Goal: Information Seeking & Learning: Learn about a topic

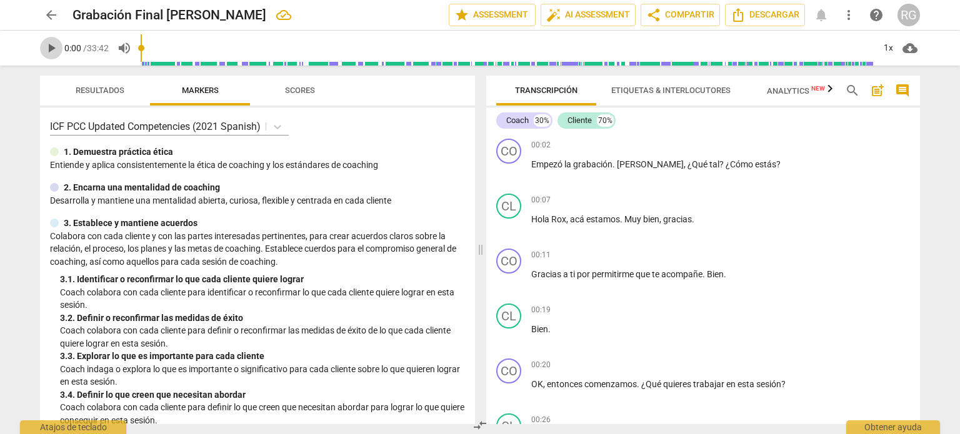
click at [51, 49] on span "play_arrow" at bounding box center [51, 48] width 15 height 15
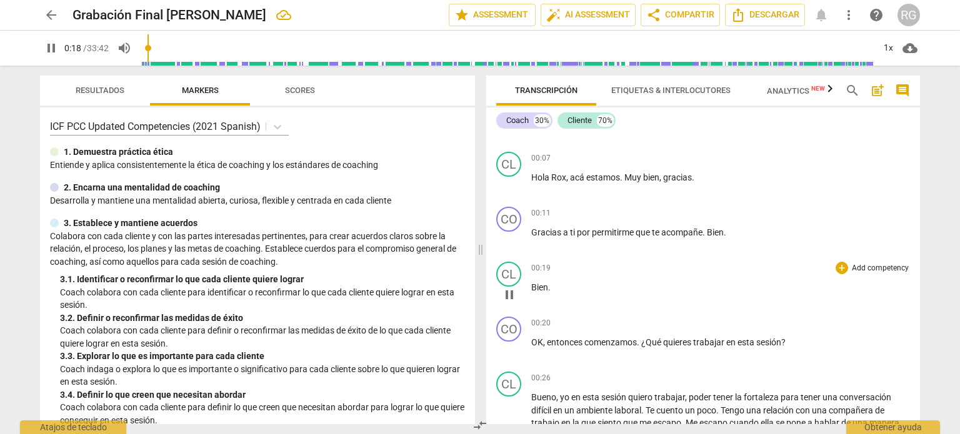
scroll to position [62, 0]
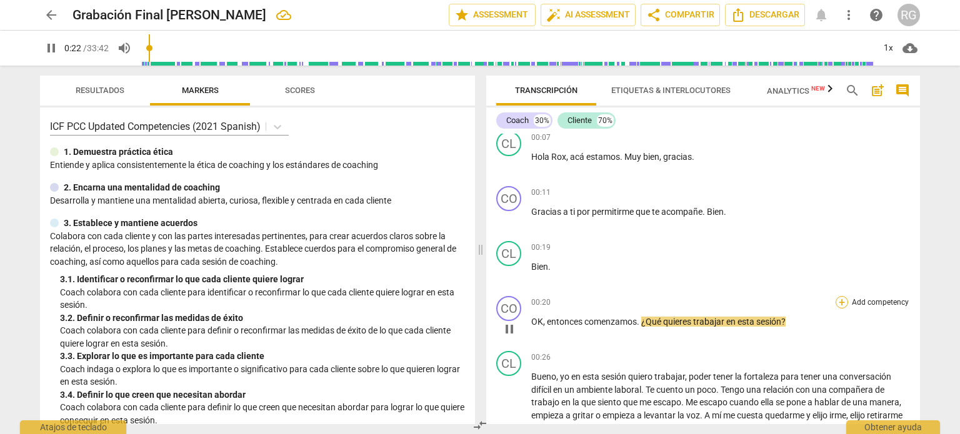
click at [837, 303] on div "+" at bounding box center [841, 302] width 12 height 12
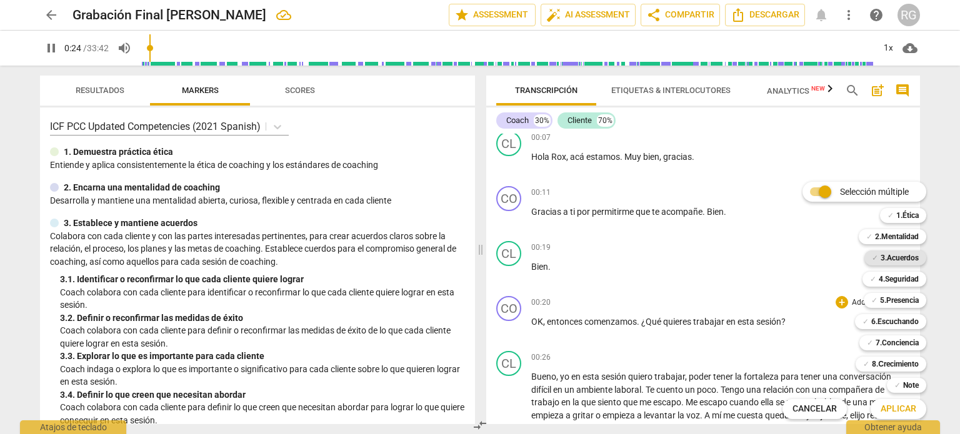
click at [900, 257] on b "3.Acuerdos" at bounding box center [899, 258] width 38 height 15
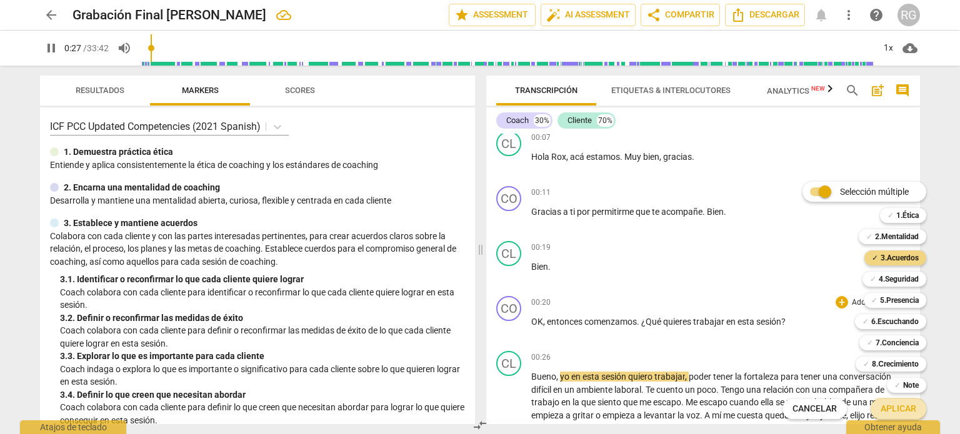
click at [893, 410] on span "Aplicar" at bounding box center [898, 409] width 36 height 12
type input "28"
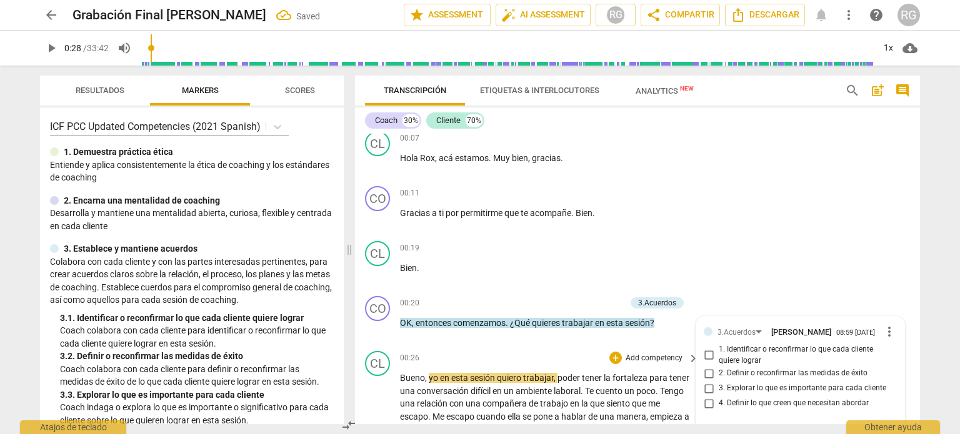
scroll to position [218, 0]
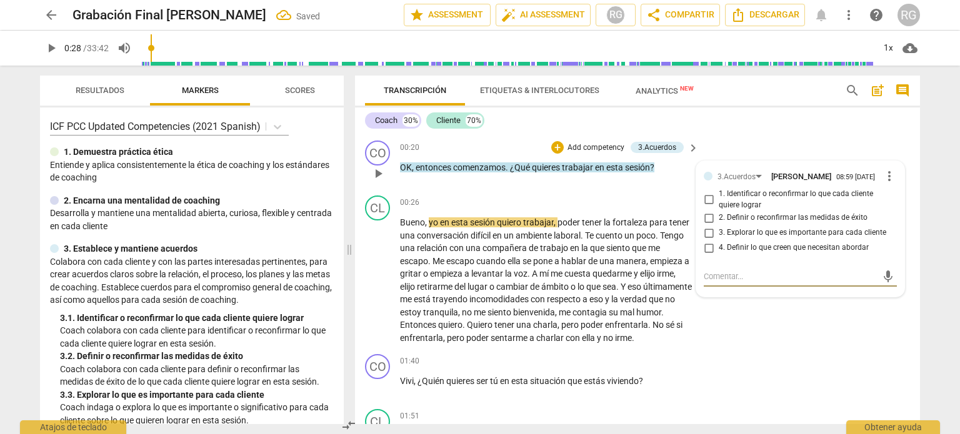
click at [705, 200] on input "1. Identificar o reconfirmar lo que cada cliente quiere lograr" at bounding box center [708, 199] width 20 height 15
checkbox input "true"
click at [806, 363] on div "CO play_arrow pause 01:40 + Add competency keyboard_arrow_right Vivi , ¿Quién q…" at bounding box center [637, 376] width 565 height 55
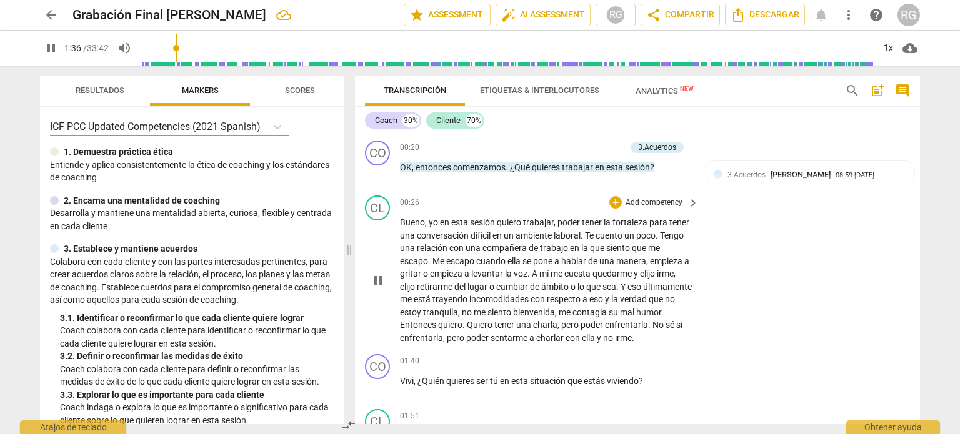
scroll to position [280, 0]
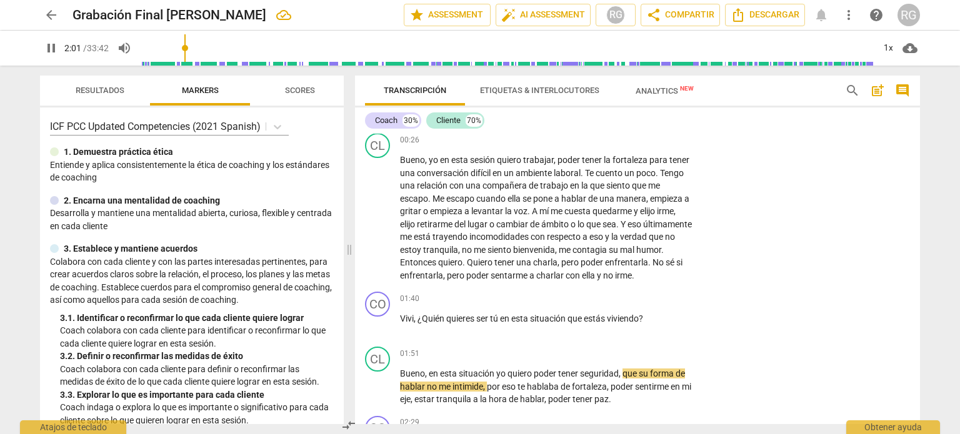
click at [55, 47] on span "pause" at bounding box center [51, 48] width 15 height 15
click at [52, 47] on span "play_arrow" at bounding box center [51, 48] width 15 height 15
click at [186, 51] on input "range" at bounding box center [507, 48] width 733 height 40
click at [177, 51] on input "range" at bounding box center [507, 48] width 733 height 40
click at [172, 53] on input "range" at bounding box center [507, 48] width 733 height 40
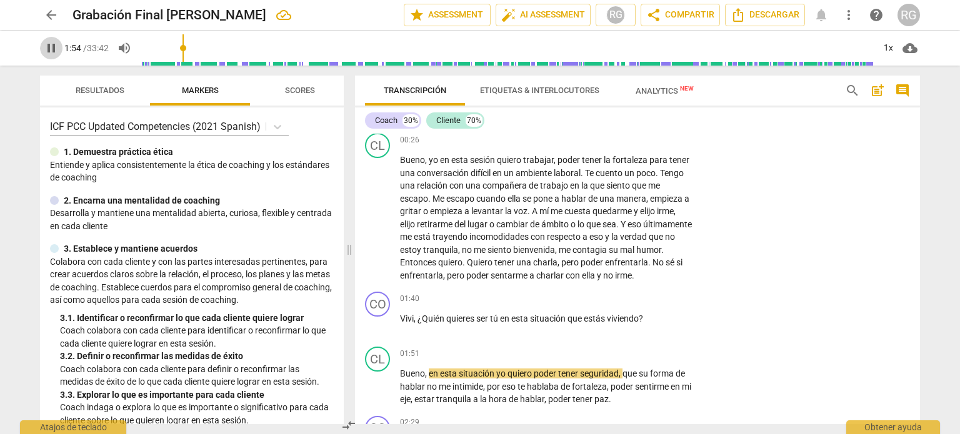
click at [51, 49] on span "pause" at bounding box center [51, 48] width 15 height 15
click at [53, 52] on span "play_arrow" at bounding box center [51, 48] width 15 height 15
click at [176, 47] on input "range" at bounding box center [507, 48] width 733 height 40
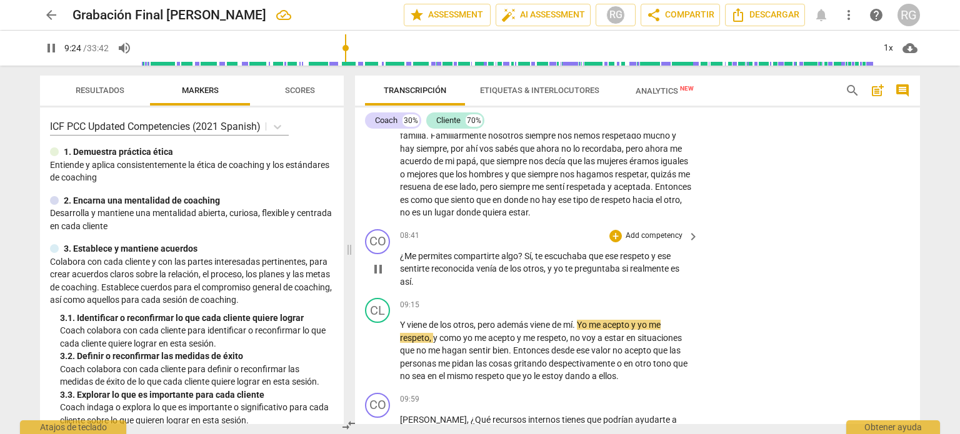
scroll to position [1592, 0]
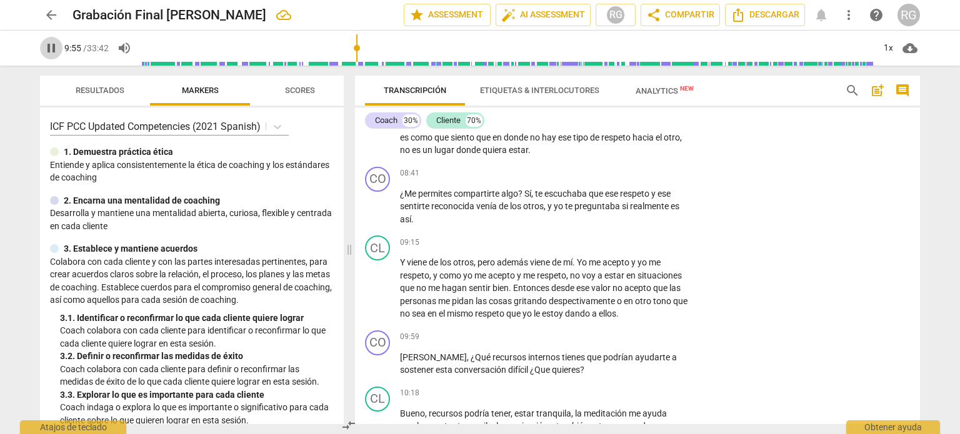
click at [52, 53] on span "pause" at bounding box center [51, 48] width 15 height 15
click at [54, 47] on span "play_arrow" at bounding box center [51, 48] width 15 height 15
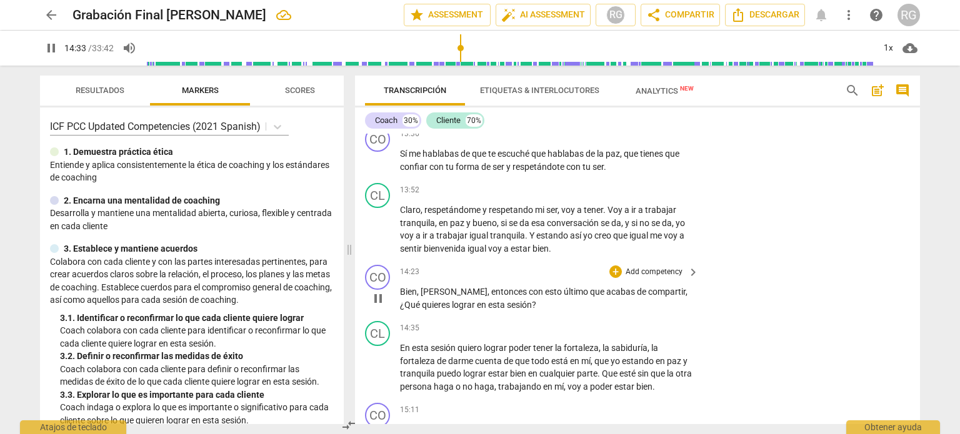
scroll to position [2404, 0]
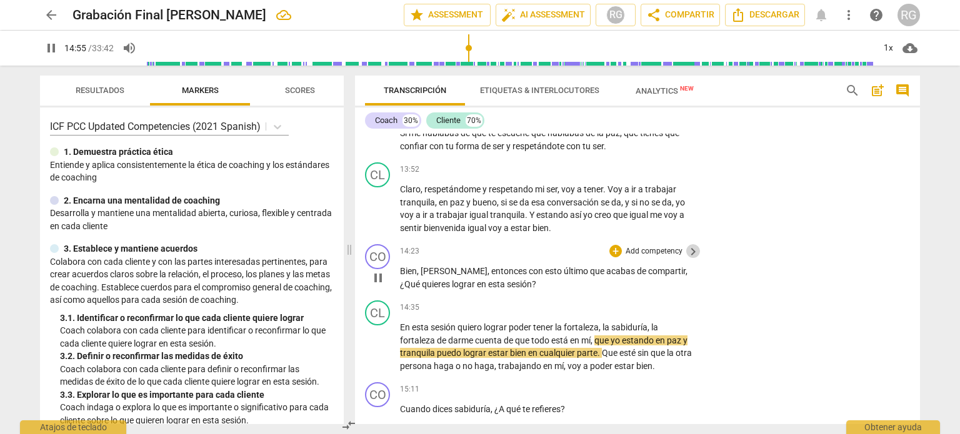
click at [689, 244] on span "keyboard_arrow_right" at bounding box center [692, 251] width 15 height 15
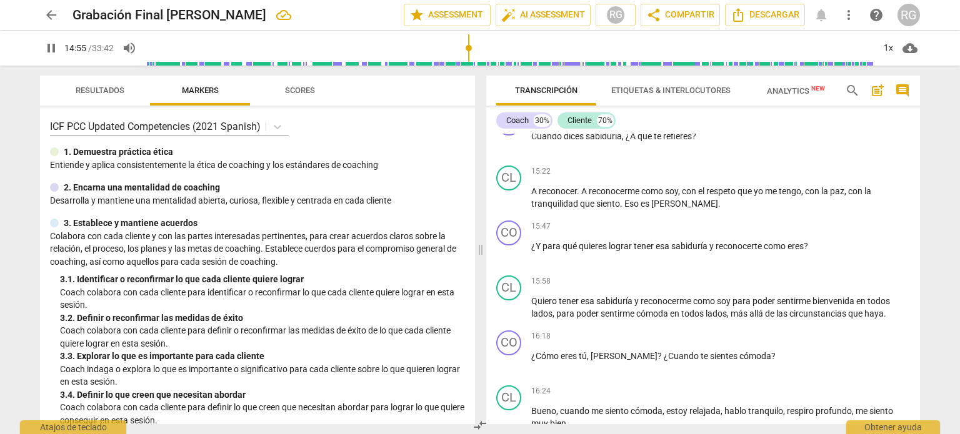
scroll to position [2200, 0]
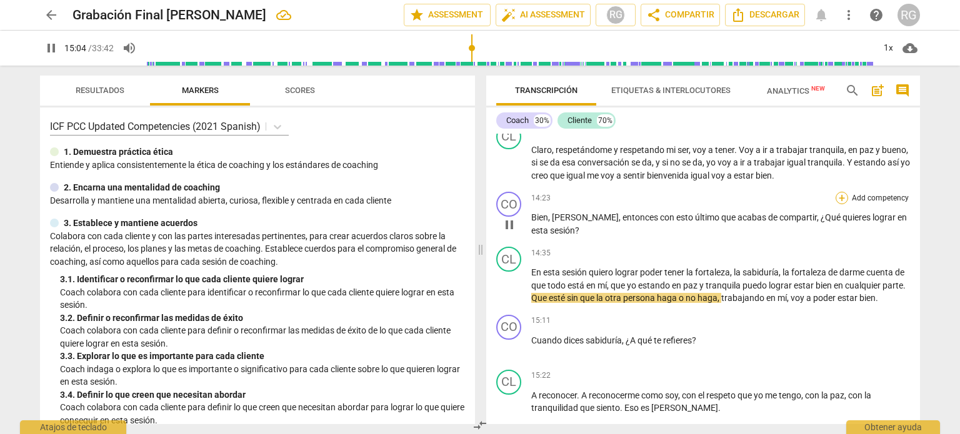
click at [839, 204] on div "+" at bounding box center [841, 198] width 12 height 12
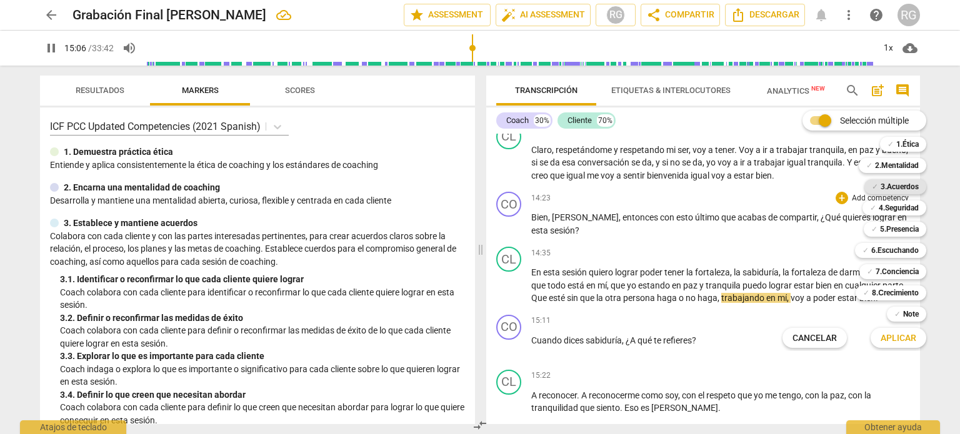
click at [898, 184] on b "3.Acuerdos" at bounding box center [899, 186] width 38 height 15
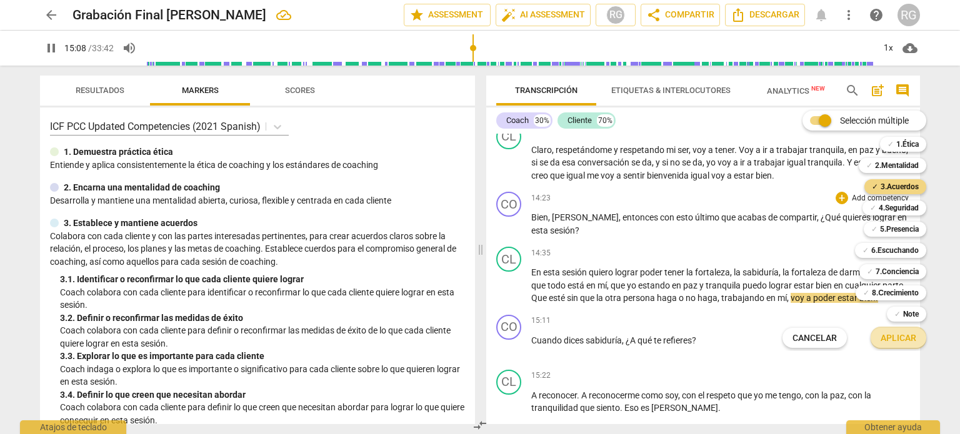
click at [903, 332] on span "Aplicar" at bounding box center [898, 338] width 36 height 12
type input "908"
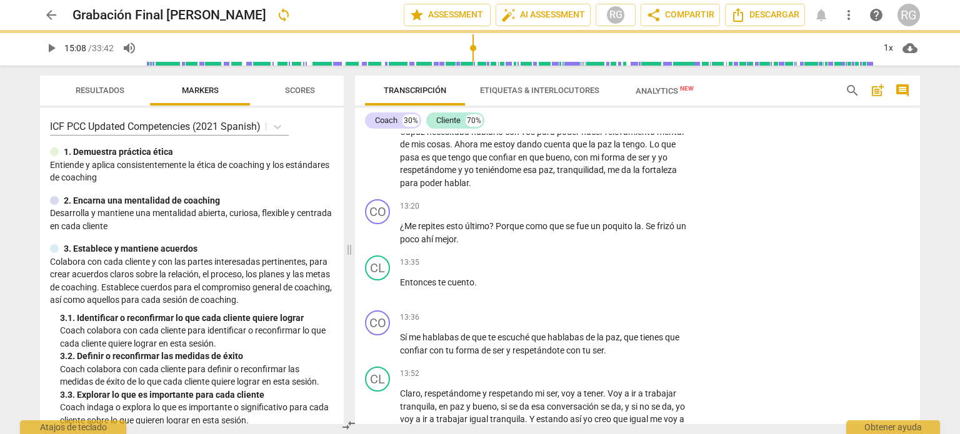
scroll to position [2411, 0]
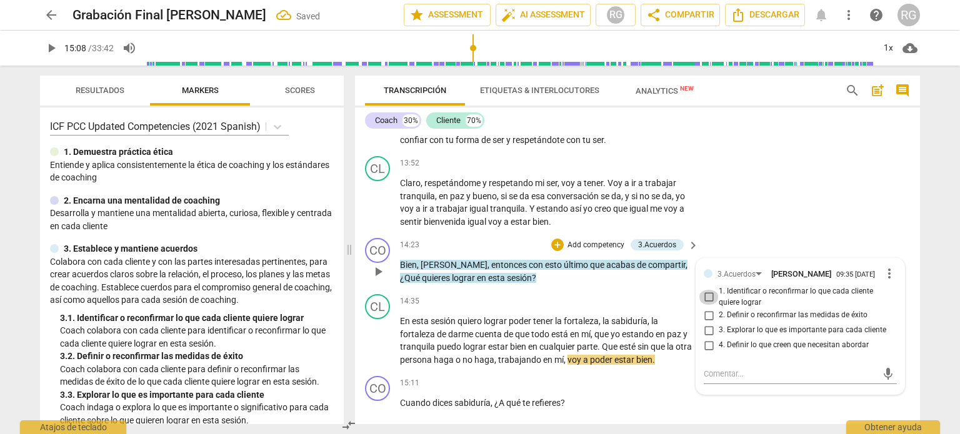
click at [706, 293] on input "1. Identificar o reconfirmar lo que cada cliente quiere lograr" at bounding box center [708, 297] width 20 height 15
checkbox input "true"
click at [835, 172] on div "CL play_arrow pause 13:52 + Add competency keyboard_arrow_right Claro , respetá…" at bounding box center [637, 192] width 565 height 82
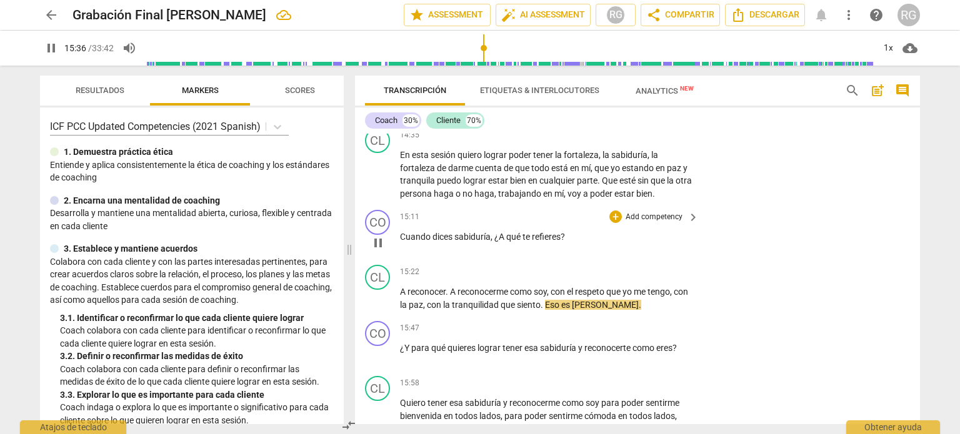
scroll to position [2598, 0]
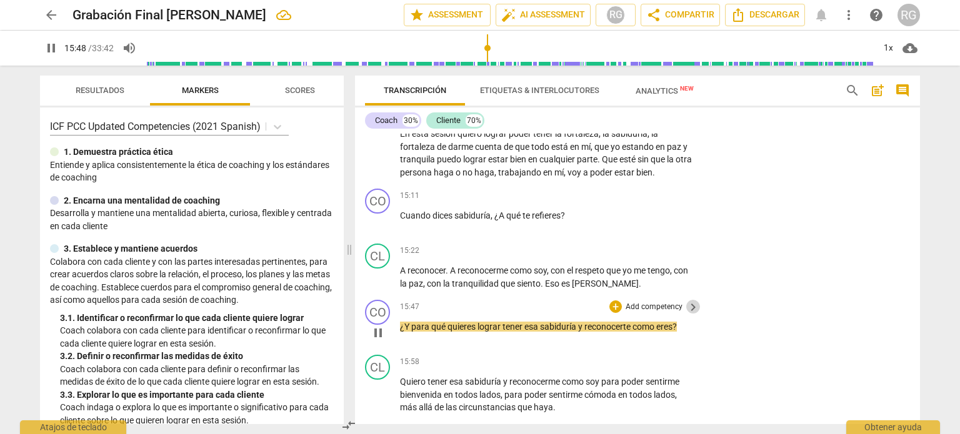
click at [686, 300] on span "keyboard_arrow_right" at bounding box center [692, 307] width 15 height 15
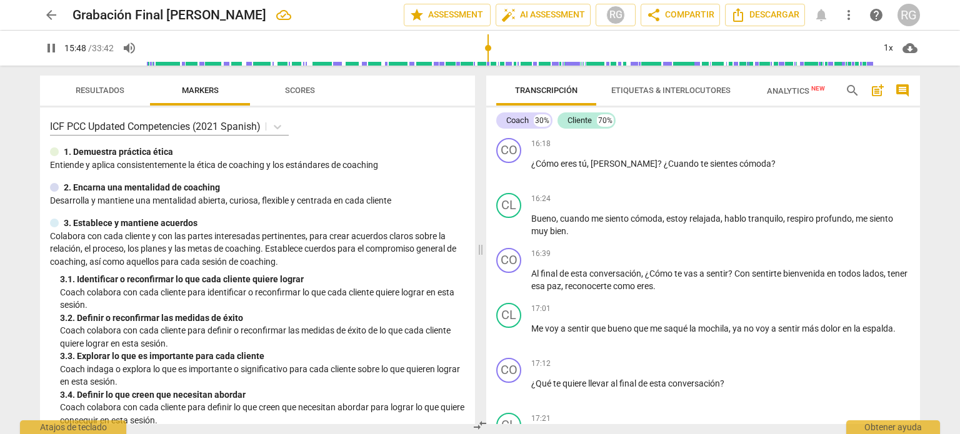
scroll to position [2371, 0]
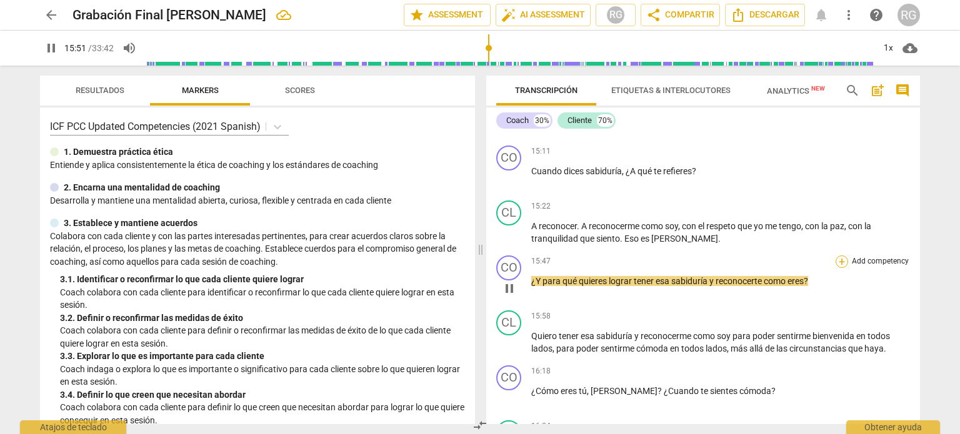
click at [840, 268] on div "+" at bounding box center [841, 261] width 12 height 12
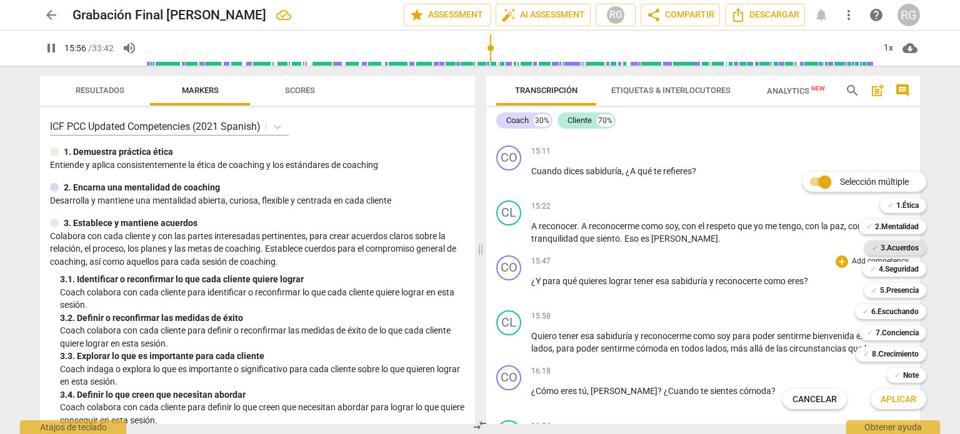
click at [895, 244] on b "3.Acuerdos" at bounding box center [899, 248] width 38 height 15
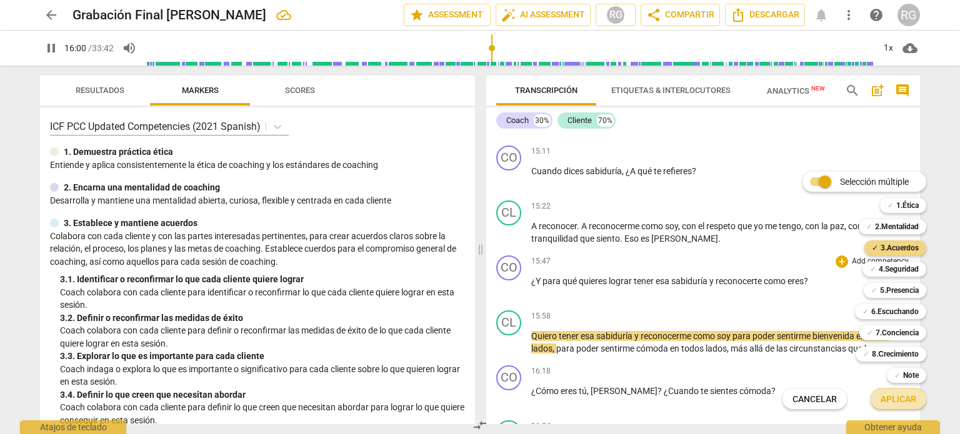
click at [902, 400] on span "Aplicar" at bounding box center [898, 400] width 36 height 12
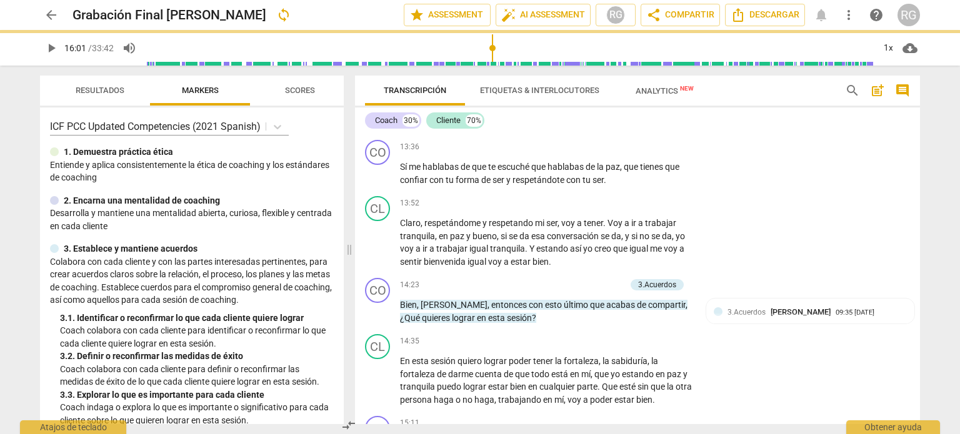
type input "961"
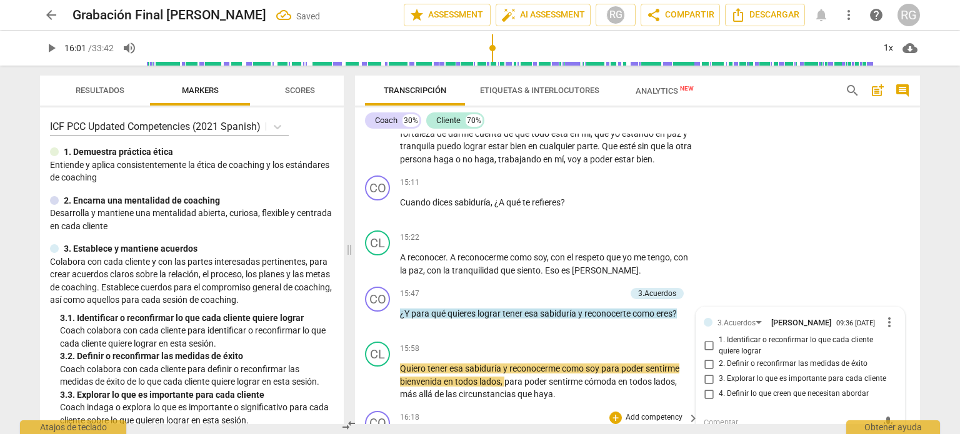
scroll to position [2612, 0]
click at [707, 374] on input "3. Explorar lo que es importante para cada cliente" at bounding box center [708, 378] width 20 height 15
checkbox input "true"
click at [849, 228] on div "CL play_arrow pause 15:22 + Add competency keyboard_arrow_right A reconocer . A…" at bounding box center [637, 253] width 565 height 56
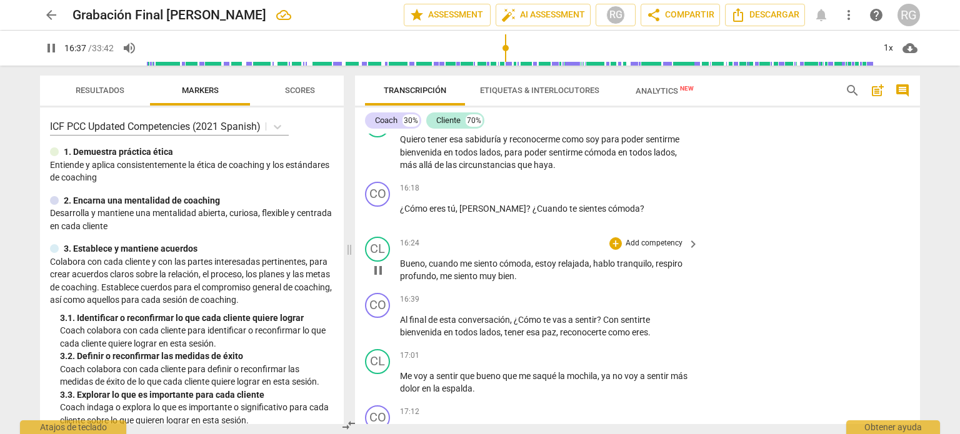
scroll to position [2862, 0]
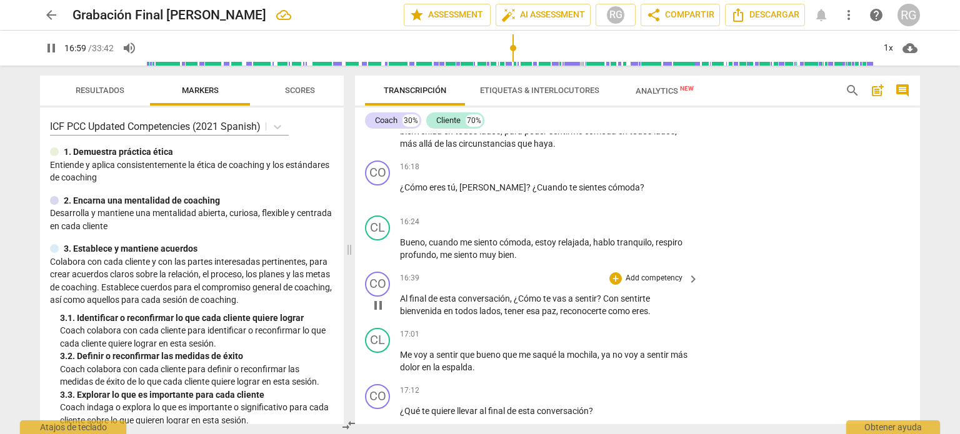
click at [662, 273] on p "Add competency" at bounding box center [653, 278] width 59 height 11
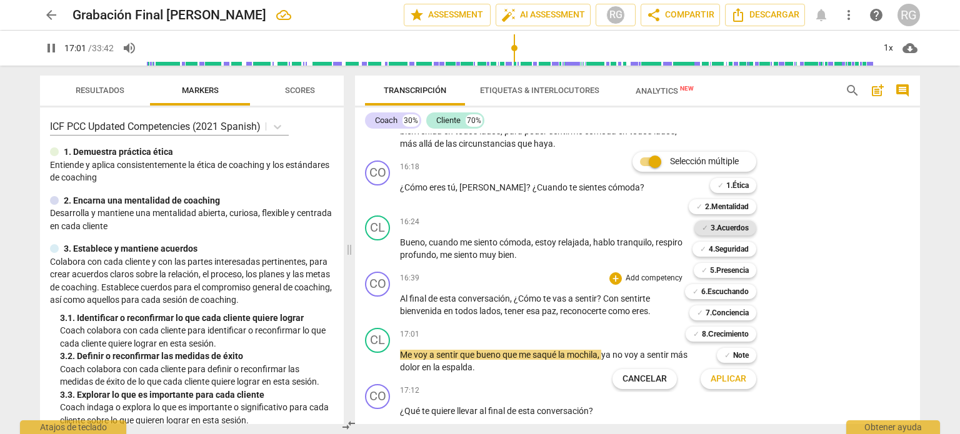
click at [735, 227] on b "3.Acuerdos" at bounding box center [729, 228] width 38 height 15
click at [730, 377] on span "Aplicar" at bounding box center [728, 379] width 36 height 12
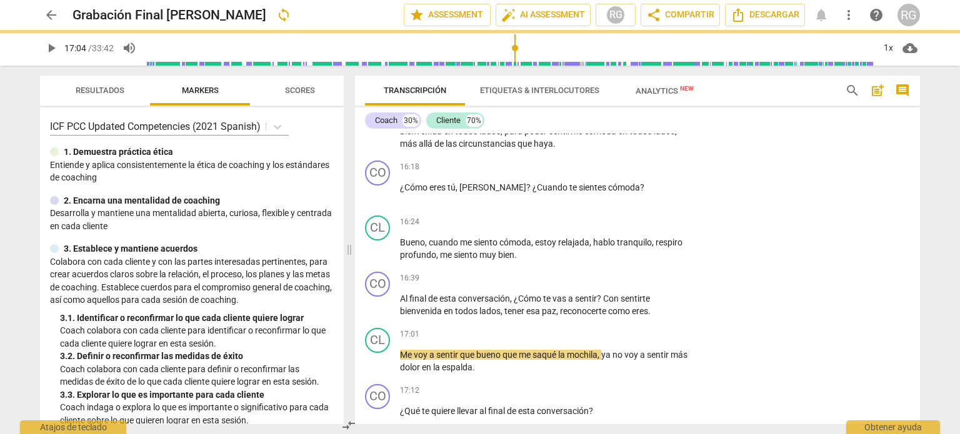
type input "1024"
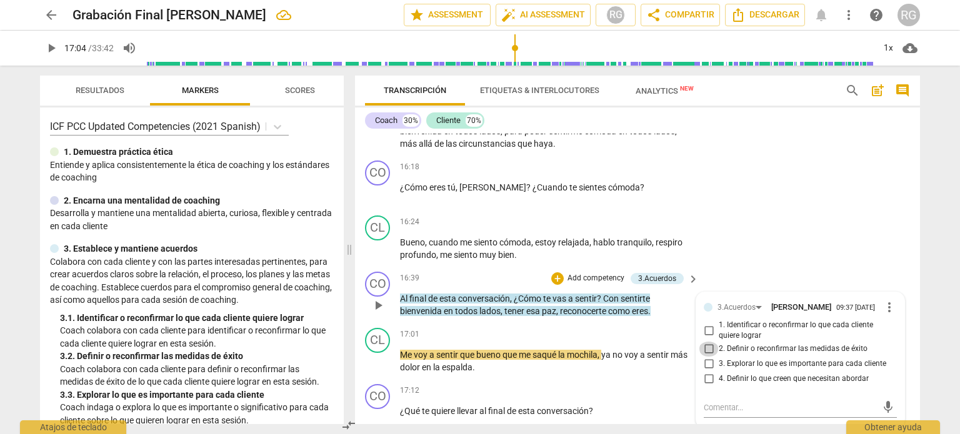
click at [710, 345] on input "2. Definir o reconfirmar las medidas de éxito" at bounding box center [708, 349] width 20 height 15
checkbox input "true"
click at [781, 214] on div "CL play_arrow pause 16:24 + Add competency keyboard_arrow_right Bueno , cuando …" at bounding box center [637, 239] width 565 height 56
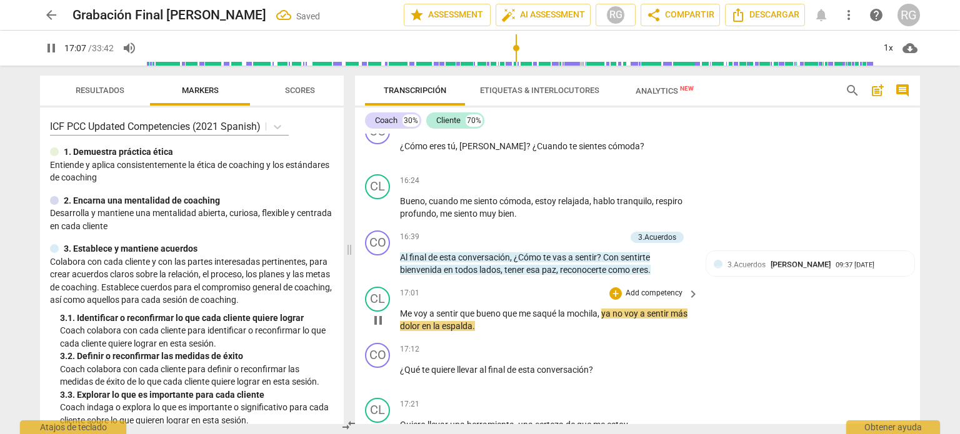
scroll to position [2924, 0]
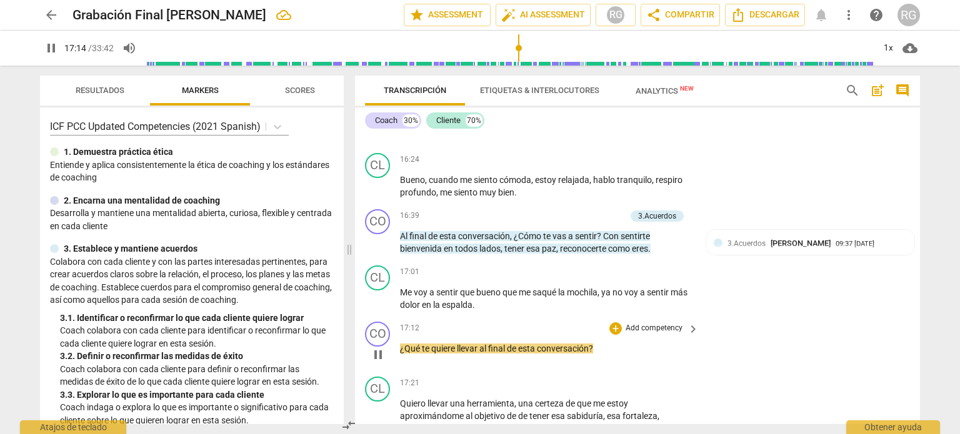
click at [657, 323] on p "Add competency" at bounding box center [653, 328] width 59 height 11
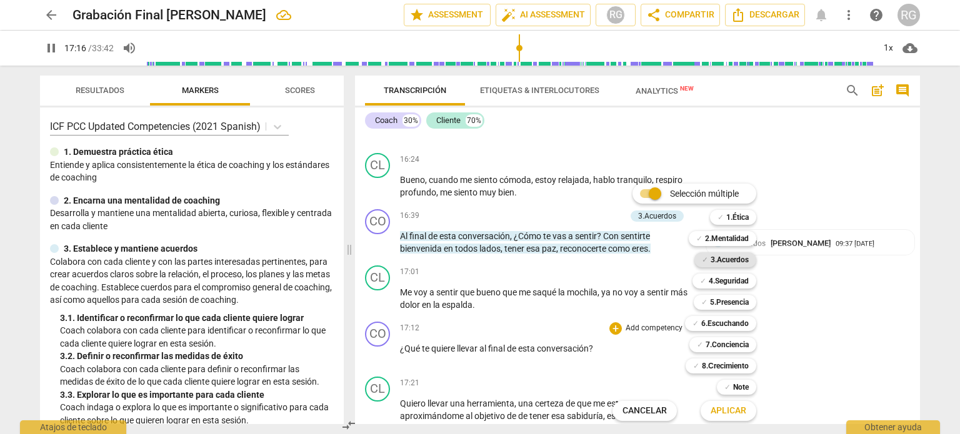
click at [737, 261] on b "3.Acuerdos" at bounding box center [729, 259] width 38 height 15
click at [731, 414] on span "Aplicar" at bounding box center [728, 411] width 36 height 12
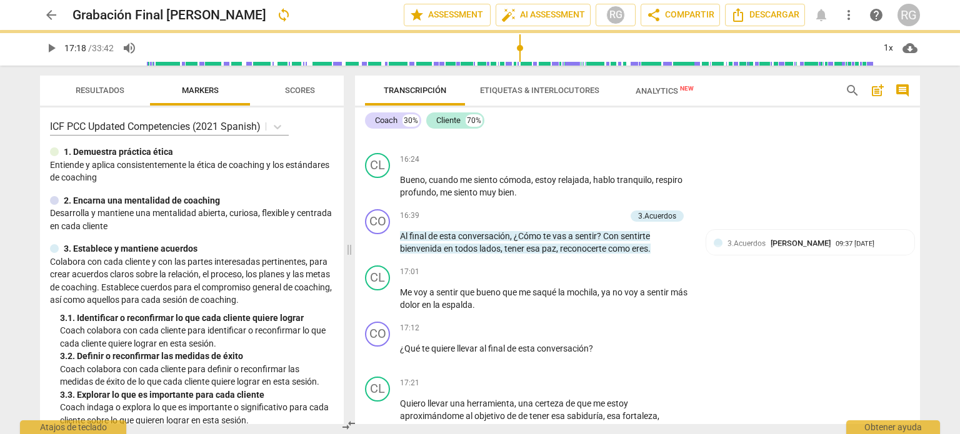
type input "1038"
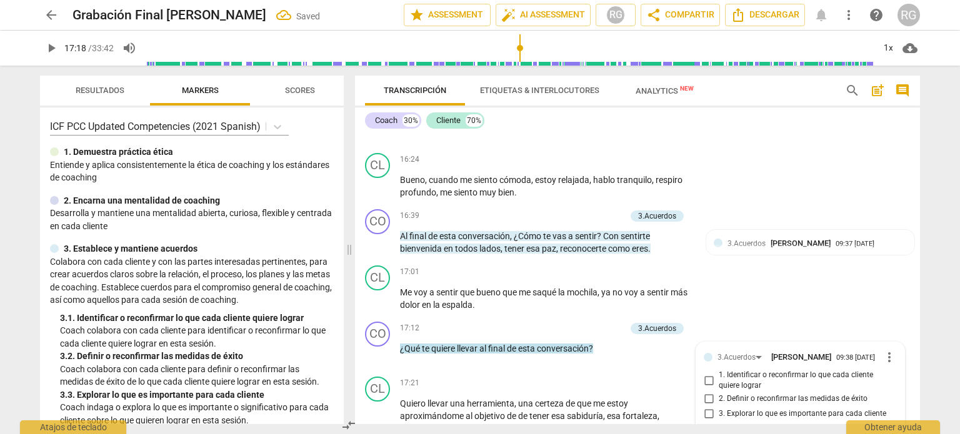
scroll to position [3099, 0]
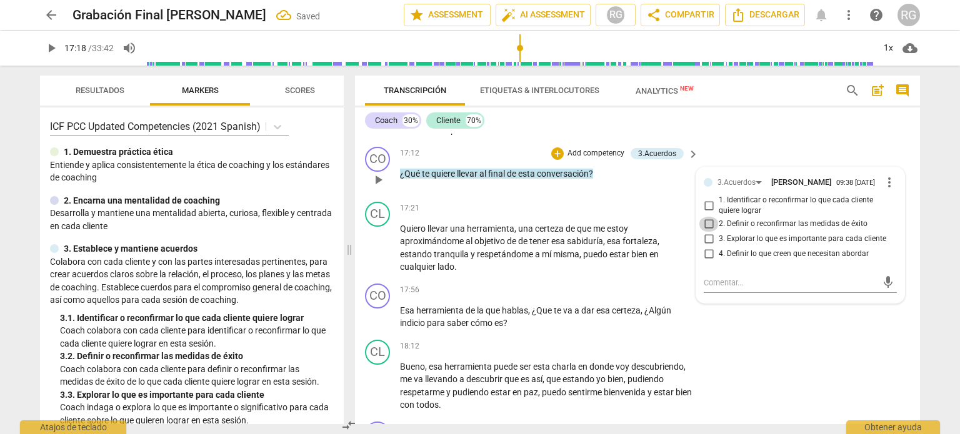
click at [705, 219] on input "2. Definir o reconfirmar las medidas de éxito" at bounding box center [708, 224] width 20 height 15
checkbox input "true"
click at [762, 365] on div "CL play_arrow pause 18:12 + Add competency keyboard_arrow_right Bueno , esa her…" at bounding box center [637, 376] width 565 height 82
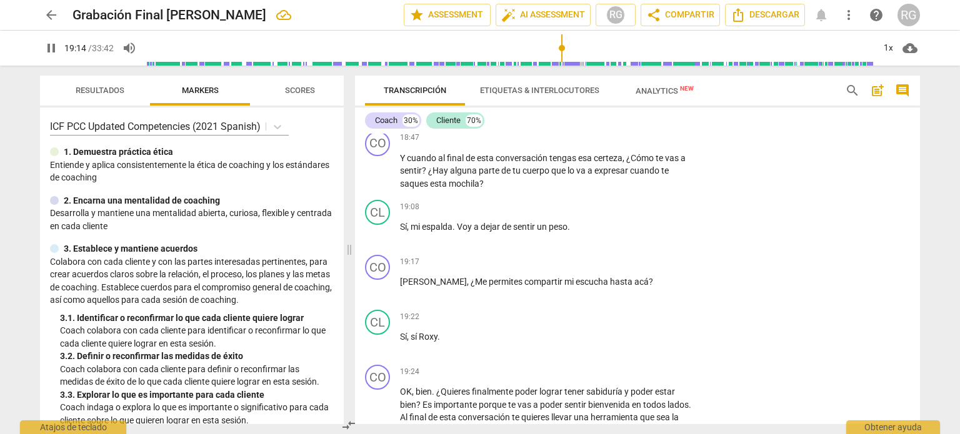
scroll to position [3411, 0]
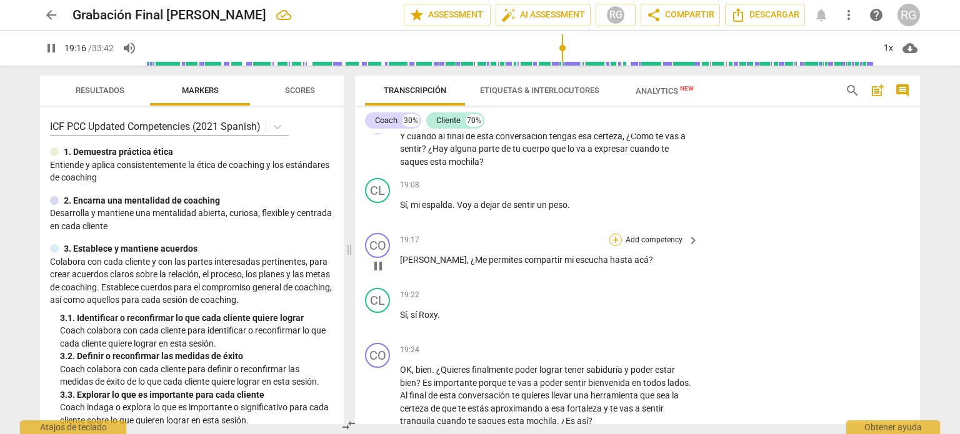
click at [613, 234] on div "+" at bounding box center [615, 240] width 12 height 12
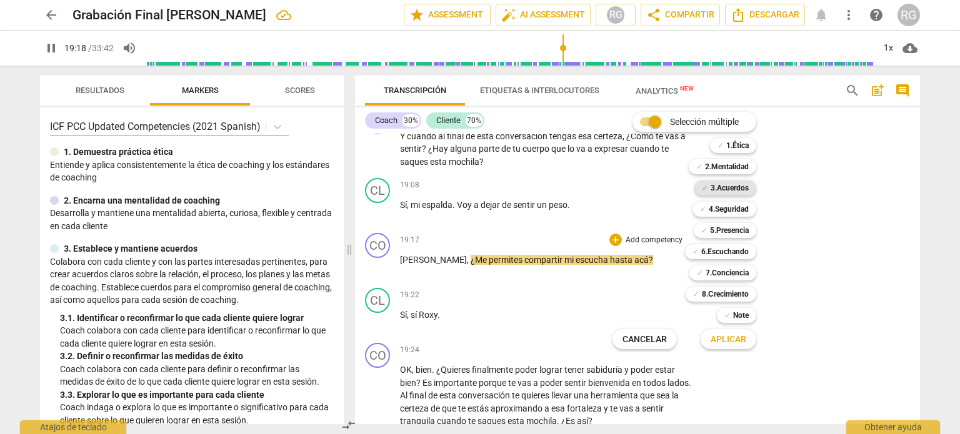
click at [730, 189] on b "3.Acuerdos" at bounding box center [729, 188] width 38 height 15
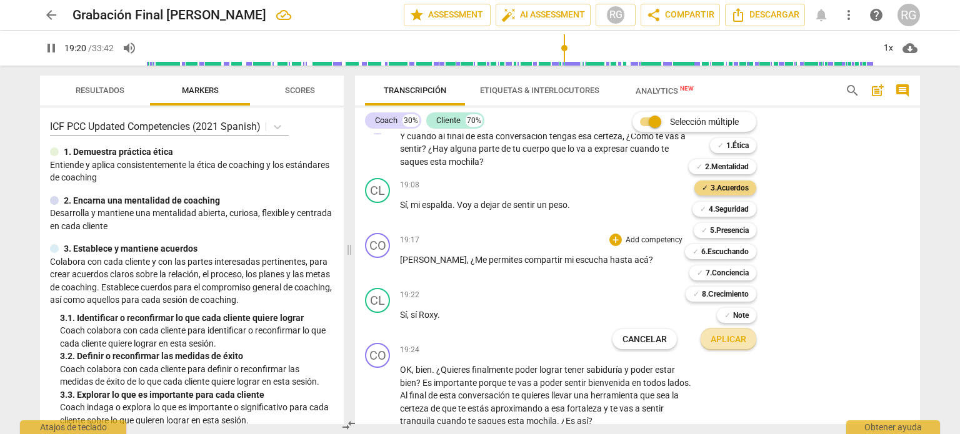
click at [735, 341] on span "Aplicar" at bounding box center [728, 340] width 36 height 12
type input "1161"
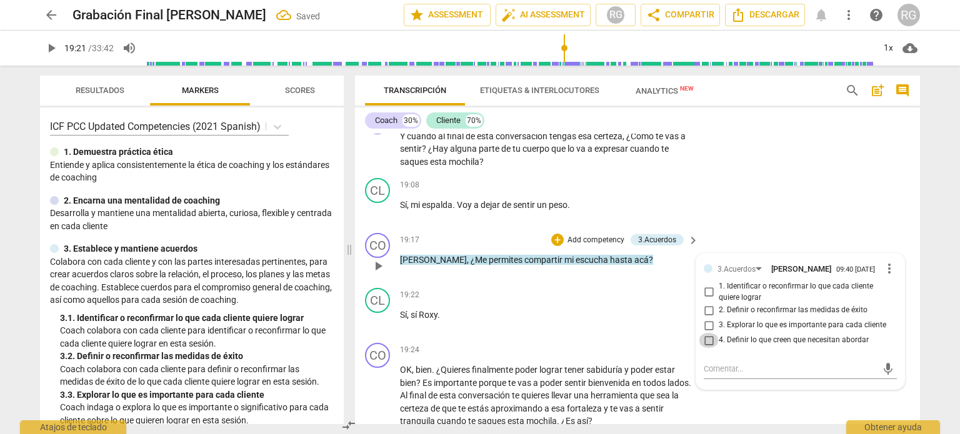
click at [707, 337] on input "4. Definir lo que creen que necesitan abordar" at bounding box center [708, 340] width 20 height 15
checkbox input "true"
click at [816, 173] on div "CL play_arrow pause 19:08 + Add competency keyboard_arrow_right Sí , mi espalda…" at bounding box center [637, 200] width 565 height 55
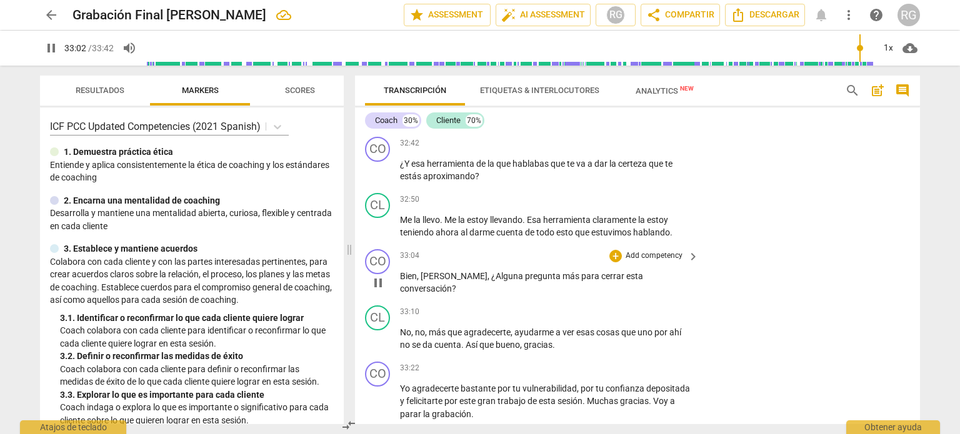
scroll to position [6710, 0]
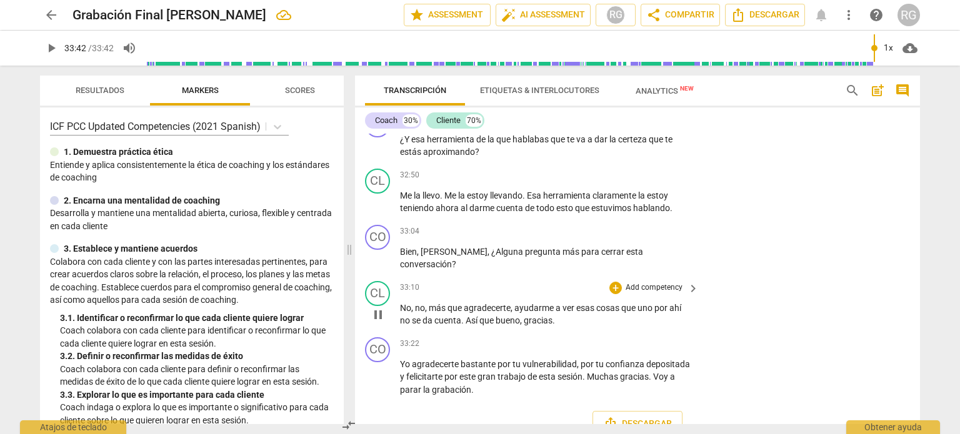
type input "2022"
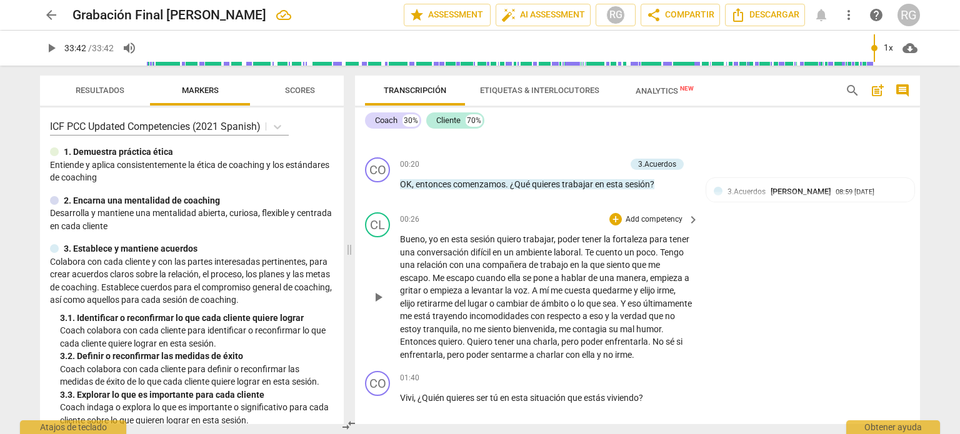
scroll to position [312, 0]
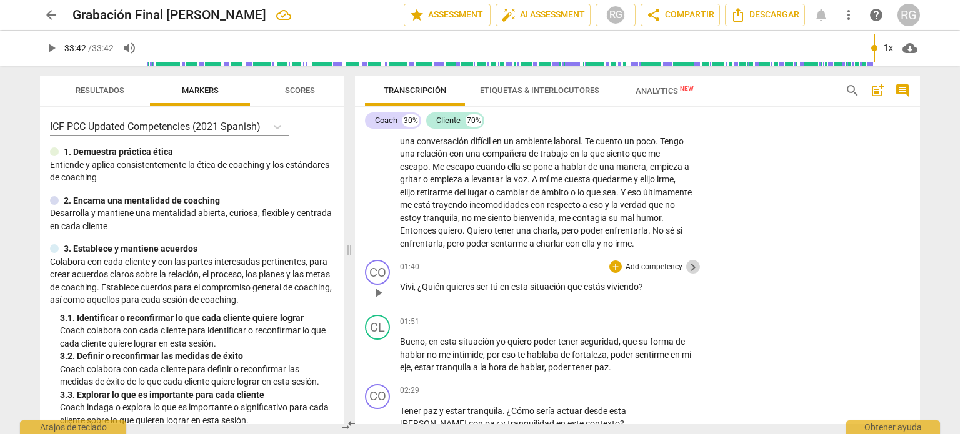
click at [690, 275] on span "keyboard_arrow_right" at bounding box center [692, 267] width 15 height 15
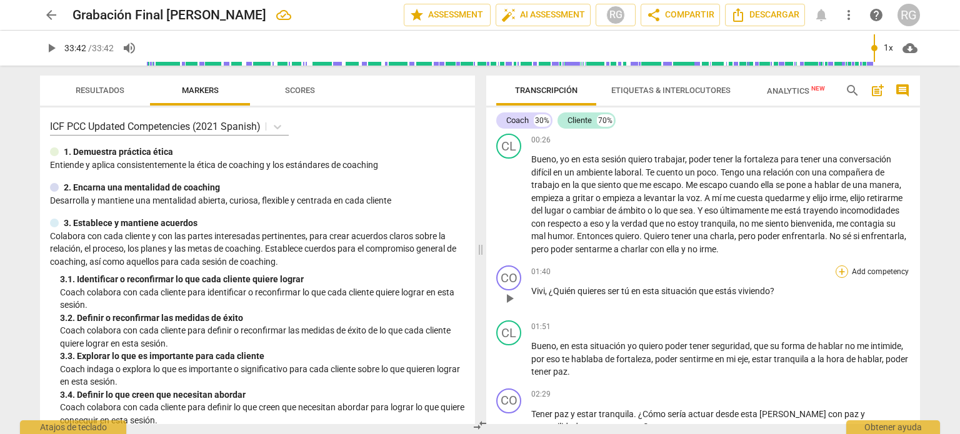
click at [840, 268] on div "+" at bounding box center [841, 271] width 12 height 12
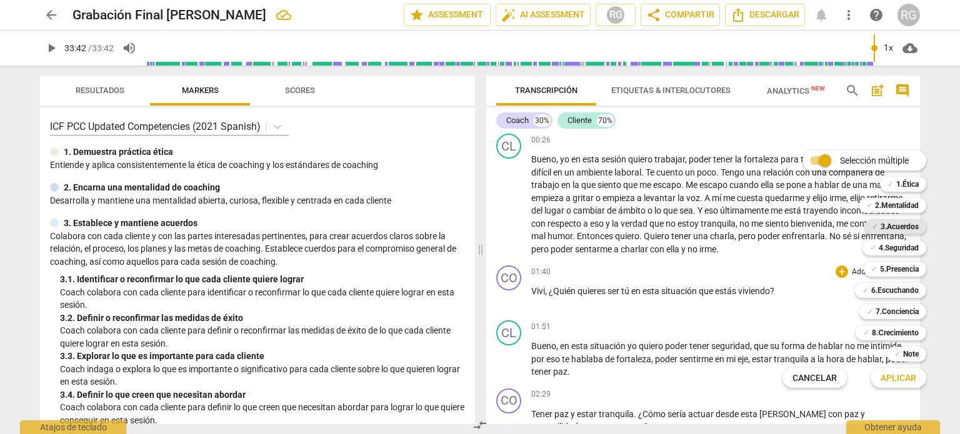
click at [905, 227] on b "3.Acuerdos" at bounding box center [899, 226] width 38 height 15
click at [882, 272] on b "5.Presencia" at bounding box center [899, 269] width 39 height 15
click at [880, 225] on b "3.Acuerdos" at bounding box center [899, 226] width 38 height 15
click at [892, 380] on span "Aplicar" at bounding box center [898, 378] width 36 height 12
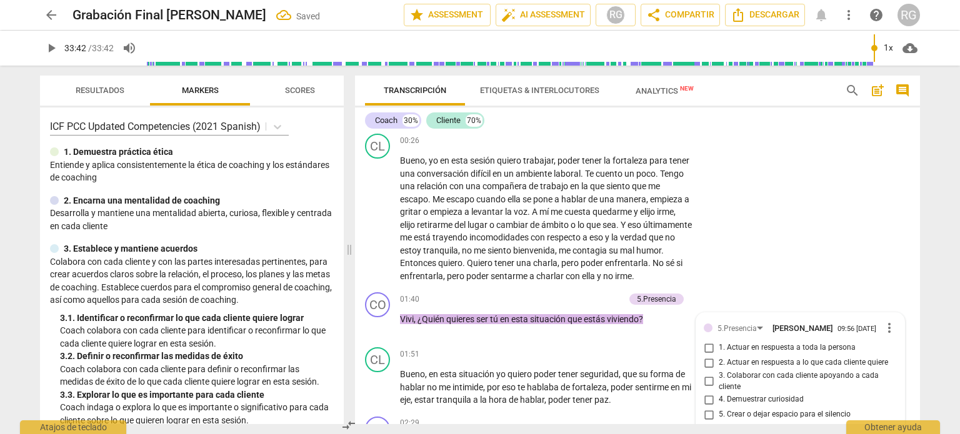
scroll to position [459, 0]
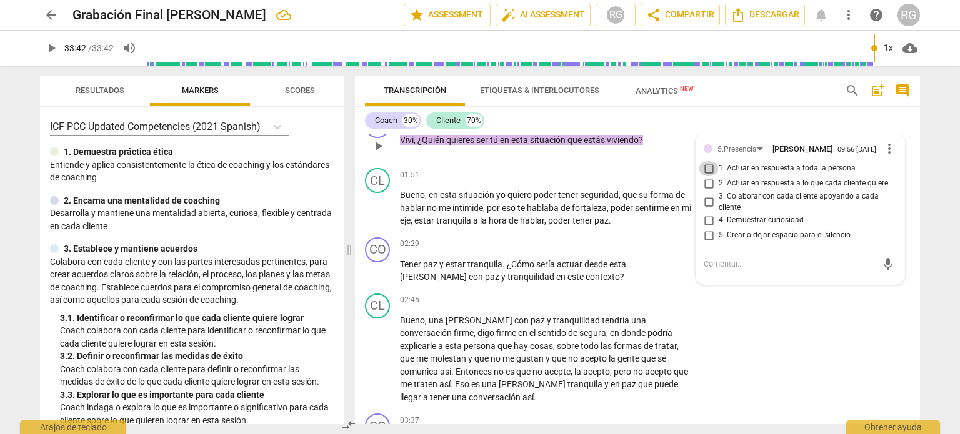
click at [707, 176] on input "1. Actuar en respuesta a toda la persona" at bounding box center [708, 168] width 20 height 15
checkbox input "true"
click at [804, 345] on div "CL play_arrow pause 02:45 + Add competency keyboard_arrow_right Bueno , una [PE…" at bounding box center [637, 349] width 565 height 121
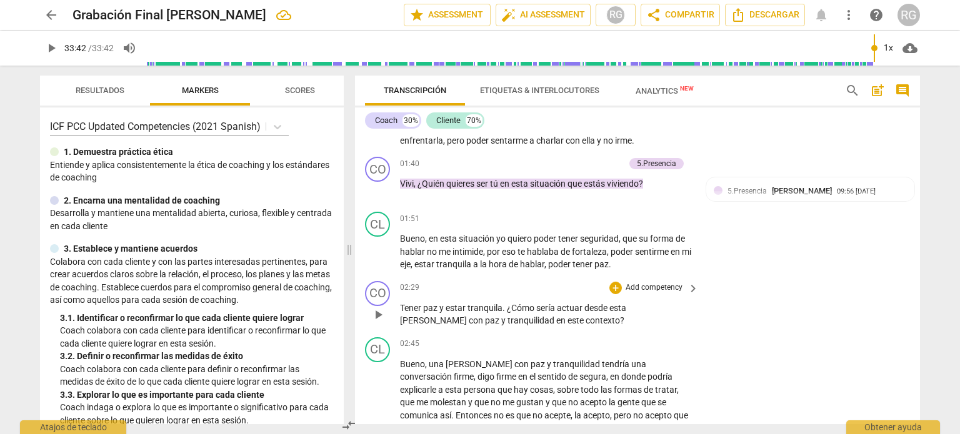
scroll to position [437, 0]
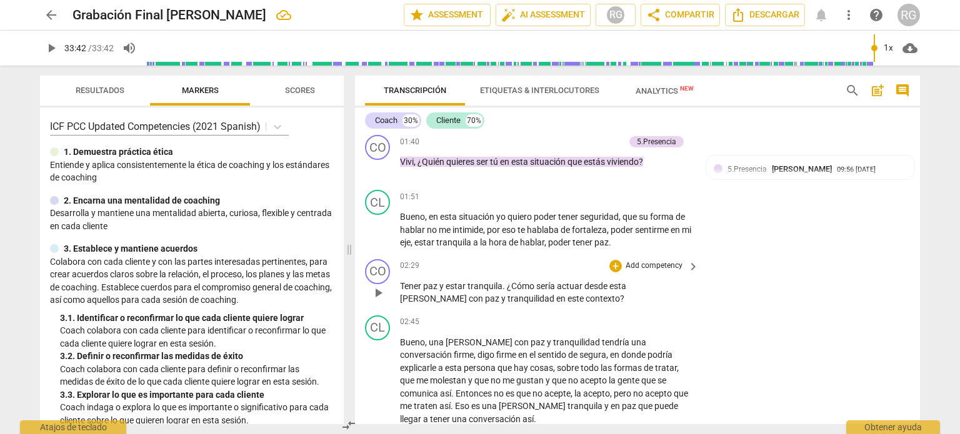
click at [670, 272] on p "Add competency" at bounding box center [653, 265] width 59 height 11
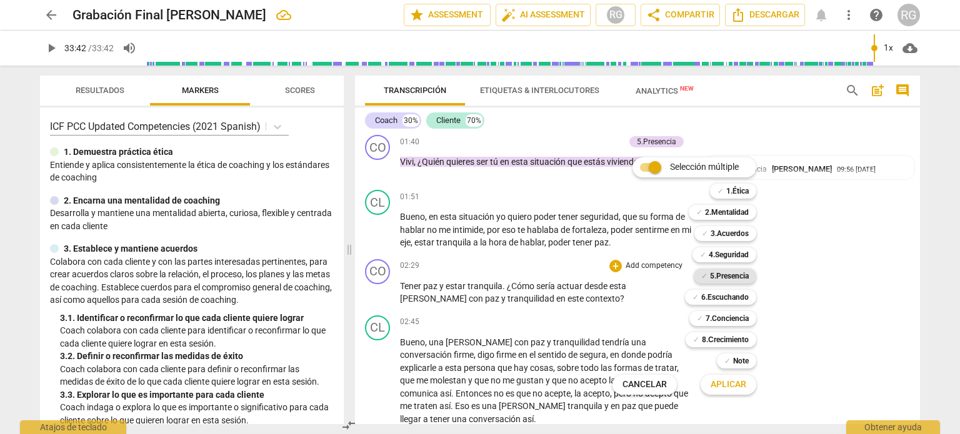
click at [726, 272] on b "5.Presencia" at bounding box center [729, 276] width 39 height 15
click at [730, 391] on button "Aplicar" at bounding box center [728, 385] width 56 height 22
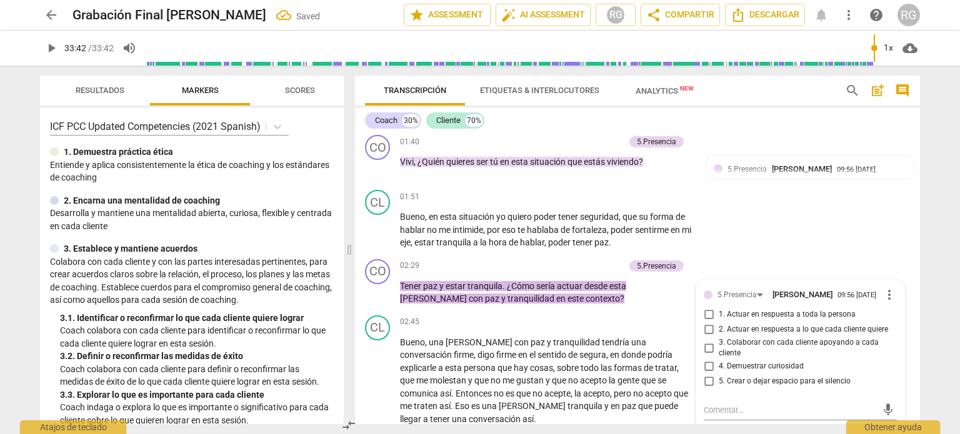
scroll to position [442, 0]
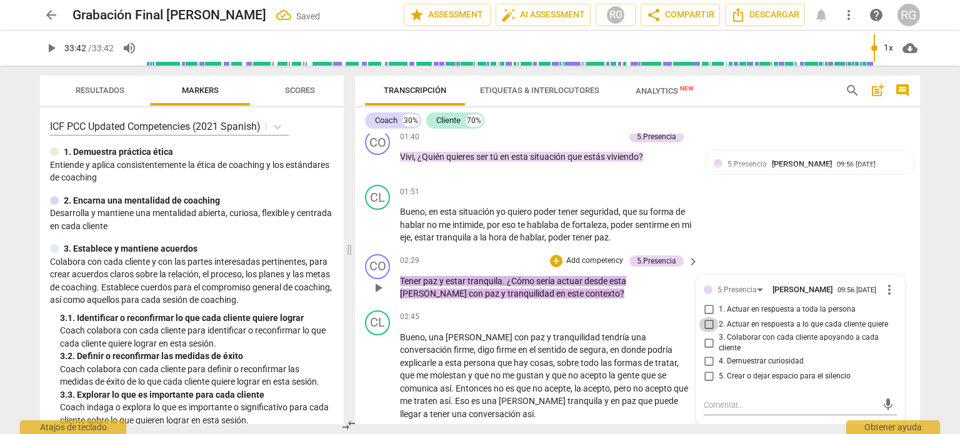
click at [706, 332] on input "2. Actuar en respuesta a lo que cada cliente quiere" at bounding box center [708, 324] width 20 height 15
checkbox input "true"
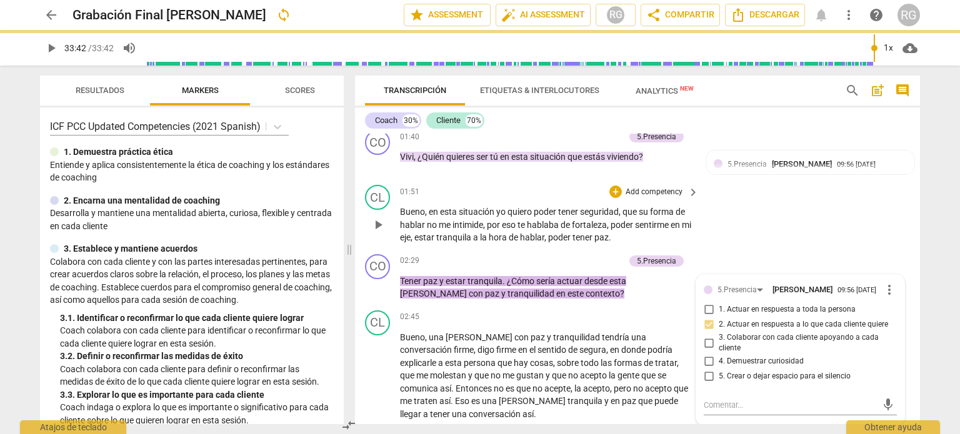
click at [811, 234] on div "CL play_arrow pause 01:51 + Add competency keyboard_arrow_right Bueno , en esta…" at bounding box center [637, 214] width 565 height 69
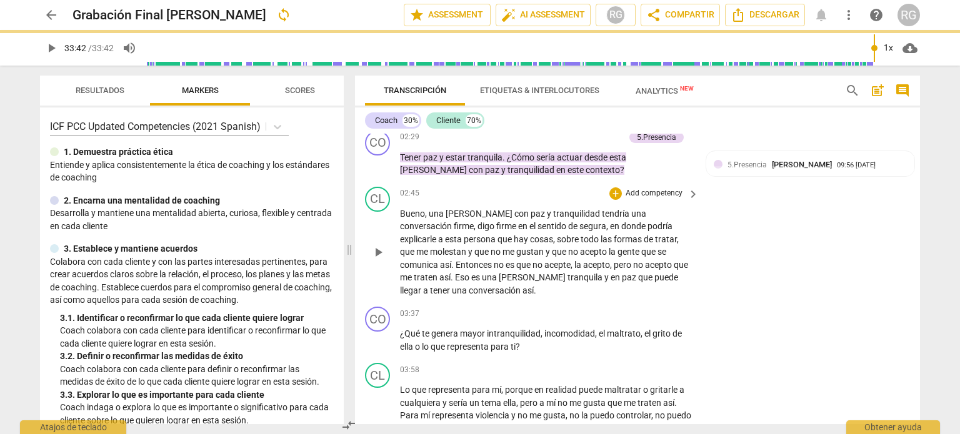
scroll to position [567, 0]
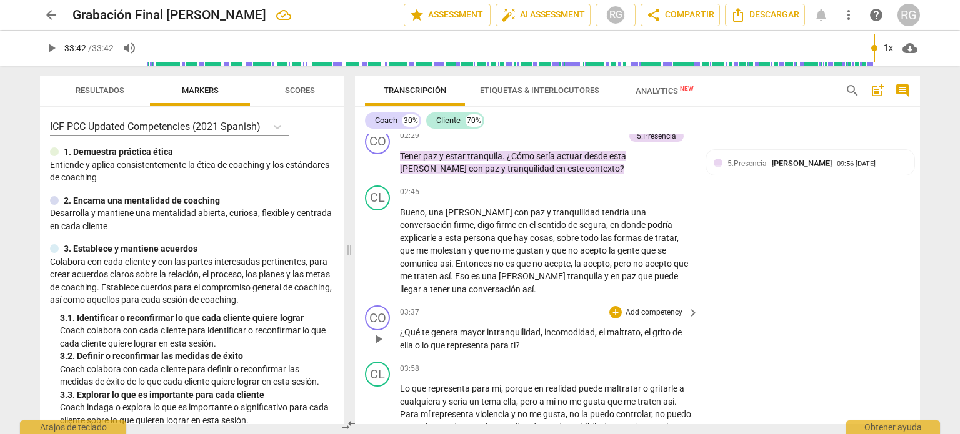
click at [676, 307] on p "Add competency" at bounding box center [653, 312] width 59 height 11
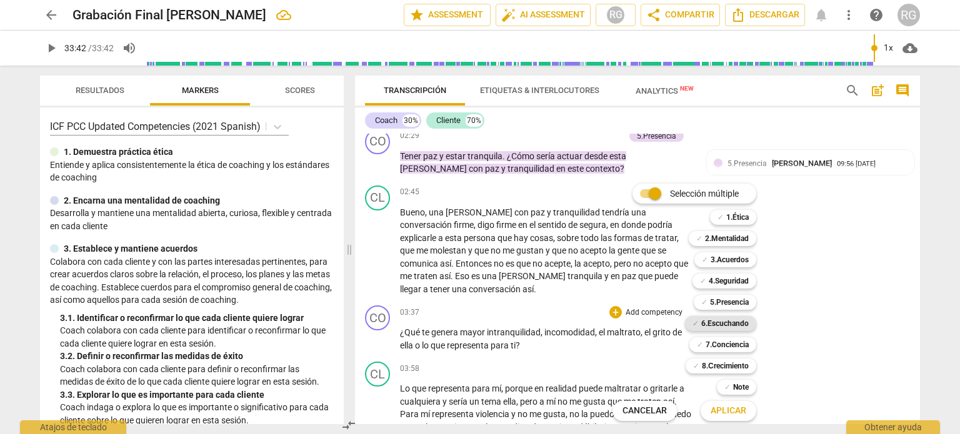
click at [725, 324] on b "6.Escuchando" at bounding box center [724, 323] width 47 height 15
click at [733, 414] on span "Aplicar" at bounding box center [728, 411] width 36 height 12
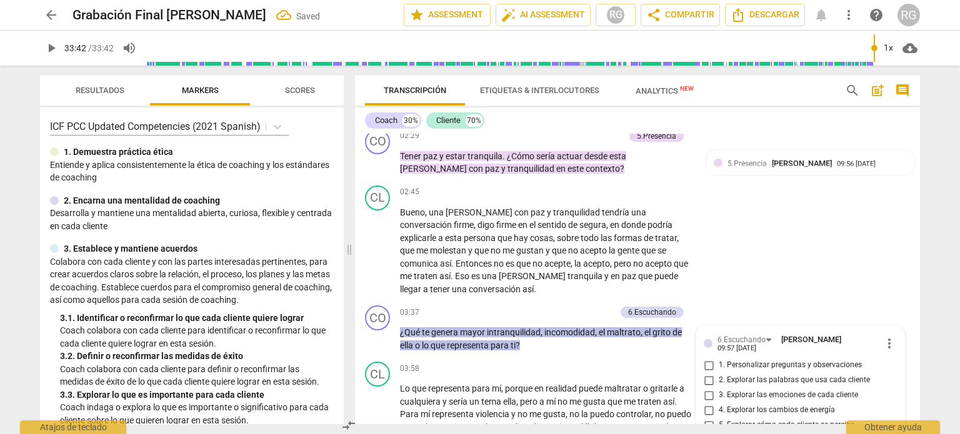
scroll to position [776, 0]
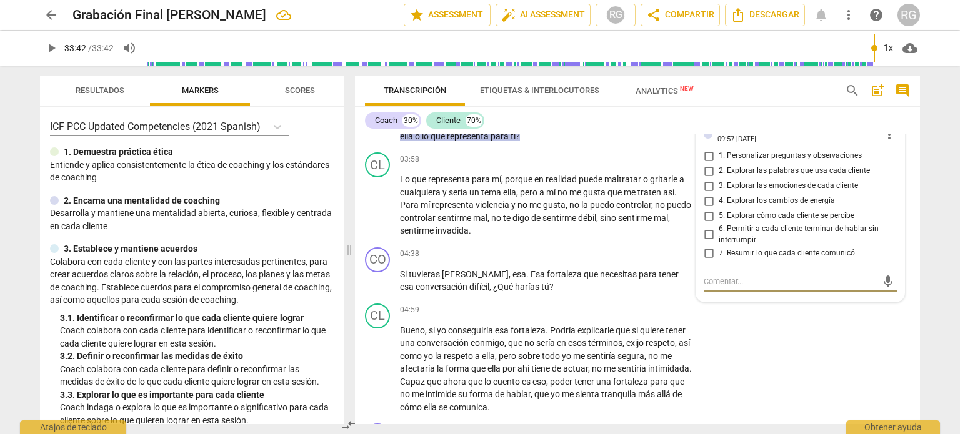
click at [708, 152] on input "1. Personalizar preguntas y observaciones" at bounding box center [708, 156] width 20 height 15
checkbox input "true"
click at [777, 355] on div "CL play_arrow pause 04:59 + Add competency keyboard_arrow_right Bueno , si yo c…" at bounding box center [637, 359] width 565 height 121
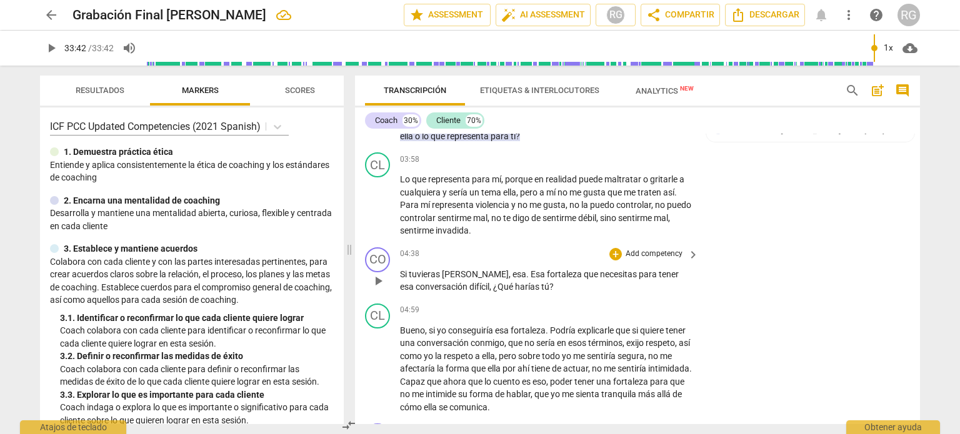
click at [672, 252] on p "Add competency" at bounding box center [653, 254] width 59 height 11
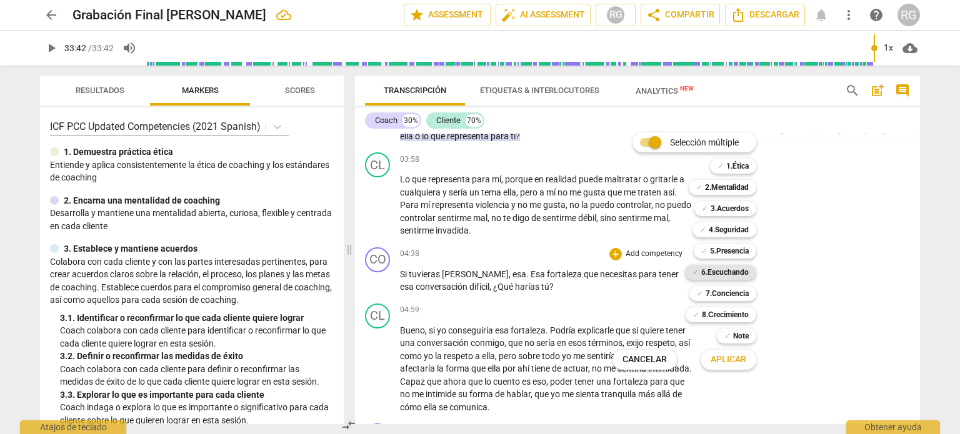
click at [728, 273] on b "6.Escuchando" at bounding box center [724, 272] width 47 height 15
click at [725, 357] on span "Aplicar" at bounding box center [728, 360] width 36 height 12
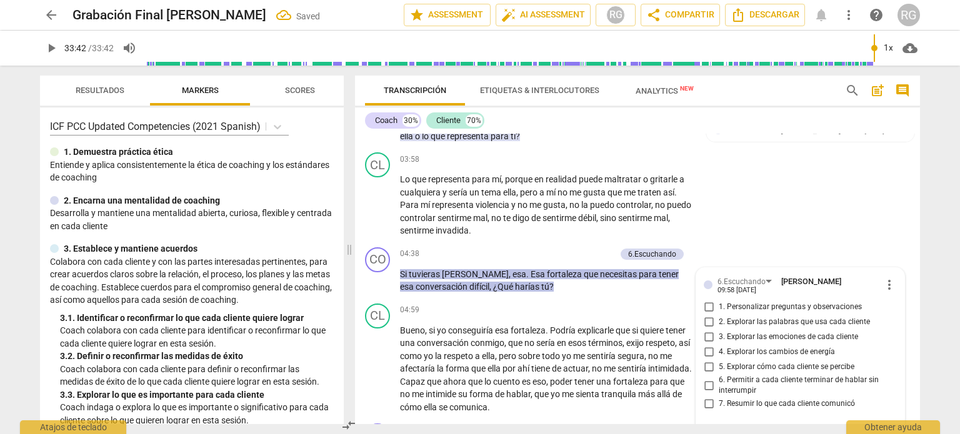
scroll to position [927, 0]
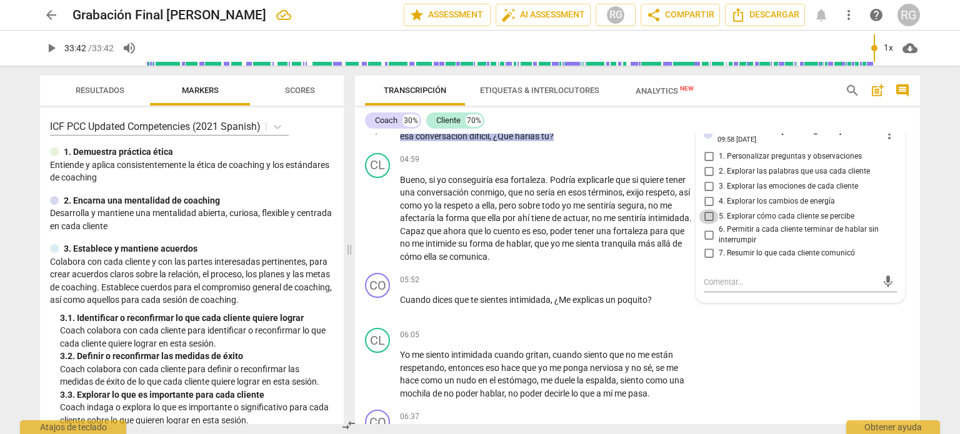
click at [702, 211] on input "5. Explorar cómo cada cliente se percibe" at bounding box center [708, 216] width 20 height 15
checkbox input "true"
click at [776, 370] on div "CL play_arrow pause 06:05 + Add competency keyboard_arrow_right Yo me siento in…" at bounding box center [637, 364] width 565 height 82
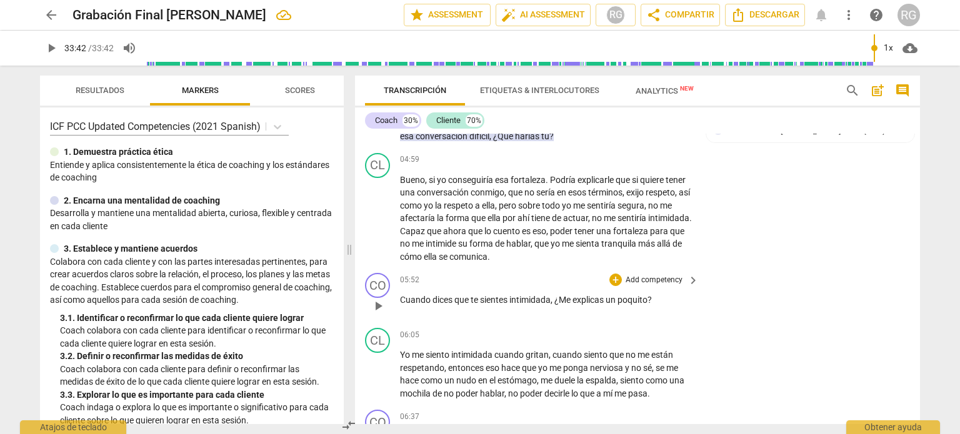
click at [675, 277] on p "Add competency" at bounding box center [653, 280] width 59 height 11
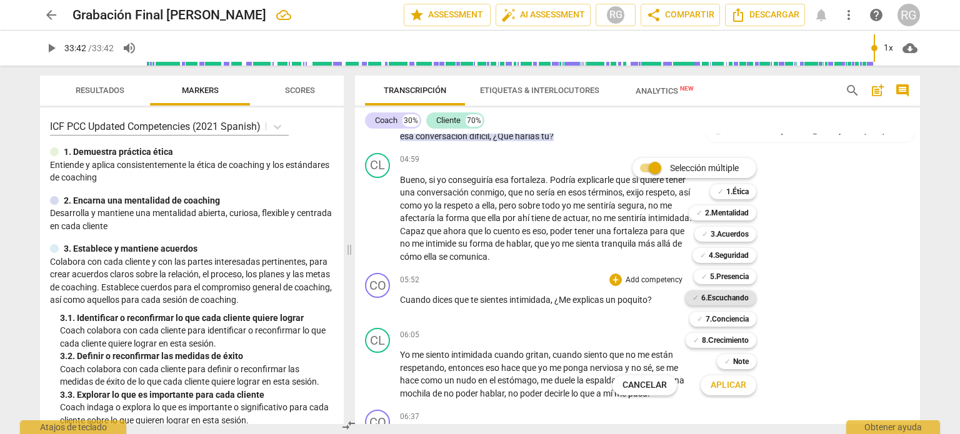
click at [742, 296] on b "6.Escuchando" at bounding box center [724, 297] width 47 height 15
click at [734, 387] on span "Aplicar" at bounding box center [728, 385] width 36 height 12
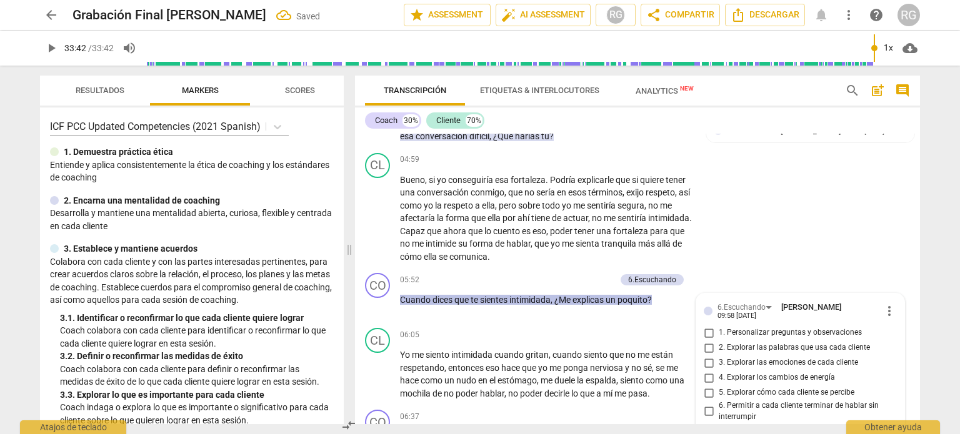
scroll to position [1104, 0]
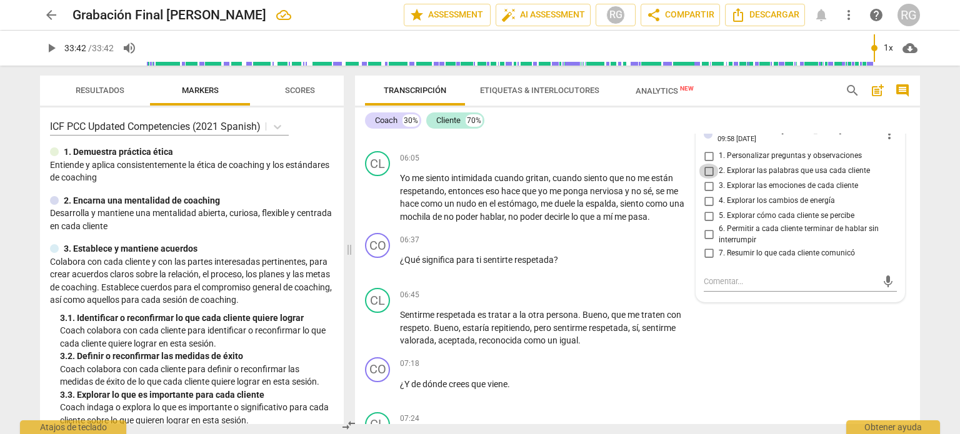
click at [703, 171] on input "2. Explorar las palabras que usa cada cliente" at bounding box center [708, 171] width 20 height 15
checkbox input "true"
click at [793, 365] on div "CO play_arrow pause 07:18 + Add competency keyboard_arrow_right ¿Y de dónde cre…" at bounding box center [637, 379] width 565 height 55
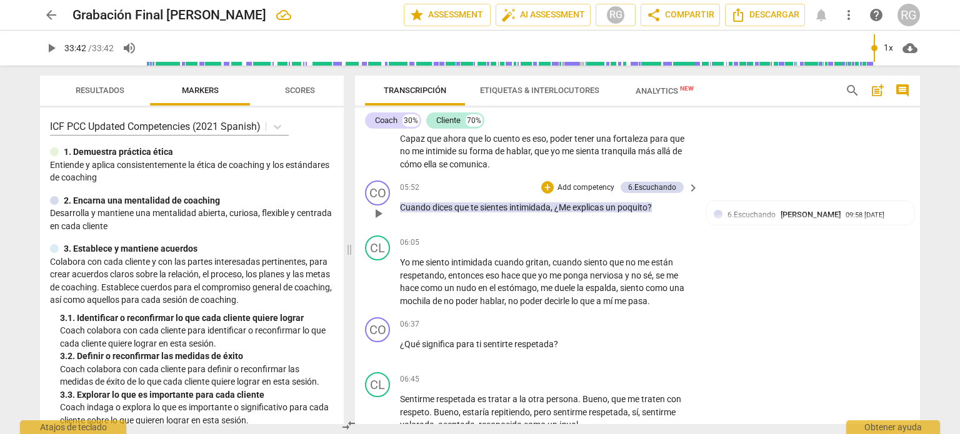
scroll to position [1041, 0]
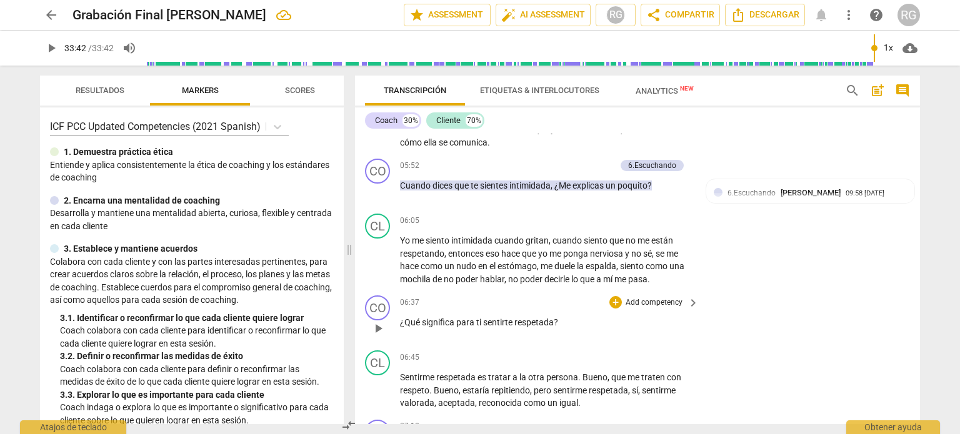
click at [651, 297] on p "Add competency" at bounding box center [653, 302] width 59 height 11
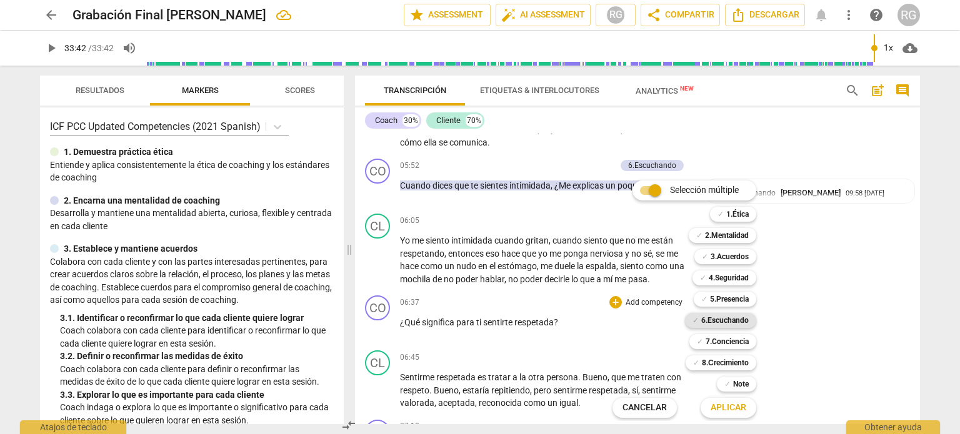
click at [737, 317] on b "6.Escuchando" at bounding box center [724, 320] width 47 height 15
click at [732, 409] on span "Aplicar" at bounding box center [728, 408] width 36 height 12
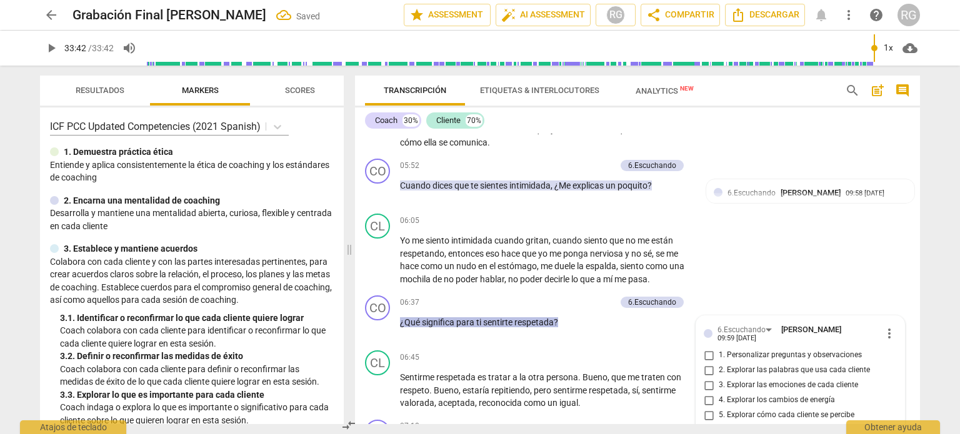
scroll to position [1240, 0]
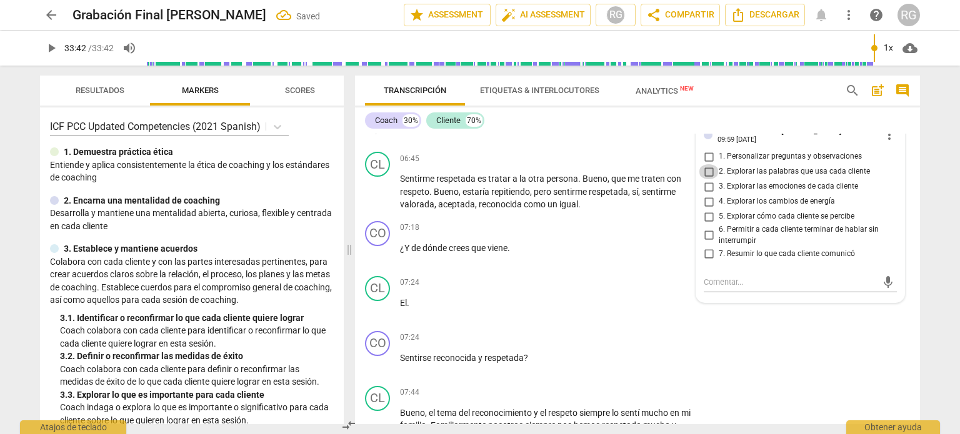
click at [706, 171] on input "2. Explorar las palabras que usa cada cliente" at bounding box center [708, 171] width 20 height 15
checkbox input "true"
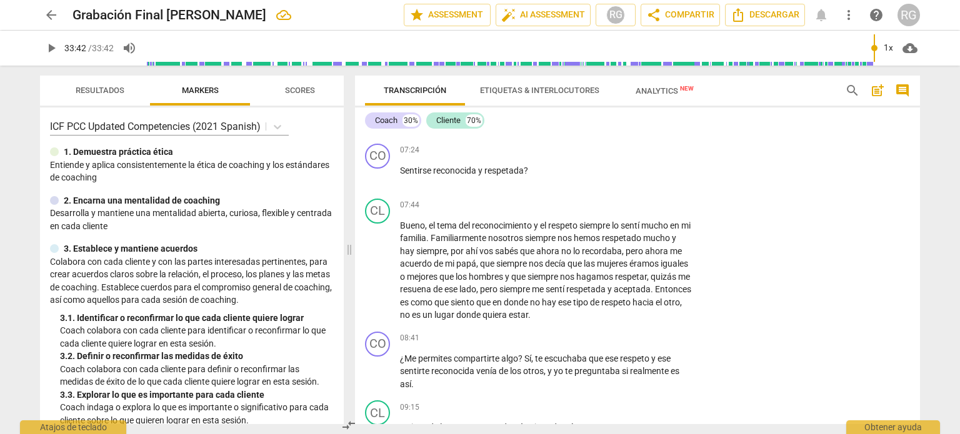
scroll to position [1490, 0]
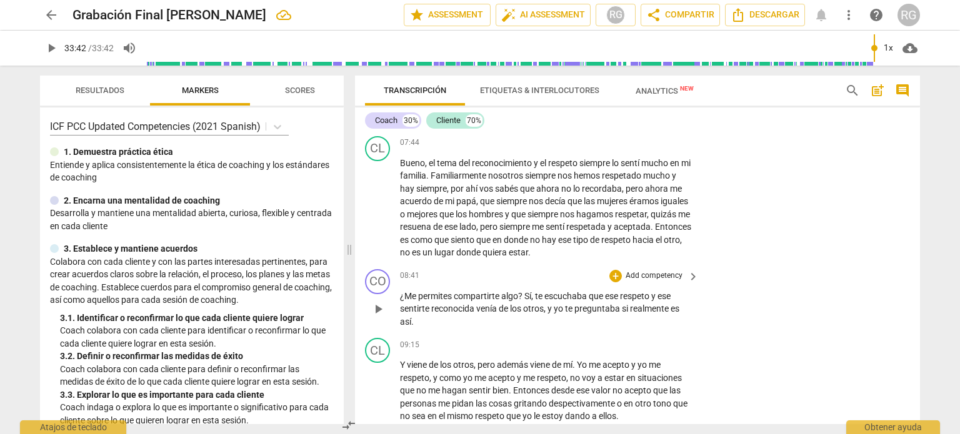
click at [667, 270] on p "Add competency" at bounding box center [653, 275] width 59 height 11
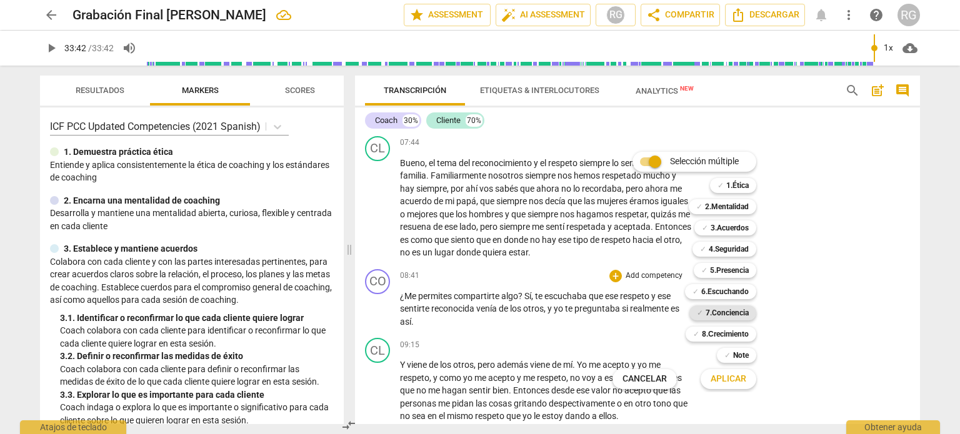
click at [722, 315] on b "7.Conciencia" at bounding box center [726, 312] width 43 height 15
click at [733, 382] on span "Aplicar" at bounding box center [728, 379] width 36 height 12
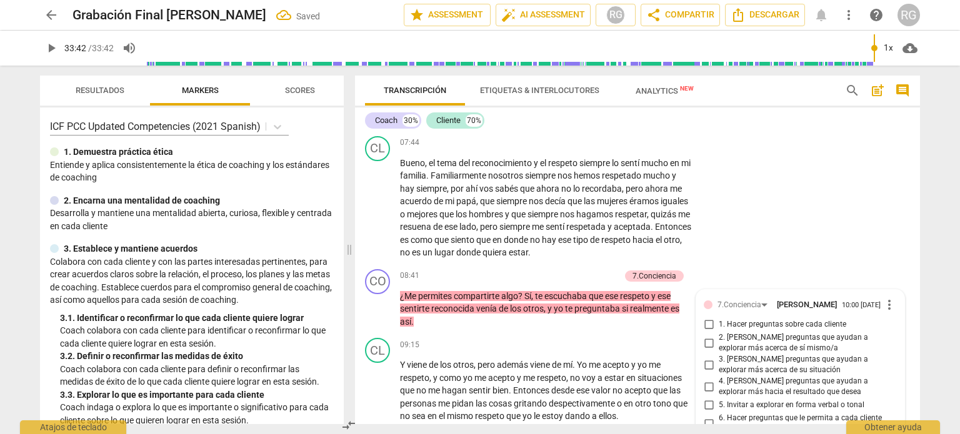
scroll to position [1710, 0]
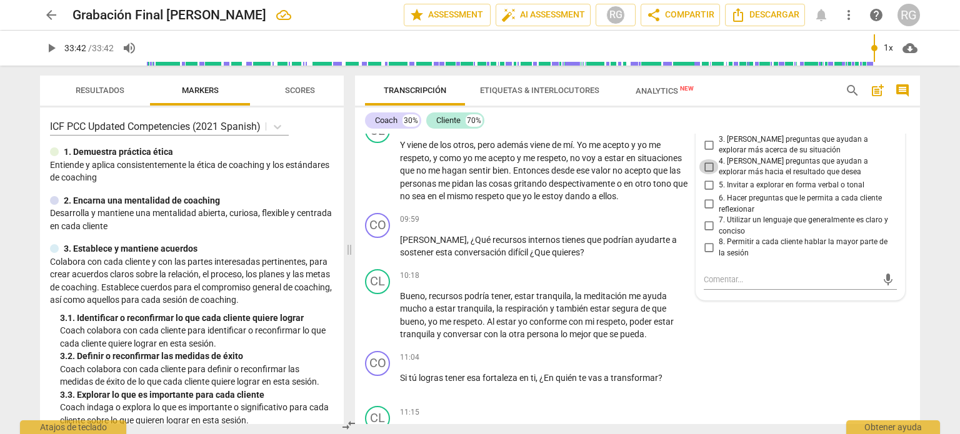
click at [708, 166] on input "4. [PERSON_NAME] preguntas que ayudan a explorar más hacia el resultado que des…" at bounding box center [708, 166] width 20 height 15
checkbox input "true"
click at [777, 347] on div "CO play_arrow pause 11:04 + Add competency keyboard_arrow_right Si tú logras te…" at bounding box center [637, 373] width 565 height 55
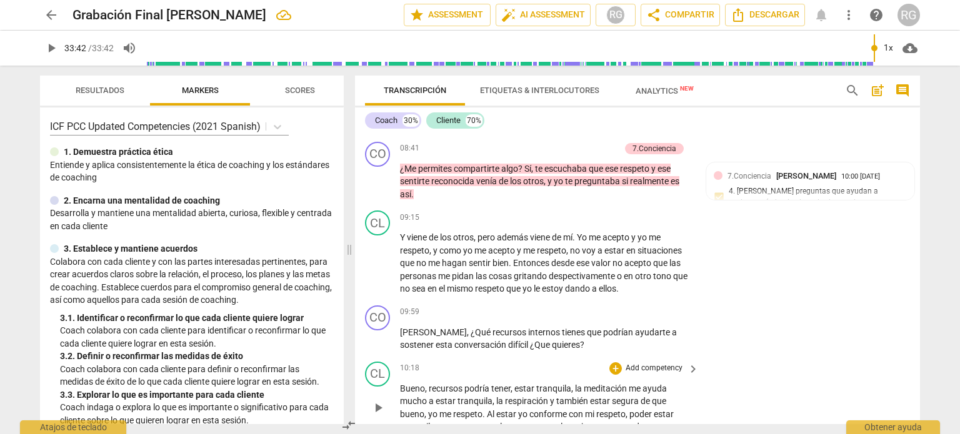
scroll to position [1647, 0]
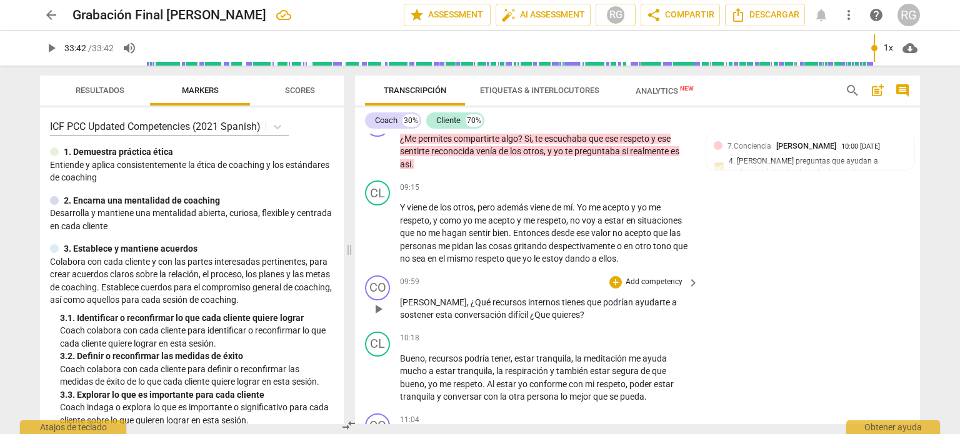
click at [647, 277] on p "Add competency" at bounding box center [653, 282] width 59 height 11
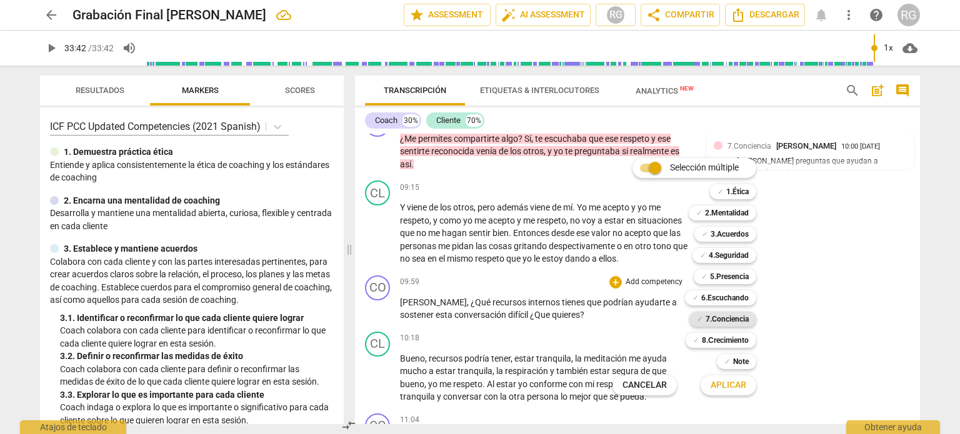
click at [730, 319] on b "7.Conciencia" at bounding box center [726, 319] width 43 height 15
click at [743, 380] on span "Aplicar" at bounding box center [728, 385] width 36 height 12
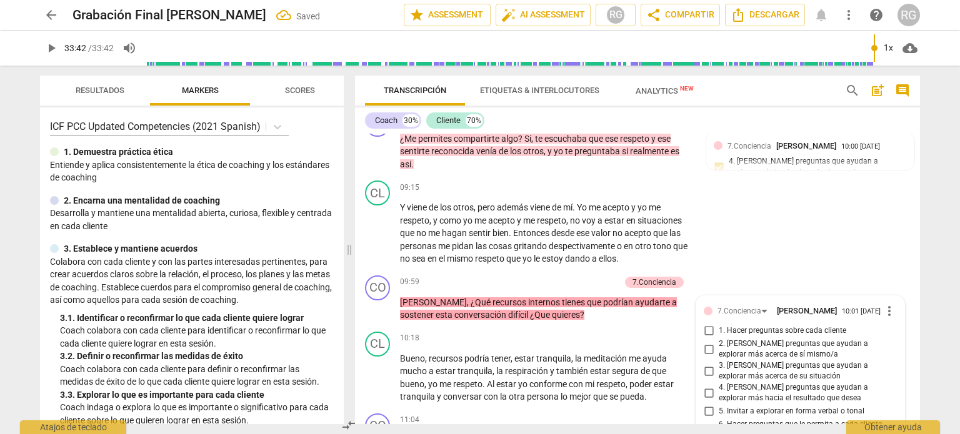
scroll to position [1873, 0]
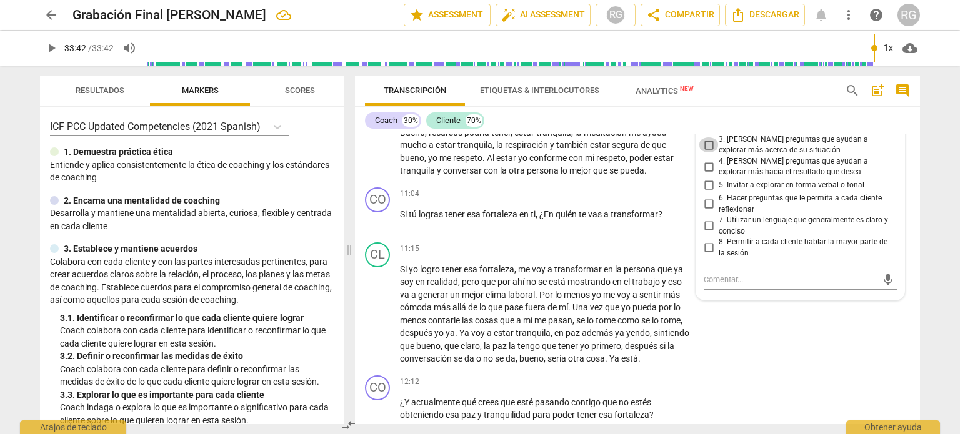
click at [707, 146] on input "3. [PERSON_NAME] preguntas que ayudan a explorar más acerca de su situación" at bounding box center [708, 144] width 20 height 15
checkbox input "true"
click at [708, 166] on input "4. [PERSON_NAME] preguntas que ayudan a explorar más hacia el resultado que des…" at bounding box center [708, 166] width 20 height 15
checkbox input "true"
click at [710, 224] on input "7. Utilizar un lenguaje que generalmente es claro y conciso" at bounding box center [708, 226] width 20 height 15
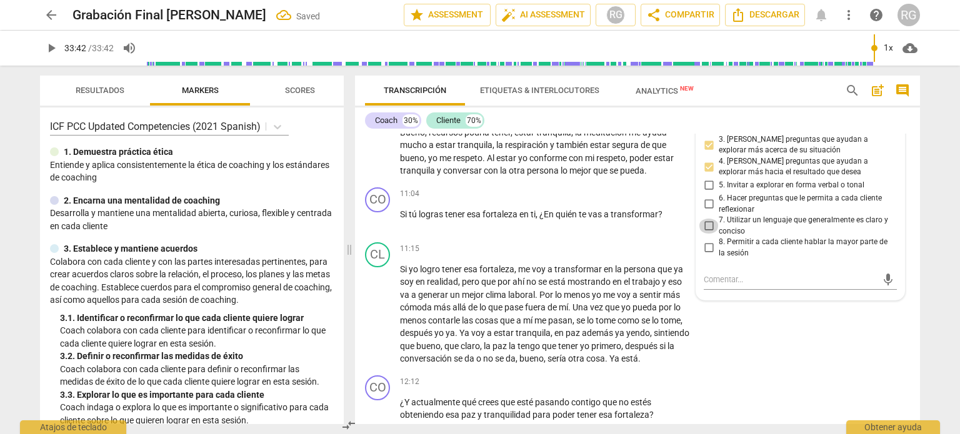
checkbox input "true"
click at [778, 354] on div "CL play_arrow pause 11:15 + Add competency keyboard_arrow_right Si yo logro ten…" at bounding box center [637, 303] width 565 height 133
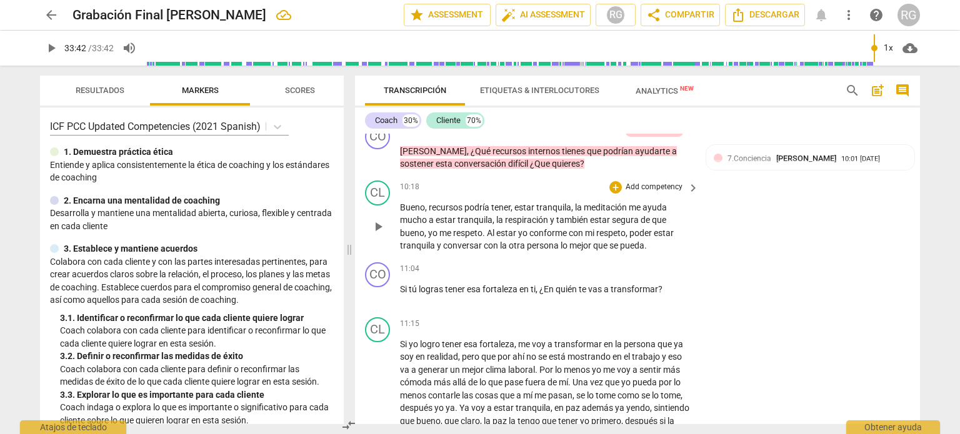
scroll to position [1811, 0]
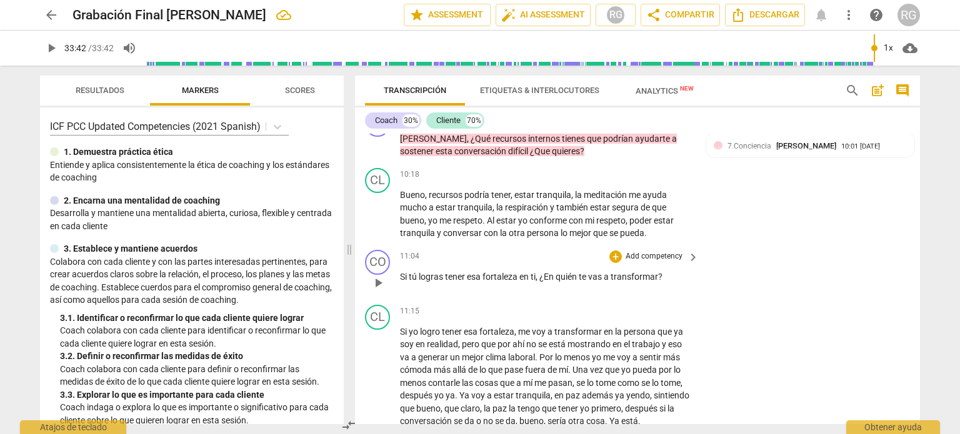
click at [677, 252] on p "Add competency" at bounding box center [653, 256] width 59 height 11
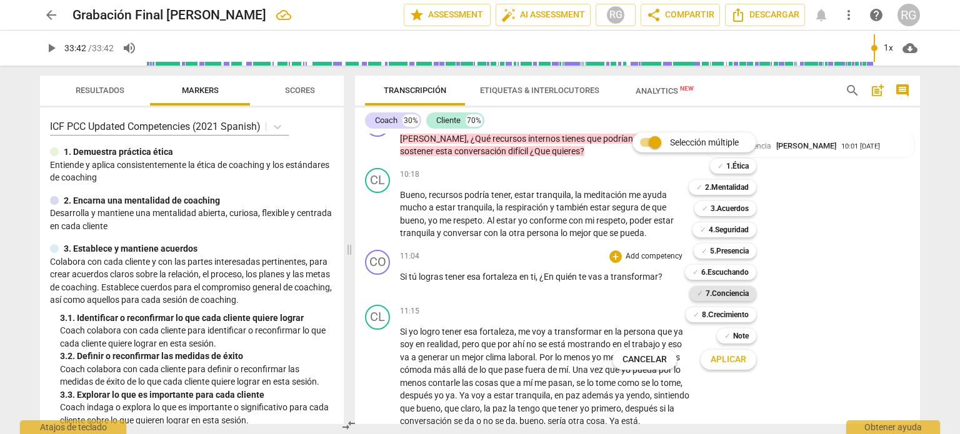
click at [740, 290] on b "7.Conciencia" at bounding box center [726, 293] width 43 height 15
click at [737, 360] on span "Aplicar" at bounding box center [728, 360] width 36 height 12
type input "2022"
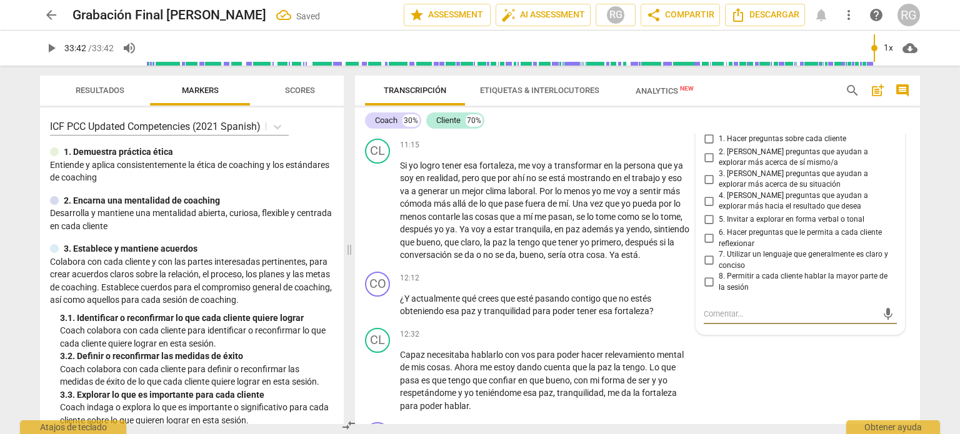
scroll to position [1949, 0]
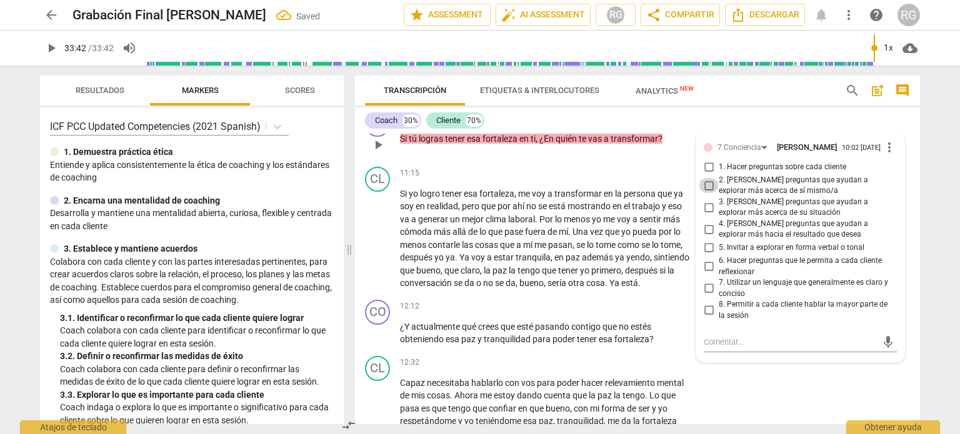
click at [707, 185] on input "2. [PERSON_NAME] preguntas que ayudan a explorar más acerca de sí mismo/a" at bounding box center [708, 185] width 20 height 15
checkbox input "true"
click at [708, 227] on input "4. [PERSON_NAME] preguntas que ayudan a explorar más hacia el resultado que des…" at bounding box center [708, 229] width 20 height 15
checkbox input "true"
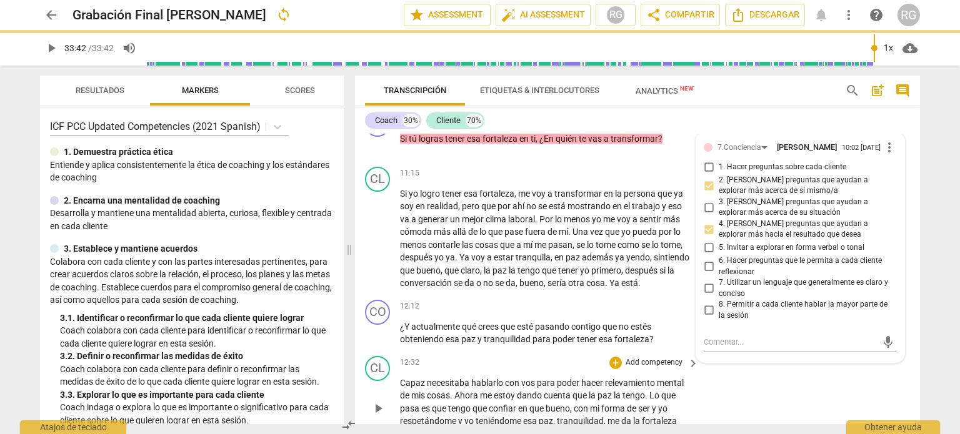
click at [801, 390] on div "CL play_arrow pause 12:32 + Add competency keyboard_arrow_right Capaz necesitab…" at bounding box center [637, 398] width 565 height 95
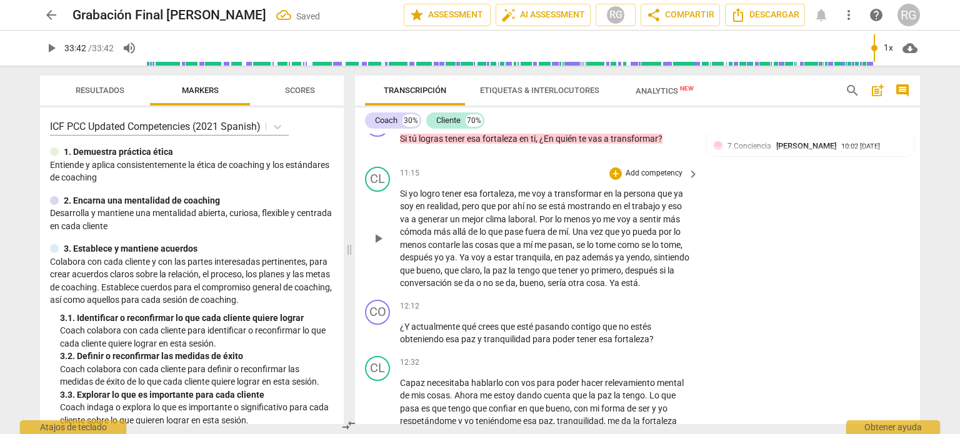
scroll to position [2011, 0]
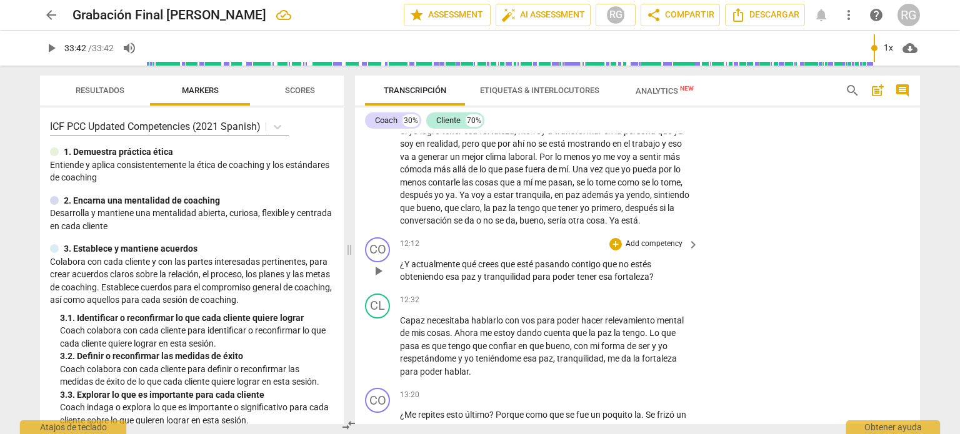
click at [675, 239] on p "Add competency" at bounding box center [653, 244] width 59 height 11
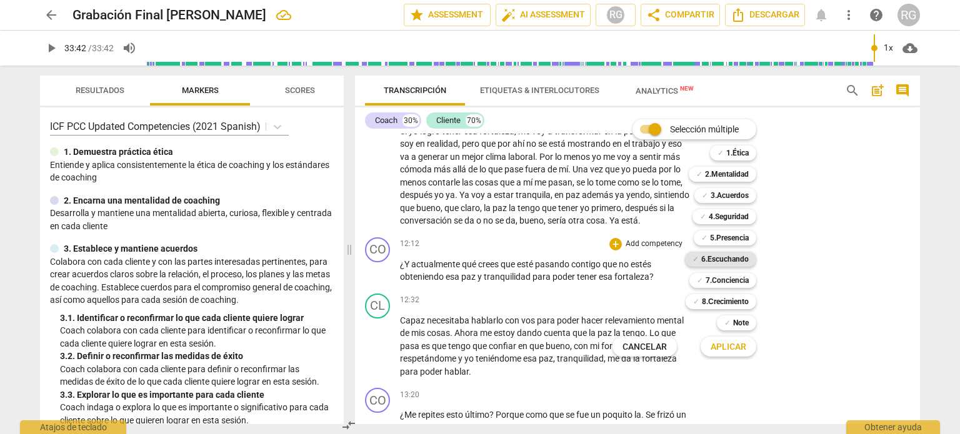
click at [722, 259] on b "6.Escuchando" at bounding box center [724, 259] width 47 height 15
click at [735, 352] on span "Aplicar" at bounding box center [728, 347] width 36 height 12
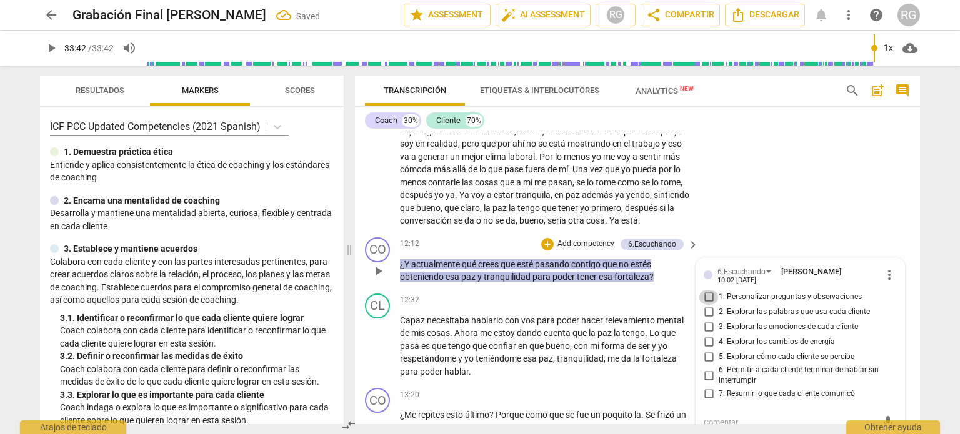
click at [708, 291] on input "1. Personalizar preguntas y observaciones" at bounding box center [708, 297] width 20 height 15
checkbox input "true"
click at [705, 322] on input "3. Explorar las emociones de cada cliente" at bounding box center [708, 327] width 20 height 15
checkbox input "true"
click at [709, 335] on input "4. Explorar los cambios de energía" at bounding box center [708, 342] width 20 height 15
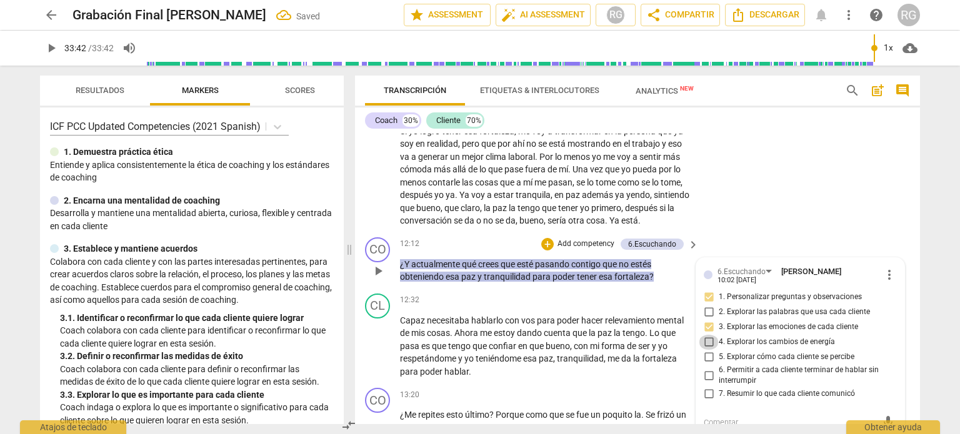
checkbox input "true"
click at [850, 178] on div "CL play_arrow pause 11:15 + Add competency keyboard_arrow_right Si yo logro ten…" at bounding box center [637, 165] width 565 height 133
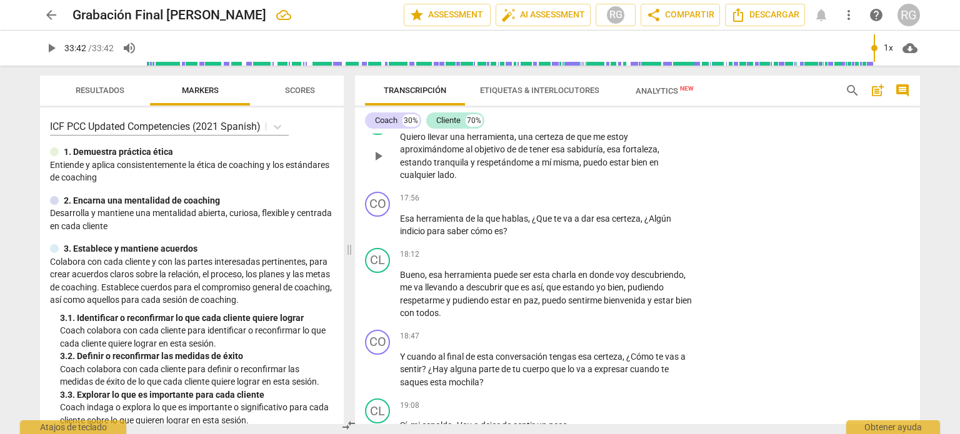
scroll to position [3198, 0]
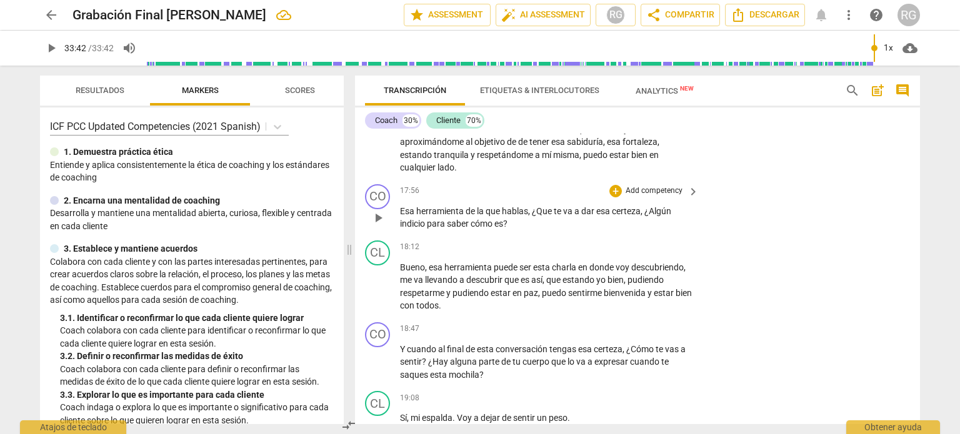
click at [667, 186] on p "Add competency" at bounding box center [653, 191] width 59 height 11
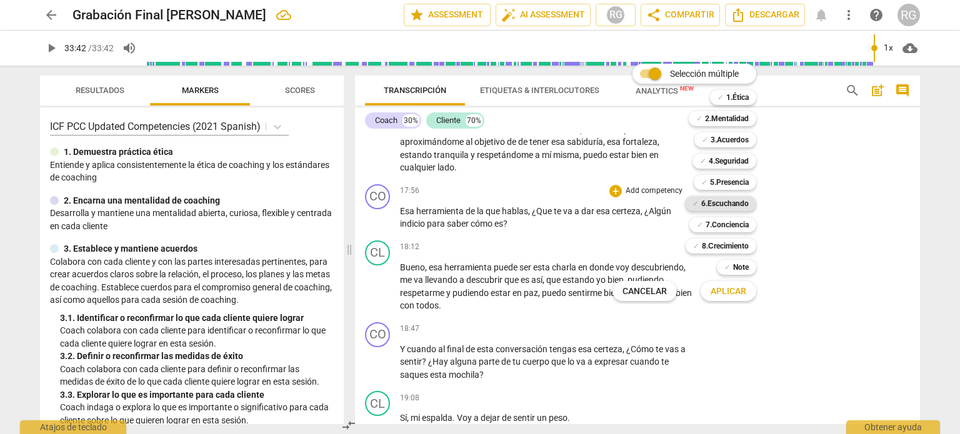
click at [727, 205] on b "6.Escuchando" at bounding box center [724, 203] width 47 height 15
click at [727, 292] on span "Aplicar" at bounding box center [728, 291] width 36 height 12
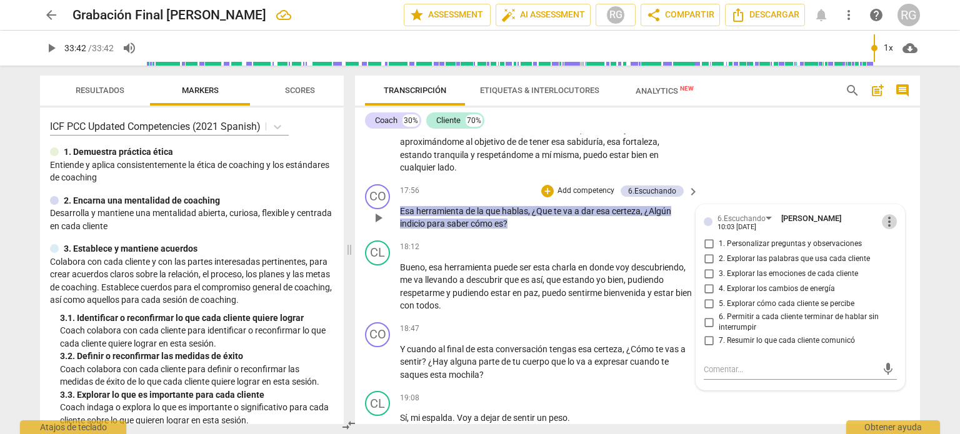
click at [884, 214] on span "more_vert" at bounding box center [888, 221] width 15 height 15
drag, startPoint x: 892, startPoint y: 239, endPoint x: 512, endPoint y: 36, distance: 430.7
click at [892, 239] on li "Borrar" at bounding box center [900, 237] width 44 height 24
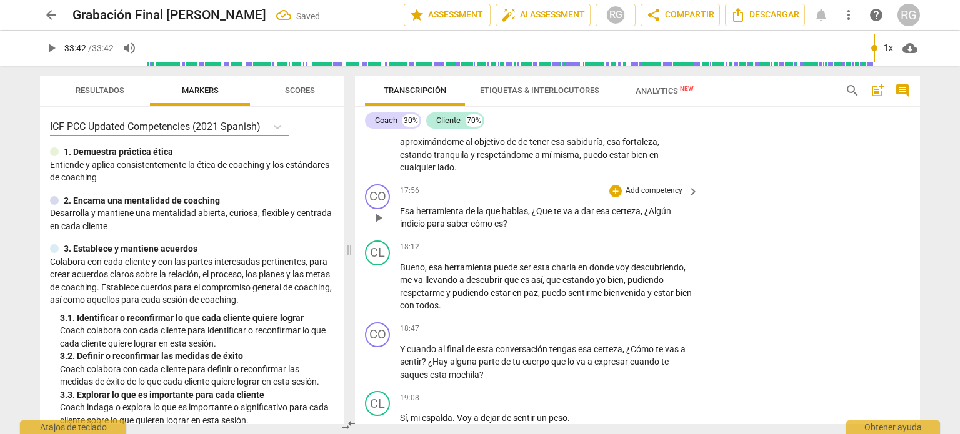
click at [667, 186] on p "Add competency" at bounding box center [653, 191] width 59 height 11
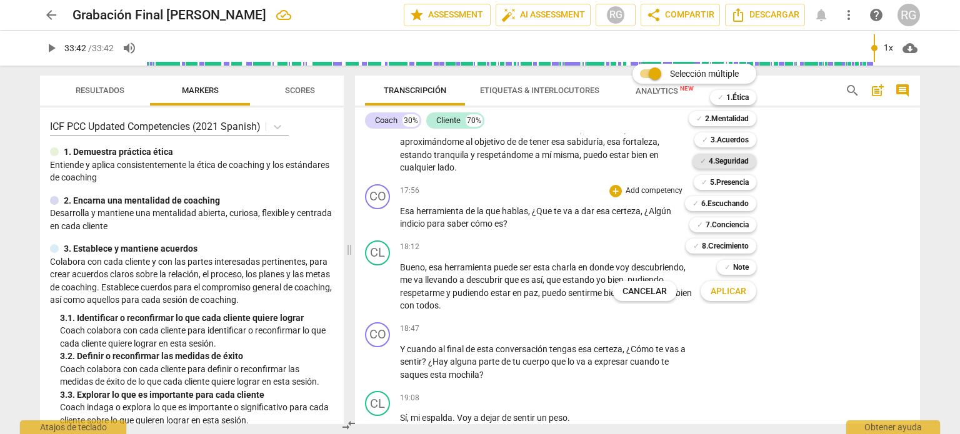
click at [722, 161] on b "4.Seguridad" at bounding box center [728, 161] width 40 height 15
click at [727, 292] on span "Aplicar" at bounding box center [728, 291] width 36 height 12
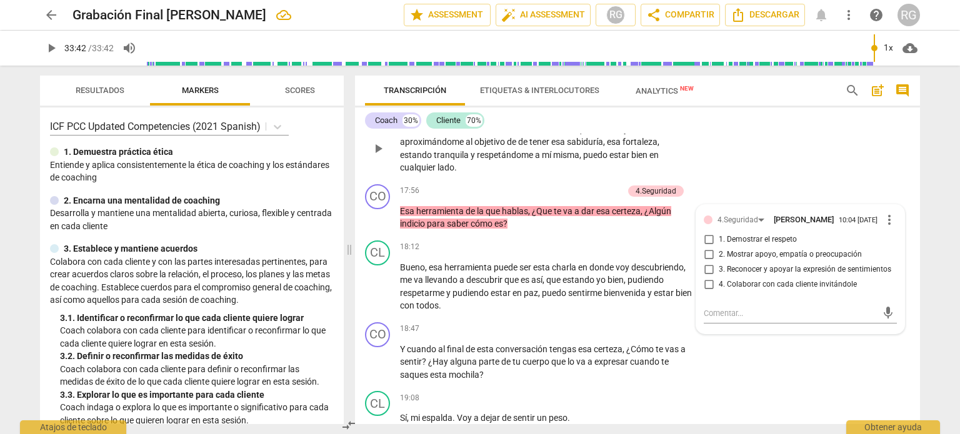
click at [727, 157] on div "CL play_arrow pause 17:21 + Add competency keyboard_arrow_right Quiero llevar u…" at bounding box center [637, 138] width 565 height 82
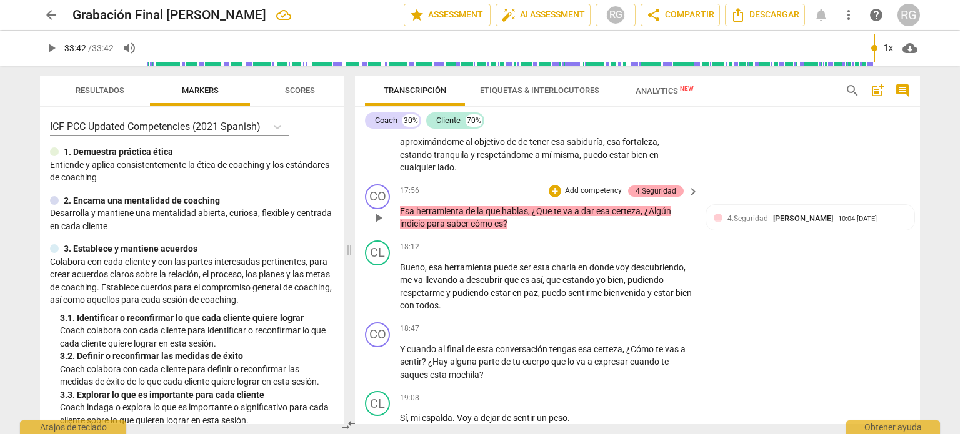
click at [650, 186] on div "4.Seguridad" at bounding box center [655, 191] width 41 height 11
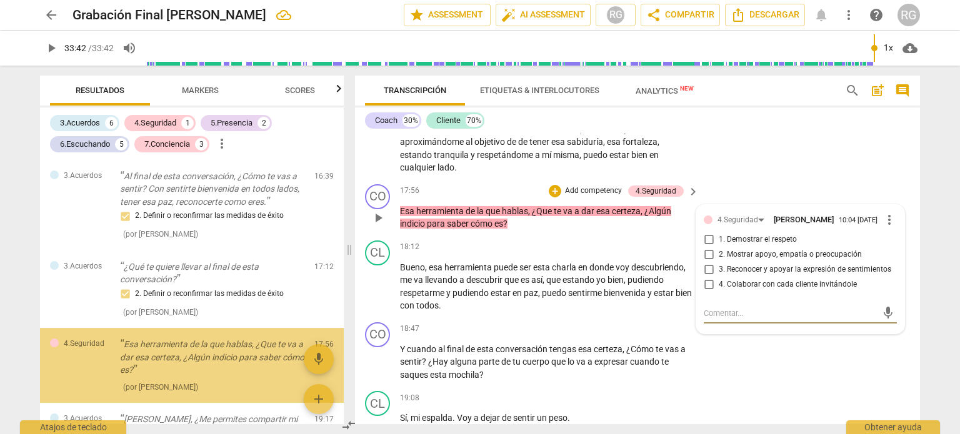
scroll to position [1319, 0]
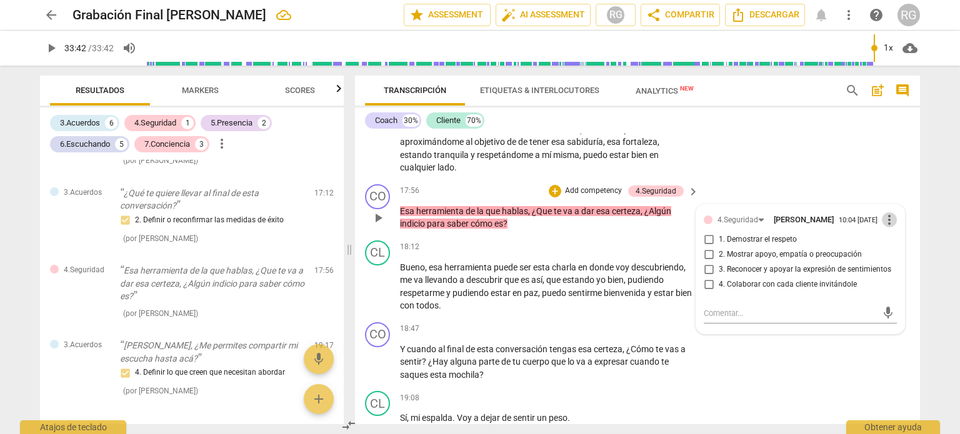
click at [882, 212] on span "more_vert" at bounding box center [888, 219] width 15 height 15
click at [893, 236] on li "Borrar" at bounding box center [900, 237] width 44 height 24
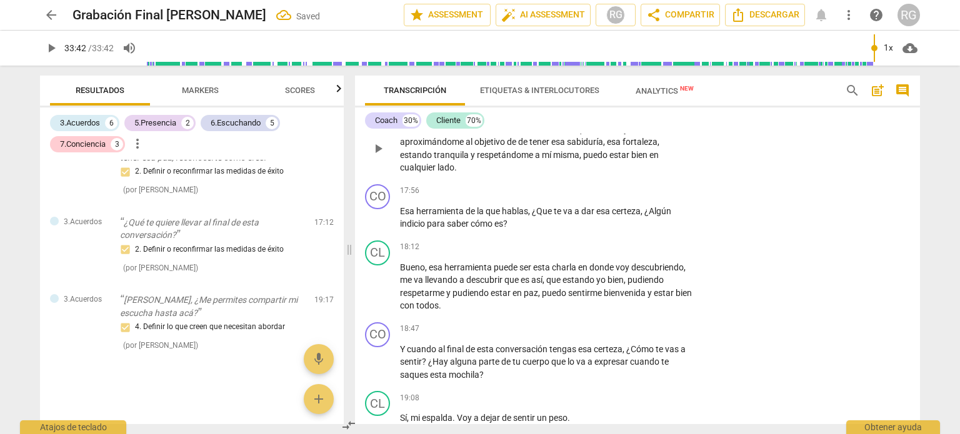
scroll to position [1289, 0]
click at [659, 186] on p "Add competency" at bounding box center [653, 191] width 59 height 11
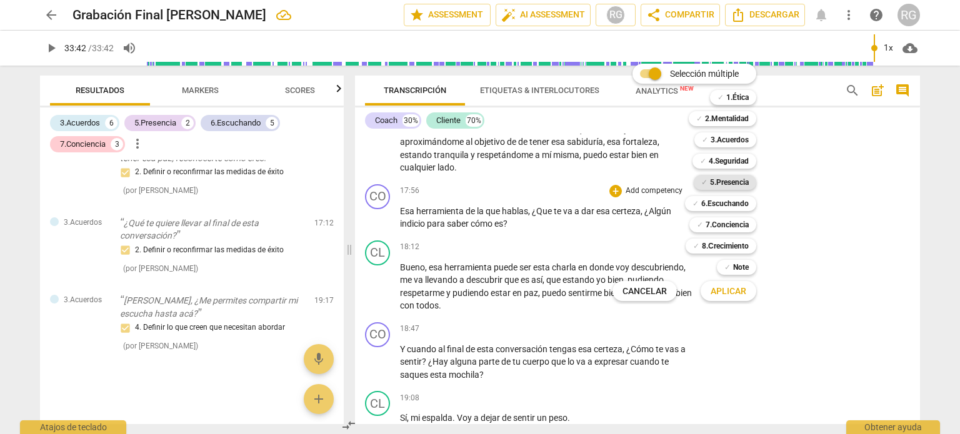
click at [743, 178] on b "5.Presencia" at bounding box center [729, 182] width 39 height 15
click at [727, 294] on span "Aplicar" at bounding box center [728, 291] width 36 height 12
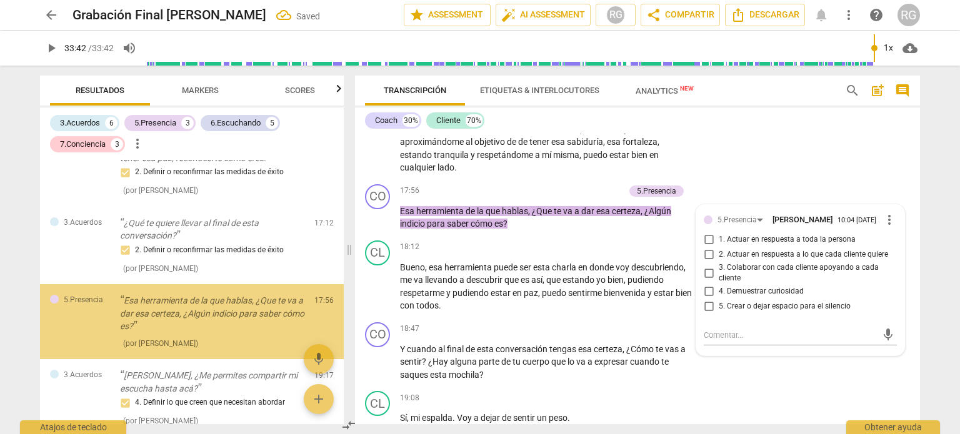
scroll to position [1319, 0]
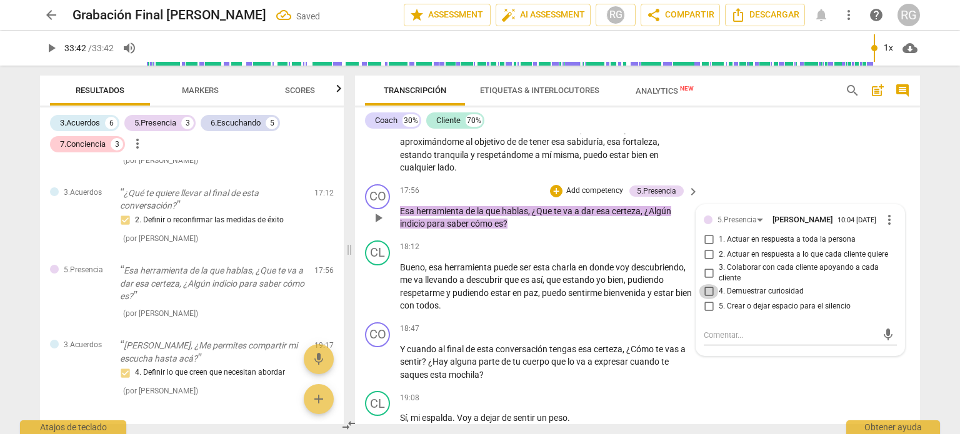
click at [707, 286] on input "4. Demuestrar curiosidad" at bounding box center [708, 291] width 20 height 15
checkbox input "true"
click at [758, 386] on div "CL play_arrow pause 19:08 + Add competency keyboard_arrow_right Sí , mi espalda…" at bounding box center [637, 413] width 565 height 55
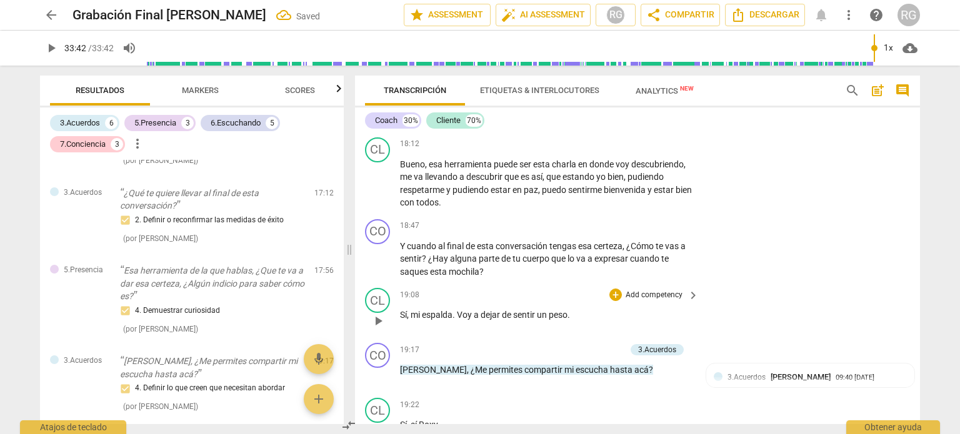
scroll to position [3323, 0]
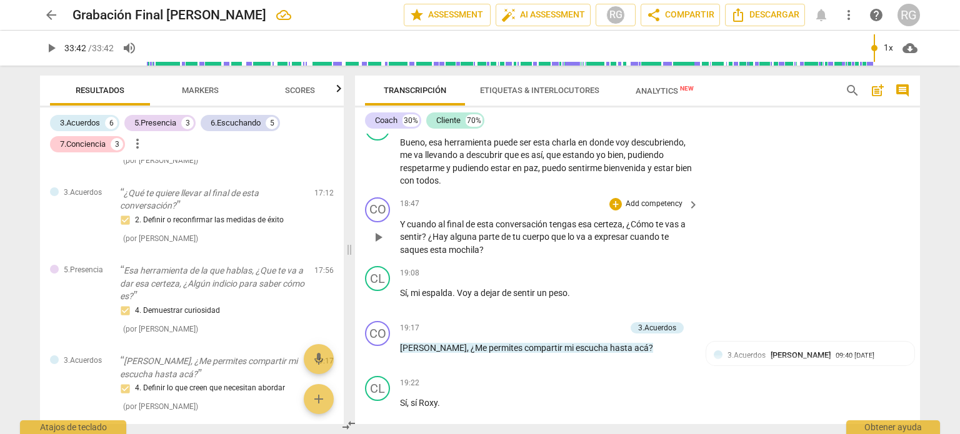
click at [660, 199] on p "Add competency" at bounding box center [653, 204] width 59 height 11
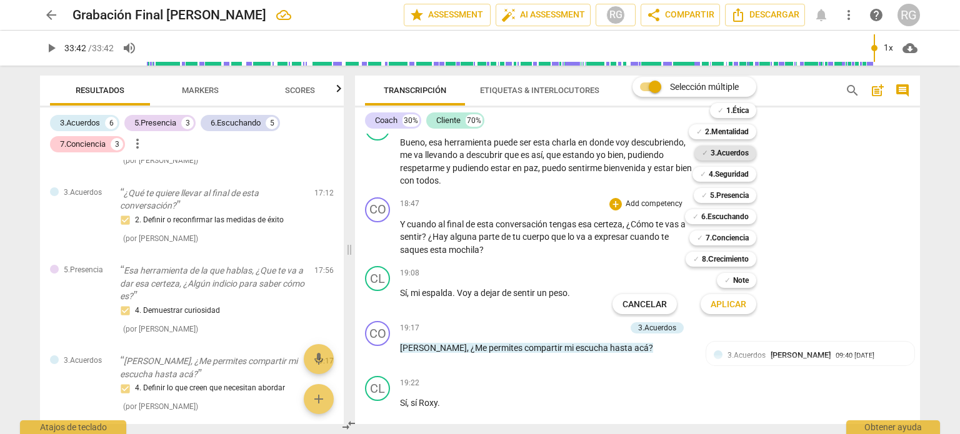
click at [740, 152] on b "3.Acuerdos" at bounding box center [729, 153] width 38 height 15
click at [733, 305] on span "Aplicar" at bounding box center [728, 305] width 36 height 12
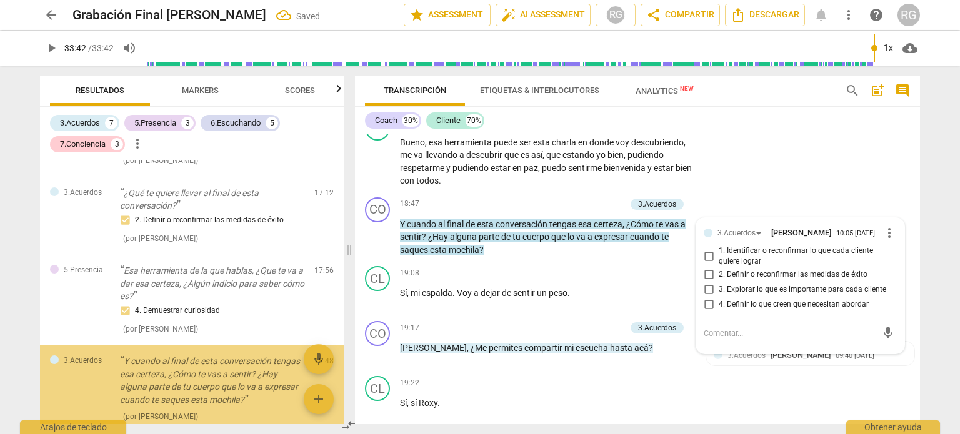
scroll to position [1416, 0]
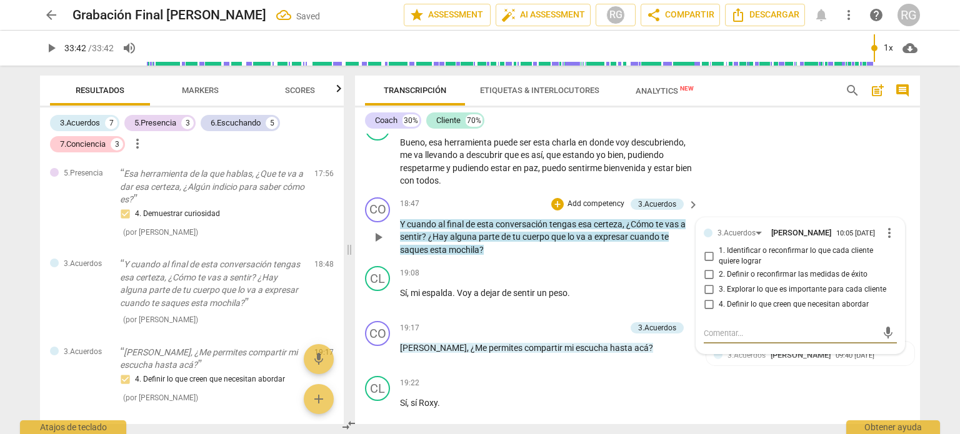
click at [710, 272] on input "2. Definir o reconfirmar las medidas de éxito" at bounding box center [708, 274] width 20 height 15
checkbox input "true"
click at [775, 149] on div "CL play_arrow pause 18:12 + Add competency keyboard_arrow_right Bueno , esa her…" at bounding box center [637, 152] width 565 height 82
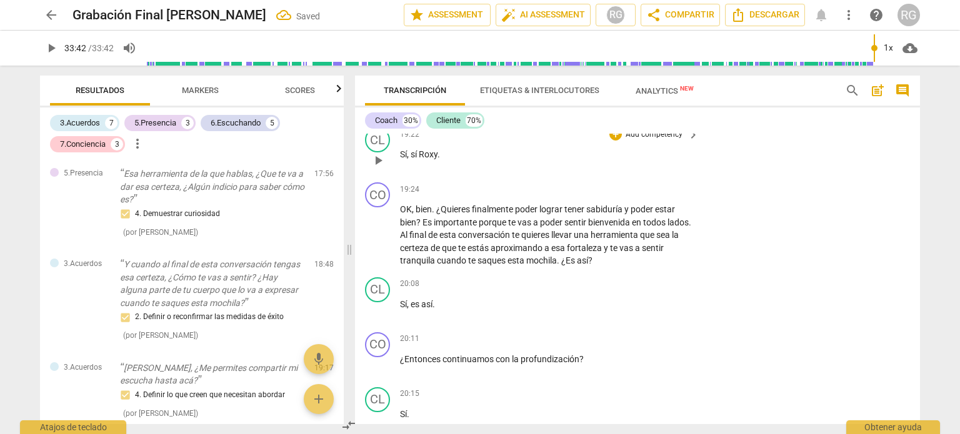
scroll to position [3573, 0]
click at [651, 183] on p "Add competency" at bounding box center [653, 188] width 59 height 11
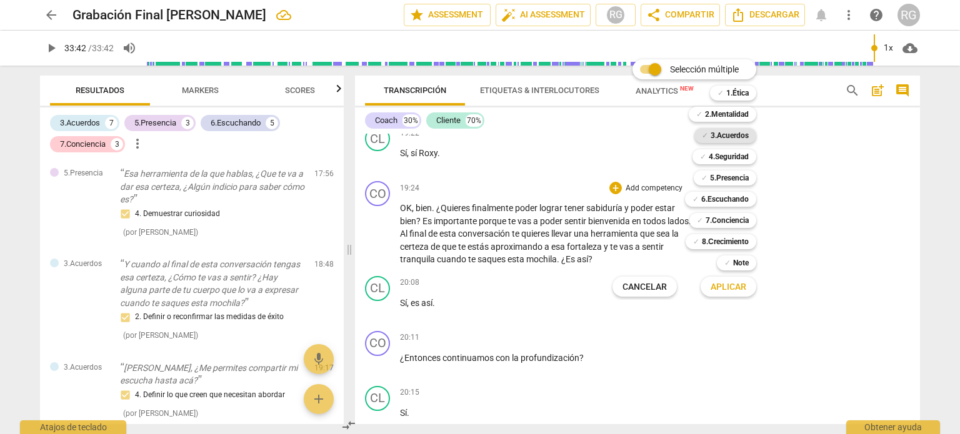
click at [720, 133] on b "3.Acuerdos" at bounding box center [729, 135] width 38 height 15
click at [734, 284] on span "Aplicar" at bounding box center [728, 287] width 36 height 12
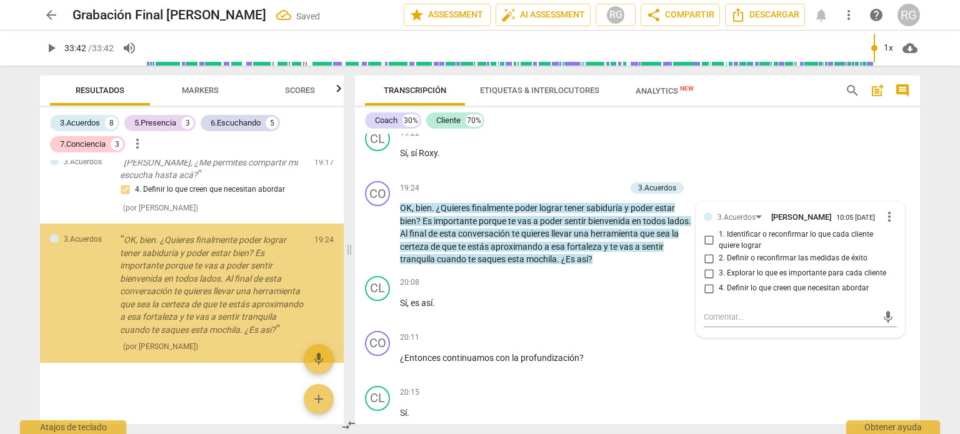
scroll to position [1629, 0]
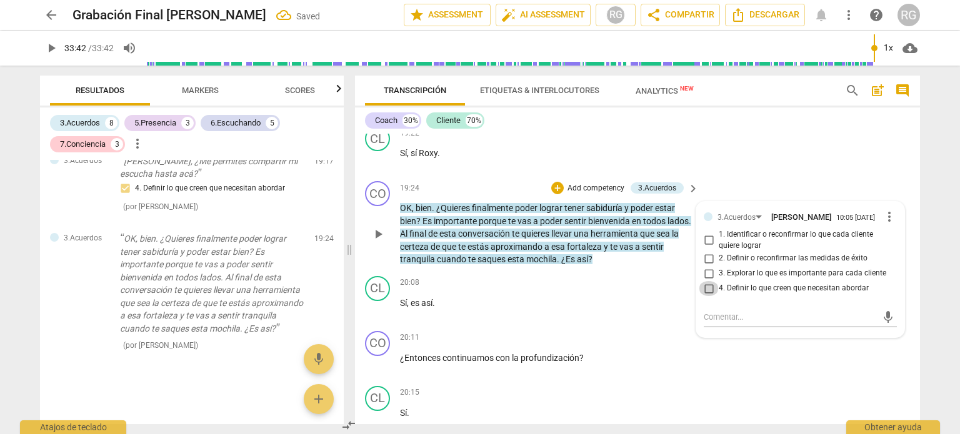
click at [705, 281] on input "4. Definir lo que creen que necesitan abordar" at bounding box center [708, 288] width 20 height 15
checkbox input "true"
click at [715, 364] on div "CO play_arrow pause 20:11 + Add competency keyboard_arrow_right ¿Entonces conti…" at bounding box center [637, 353] width 565 height 55
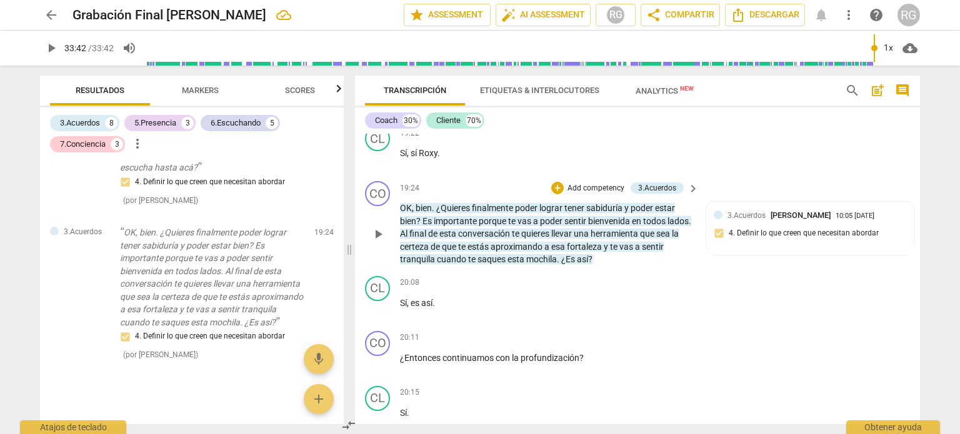
click at [590, 183] on p "Add competency" at bounding box center [595, 188] width 59 height 11
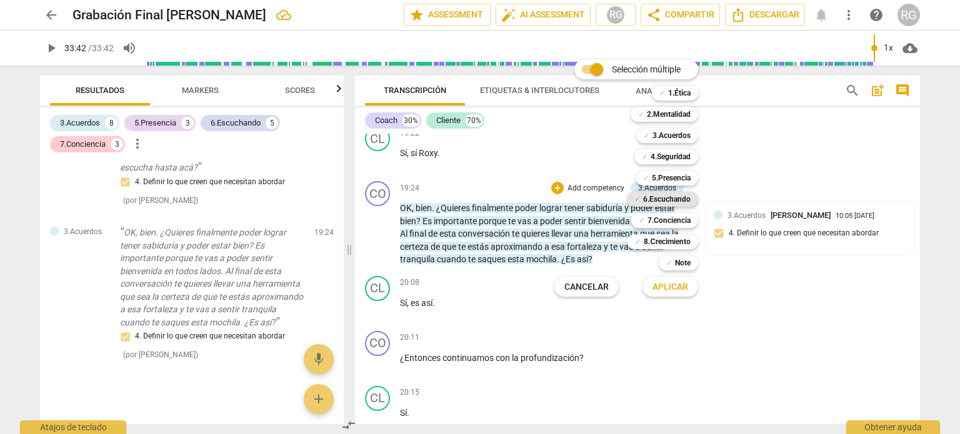
click at [668, 201] on b "6.Escuchando" at bounding box center [666, 199] width 47 height 15
click at [673, 288] on span "Aplicar" at bounding box center [670, 287] width 36 height 12
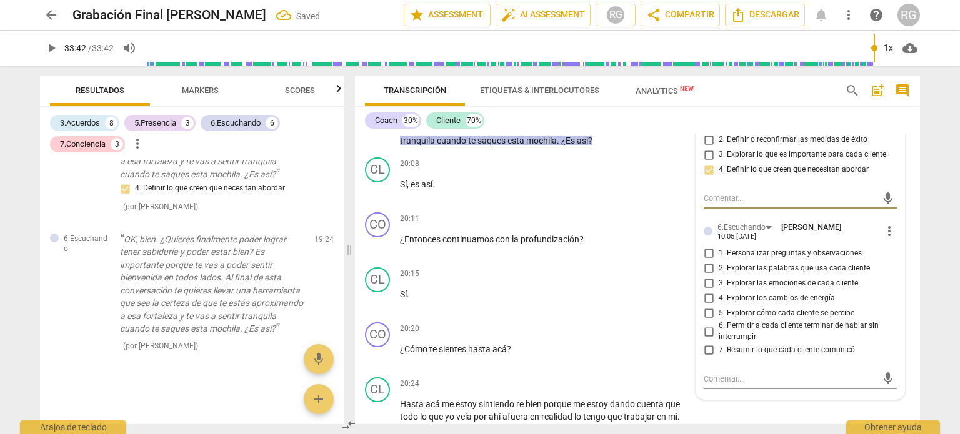
scroll to position [3698, 0]
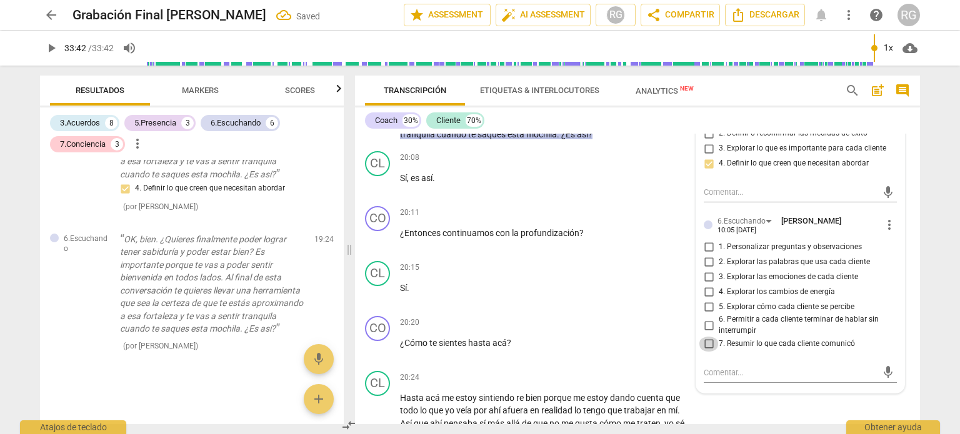
click at [705, 339] on input "7. Resumir lo que cada cliente comunicó" at bounding box center [708, 344] width 20 height 15
checkbox input "true"
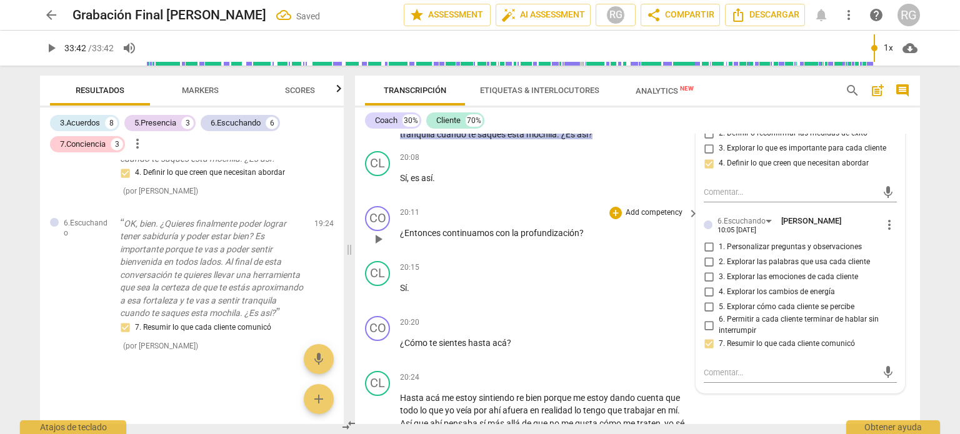
click at [652, 232] on div "20:11 + Add competency keyboard_arrow_right ¿Entonces continuamos con la profun…" at bounding box center [550, 228] width 300 height 45
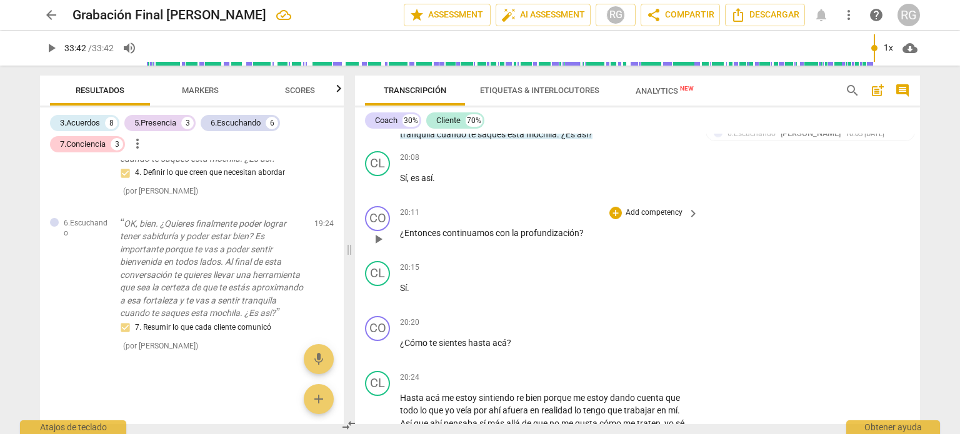
click at [650, 207] on p "Add competency" at bounding box center [653, 212] width 59 height 11
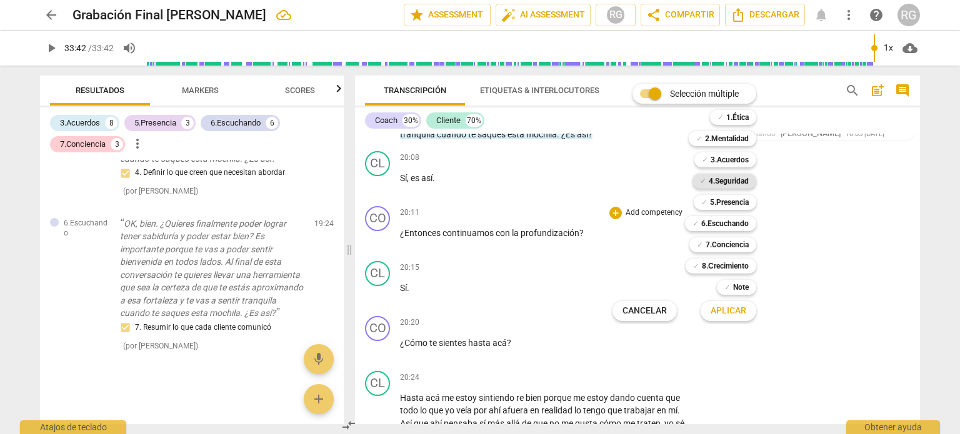
click at [726, 179] on b "4.Seguridad" at bounding box center [728, 181] width 40 height 15
click at [726, 316] on span "Aplicar" at bounding box center [728, 311] width 36 height 12
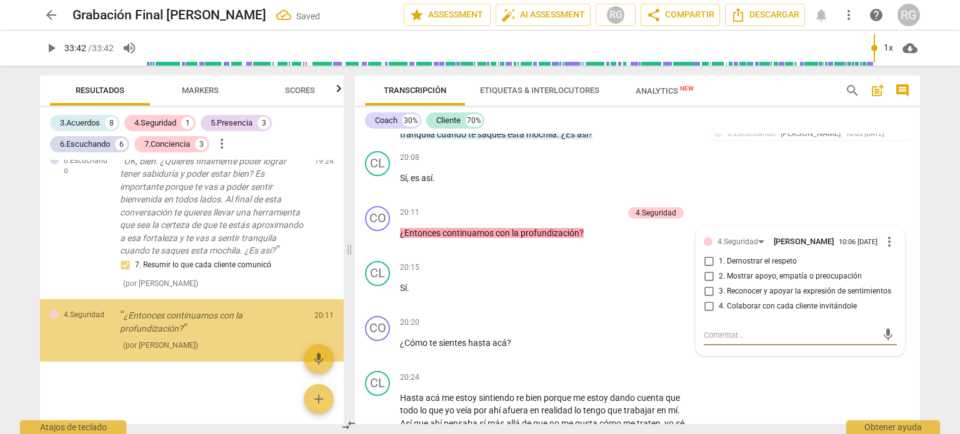
scroll to position [1880, 0]
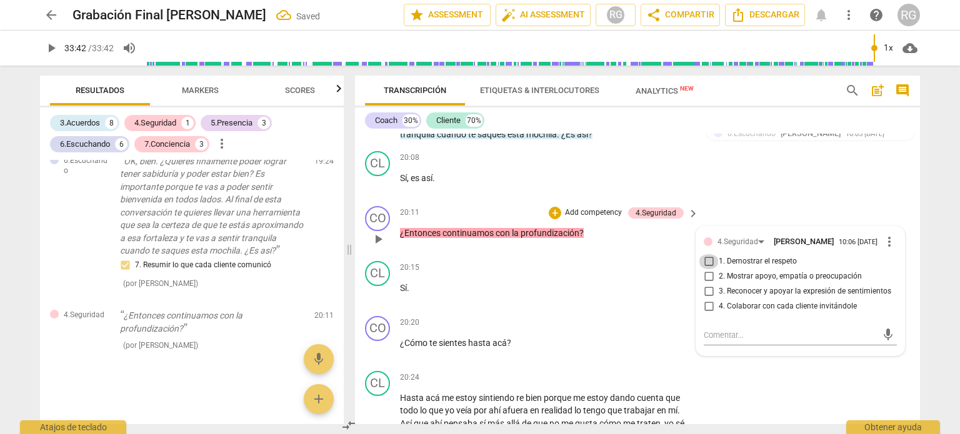
click at [707, 257] on input "1. Demostrar el respeto" at bounding box center [708, 261] width 20 height 15
checkbox input "true"
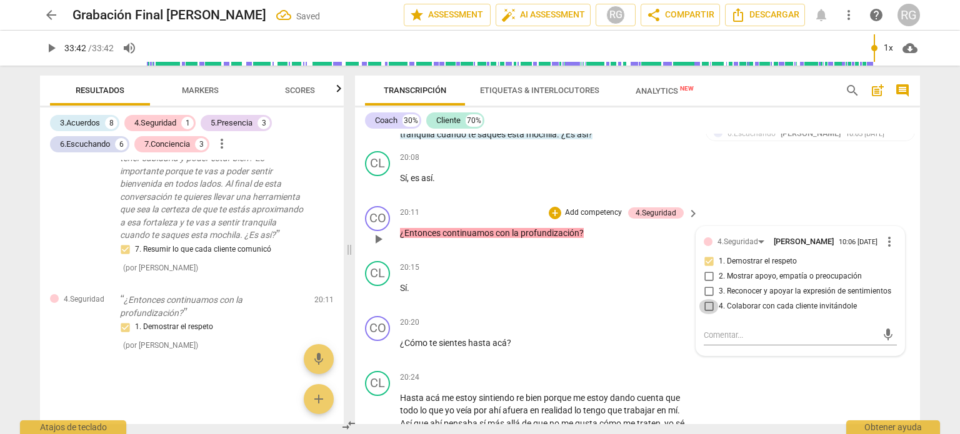
click at [702, 300] on input "4. Colaborar con cada cliente invitándole" at bounding box center [708, 306] width 20 height 15
checkbox input "true"
click at [783, 157] on div "CL play_arrow pause 20:08 + Add competency keyboard_arrow_right Sí , es así ." at bounding box center [637, 173] width 565 height 55
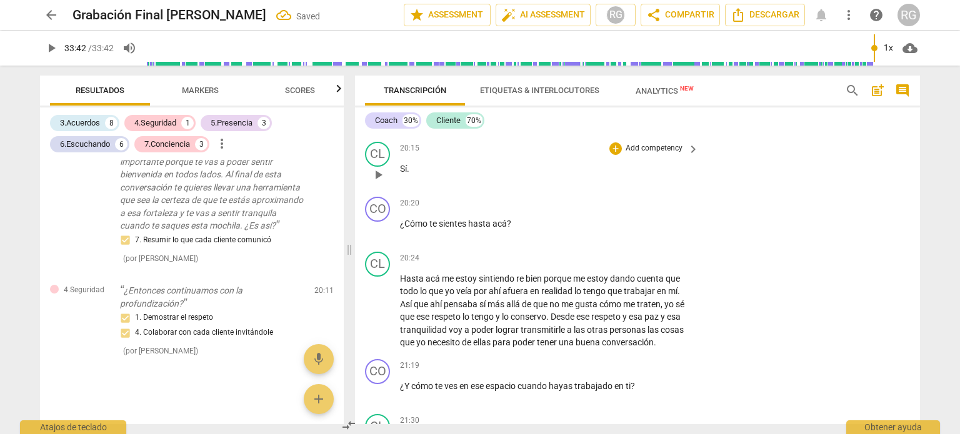
scroll to position [3823, 0]
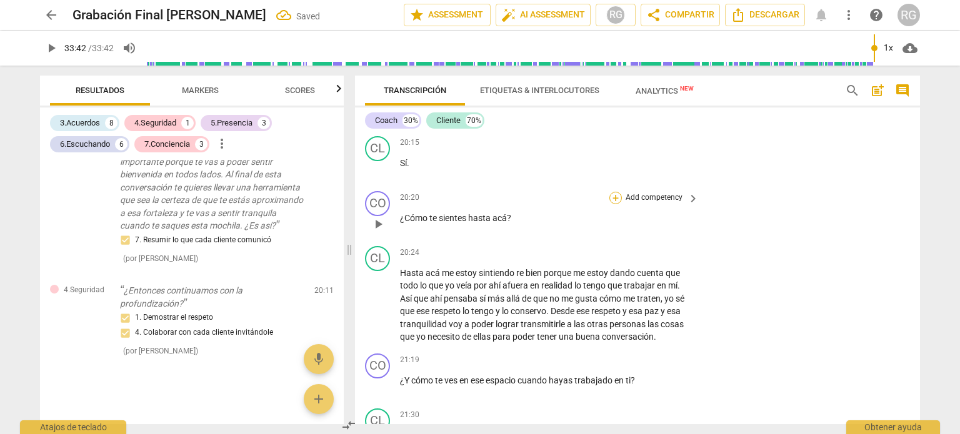
click at [614, 192] on div "+" at bounding box center [615, 198] width 12 height 12
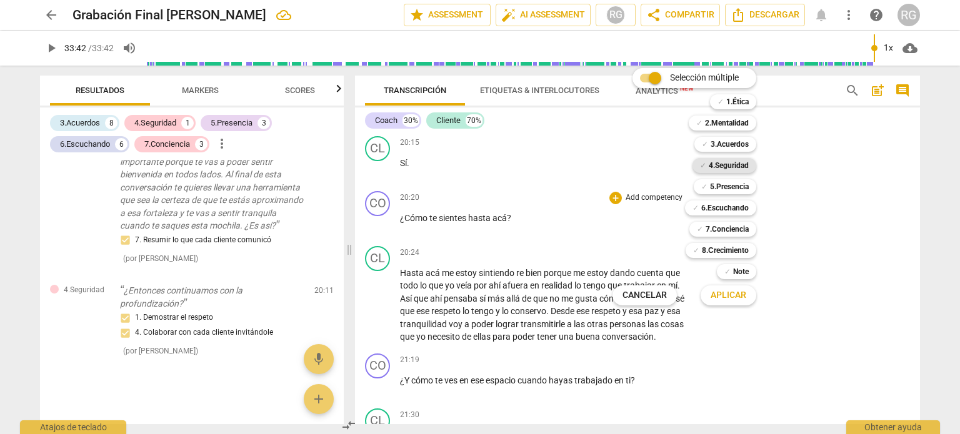
click at [732, 167] on b "4.Seguridad" at bounding box center [728, 165] width 40 height 15
click at [723, 294] on span "Aplicar" at bounding box center [728, 295] width 36 height 12
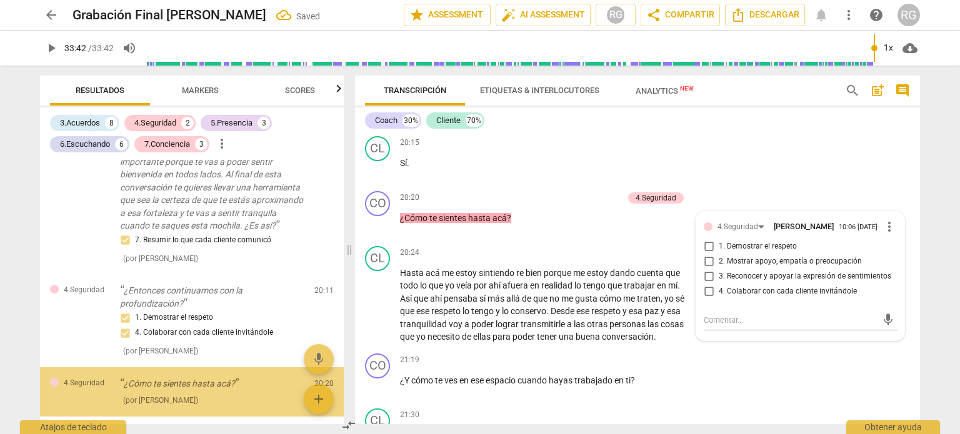
scroll to position [1960, 0]
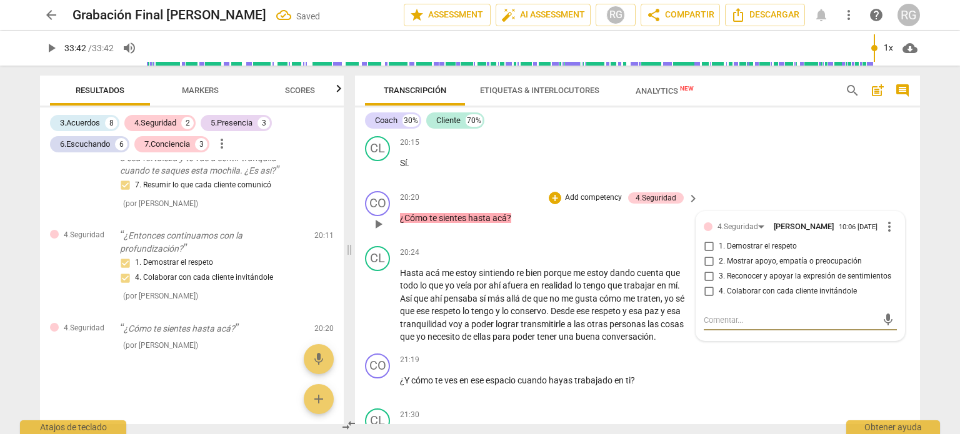
click at [707, 255] on input "2. Mostrar apoyo, empatía o preocupación" at bounding box center [708, 261] width 20 height 15
checkbox input "true"
click at [752, 370] on div "CO play_arrow pause 21:19 + Add competency keyboard_arrow_right ¿Y cómo te ves …" at bounding box center [637, 376] width 565 height 55
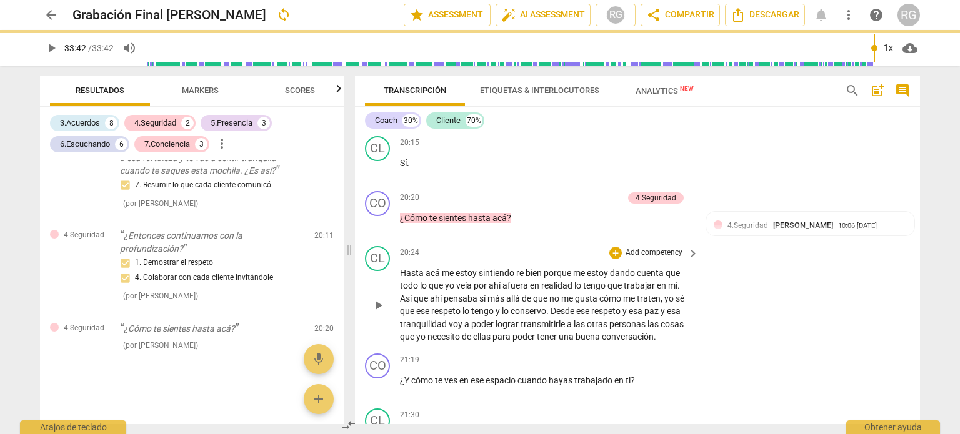
scroll to position [3948, 0]
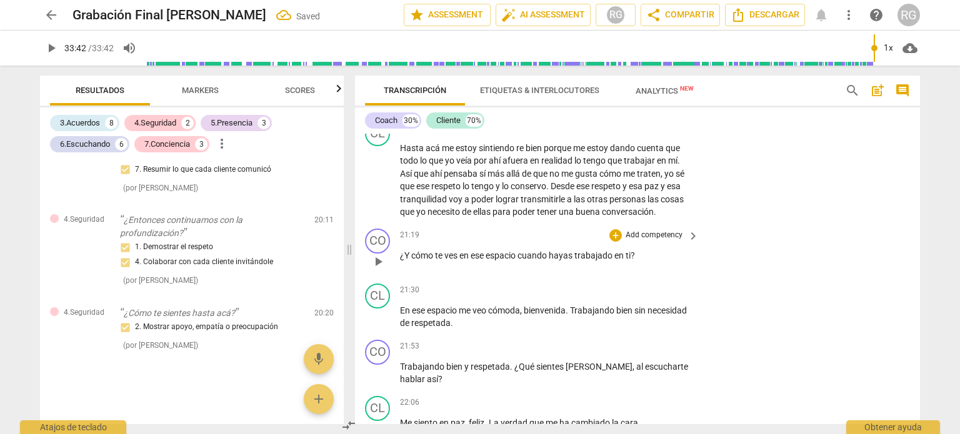
click at [681, 229] on div "+ Add competency keyboard_arrow_right" at bounding box center [653, 236] width 93 height 14
click at [663, 230] on p "Add competency" at bounding box center [653, 235] width 59 height 11
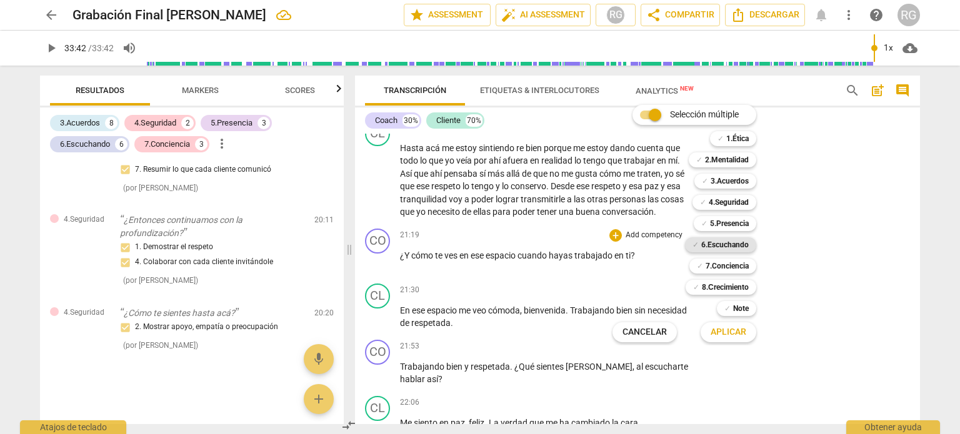
click at [730, 244] on b "6.Escuchando" at bounding box center [724, 244] width 47 height 15
click at [735, 332] on span "Aplicar" at bounding box center [728, 332] width 36 height 12
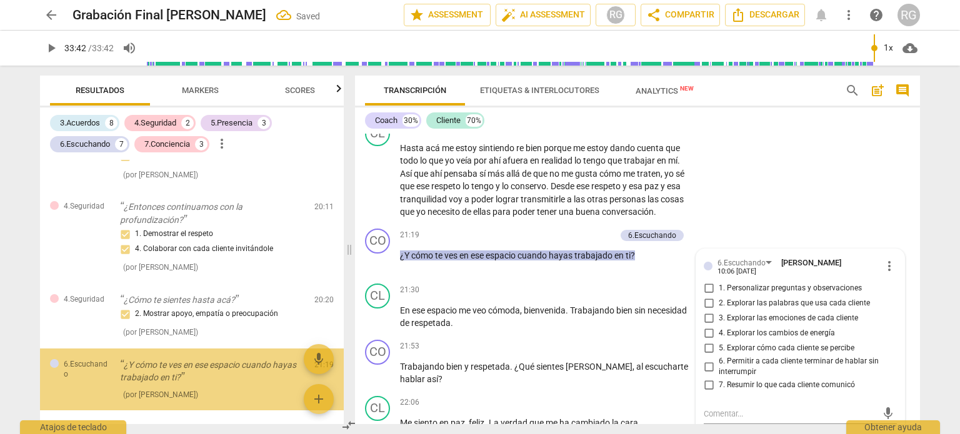
scroll to position [2038, 0]
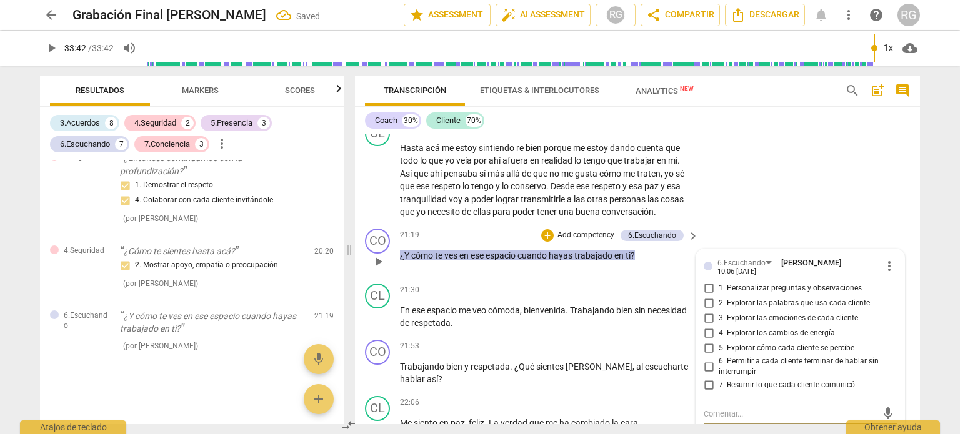
click at [705, 281] on input "1. Personalizar preguntas y observaciones" at bounding box center [708, 288] width 20 height 15
checkbox input "true"
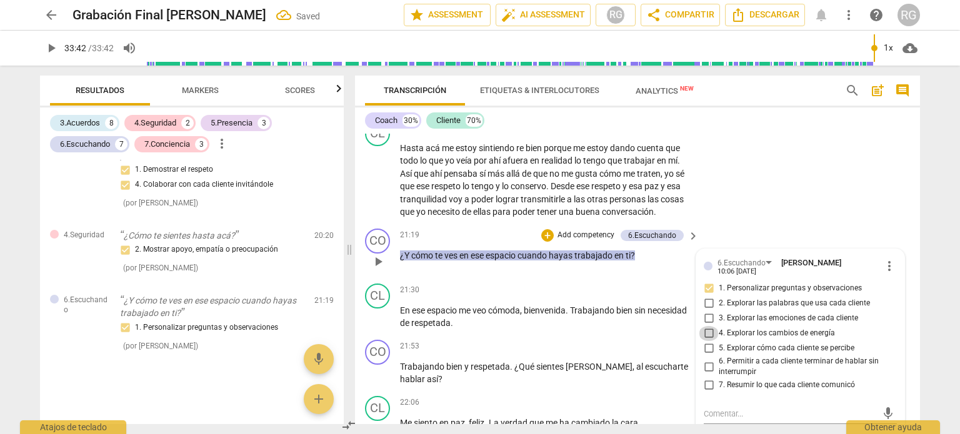
click at [707, 326] on input "4. Explorar los cambios de energía" at bounding box center [708, 333] width 20 height 15
checkbox input "true"
click at [778, 179] on div "CL play_arrow pause 20:24 + Add competency keyboard_arrow_right Hasta acá me es…" at bounding box center [637, 169] width 565 height 107
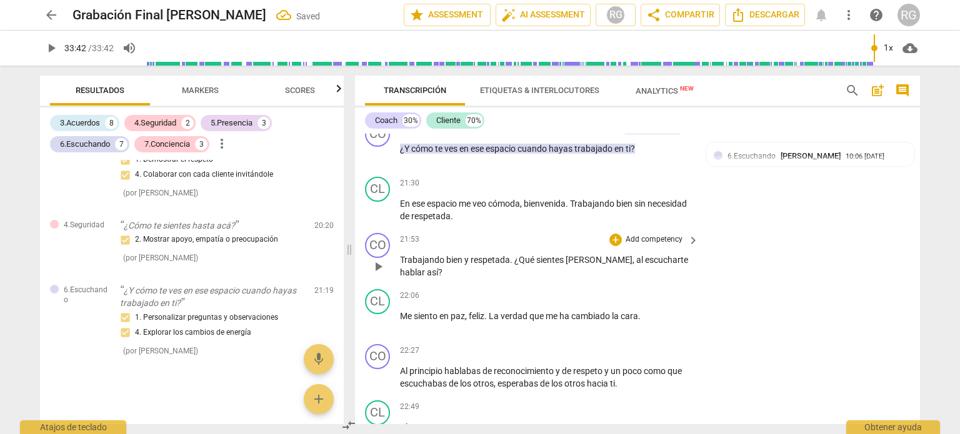
scroll to position [4073, 0]
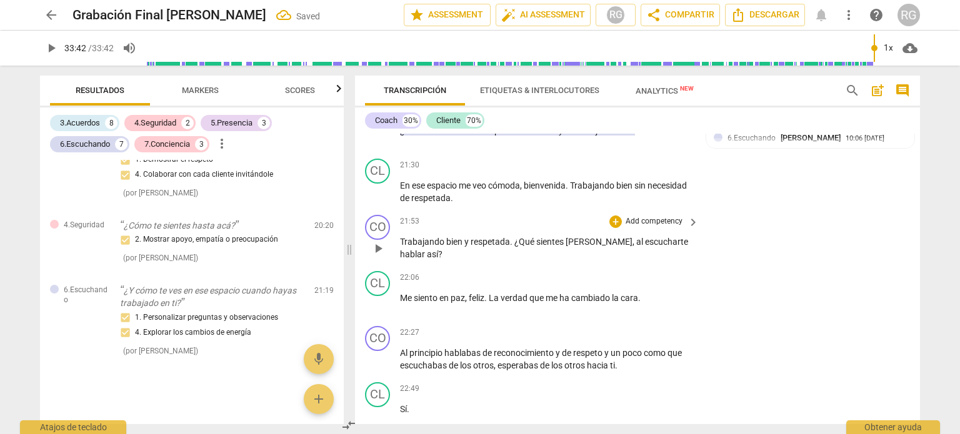
click at [667, 216] on p "Add competency" at bounding box center [653, 221] width 59 height 11
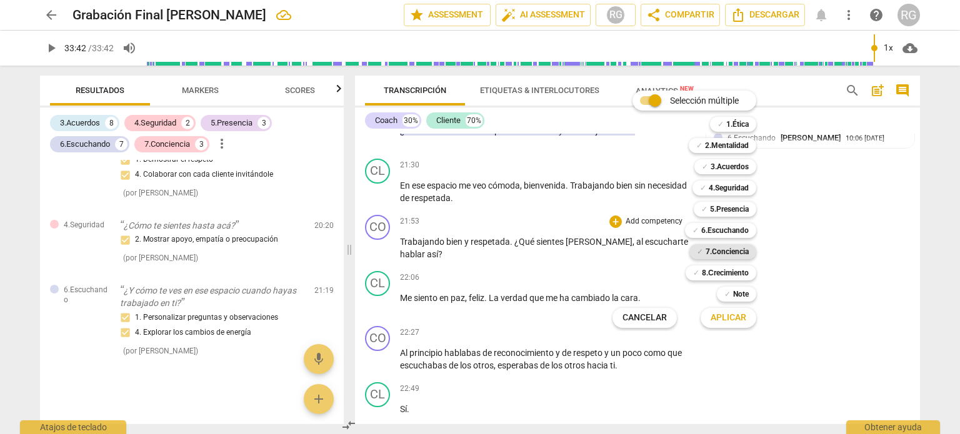
click at [739, 251] on b "7.Conciencia" at bounding box center [726, 251] width 43 height 15
click at [737, 324] on span "Aplicar" at bounding box center [728, 318] width 36 height 12
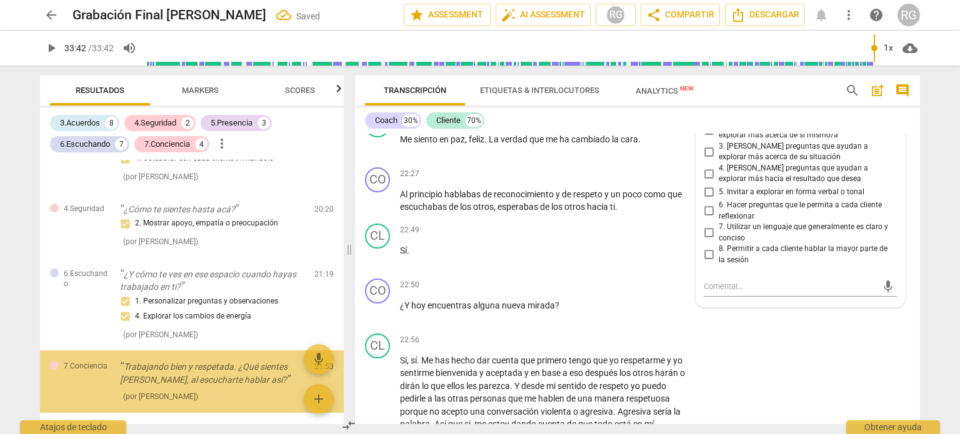
scroll to position [2131, 0]
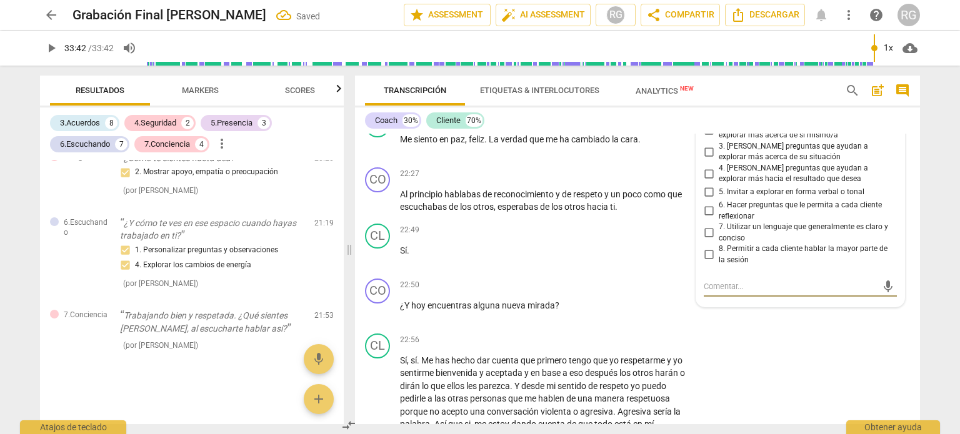
click at [707, 204] on input "6. Hacer preguntas que le permita a cada cliente reflexionar" at bounding box center [708, 211] width 20 height 15
checkbox input "true"
click at [703, 226] on input "7. Utilizar un lenguaje que generalmente es claro y conciso" at bounding box center [708, 233] width 20 height 15
checkbox input "true"
click at [708, 185] on input "5. Invitar a explorar en forma verbal o tonal" at bounding box center [708, 192] width 20 height 15
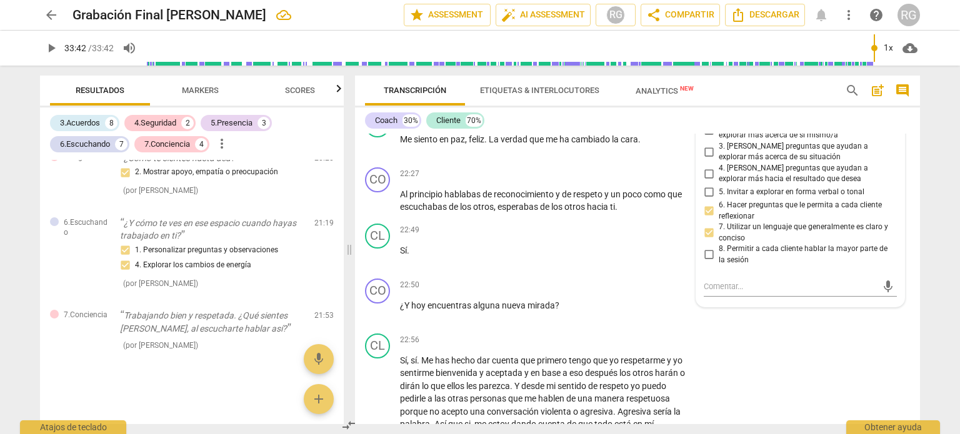
checkbox input "true"
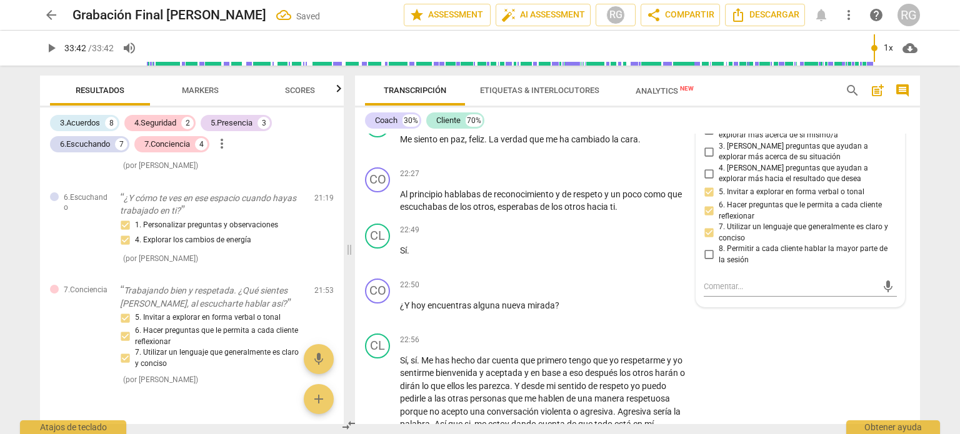
click at [705, 166] on input "4. [PERSON_NAME] preguntas que ayudan a explorar más hacia el resultado que des…" at bounding box center [708, 173] width 20 height 15
checkbox input "true"
click at [787, 354] on div "CL play_arrow pause 22:56 + Add competency keyboard_arrow_right Sí , sí . Me ha…" at bounding box center [637, 382] width 565 height 107
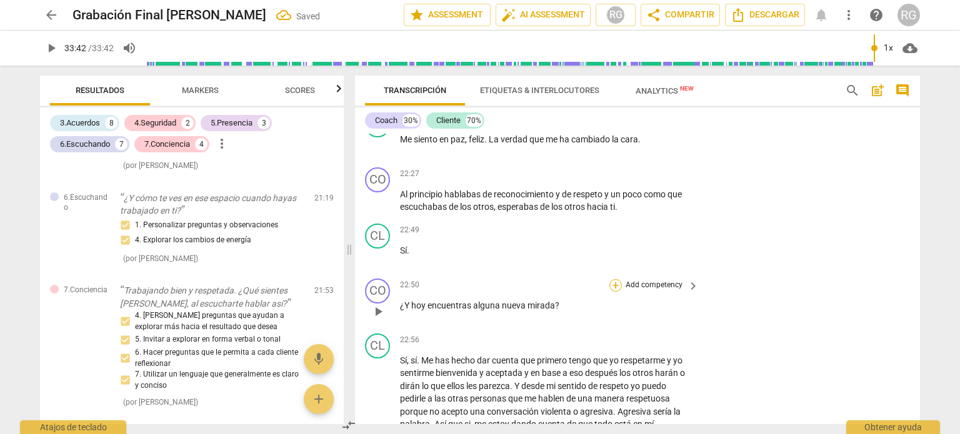
scroll to position [4294, 0]
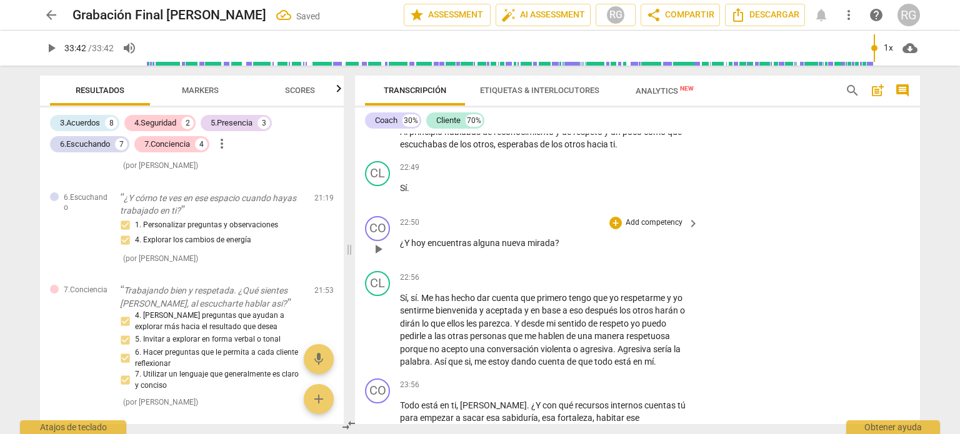
click at [652, 217] on p "Add competency" at bounding box center [653, 222] width 59 height 11
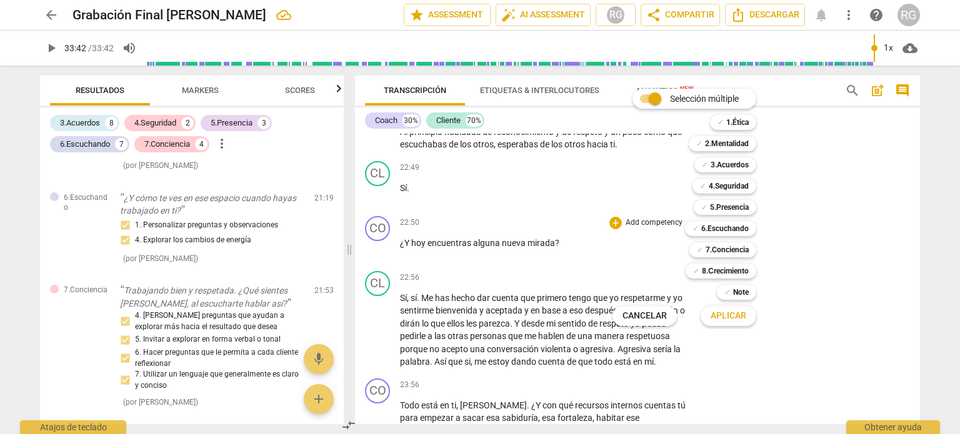
click at [825, 314] on div at bounding box center [480, 217] width 960 height 434
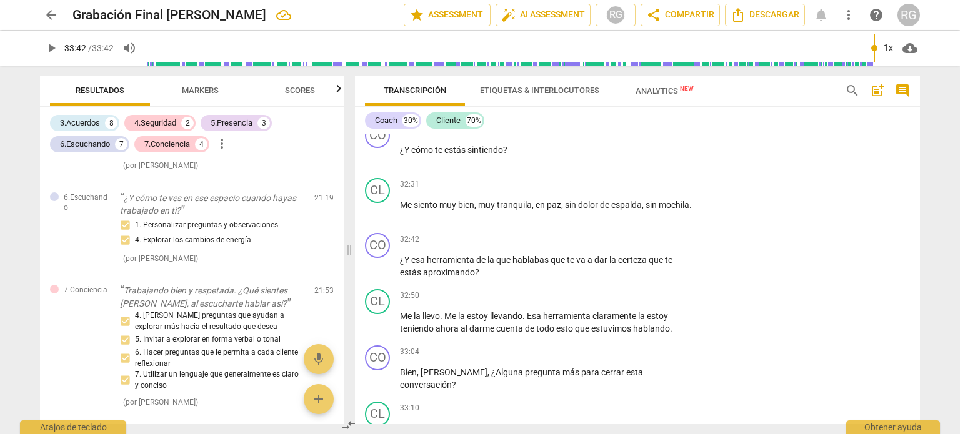
scroll to position [6710, 0]
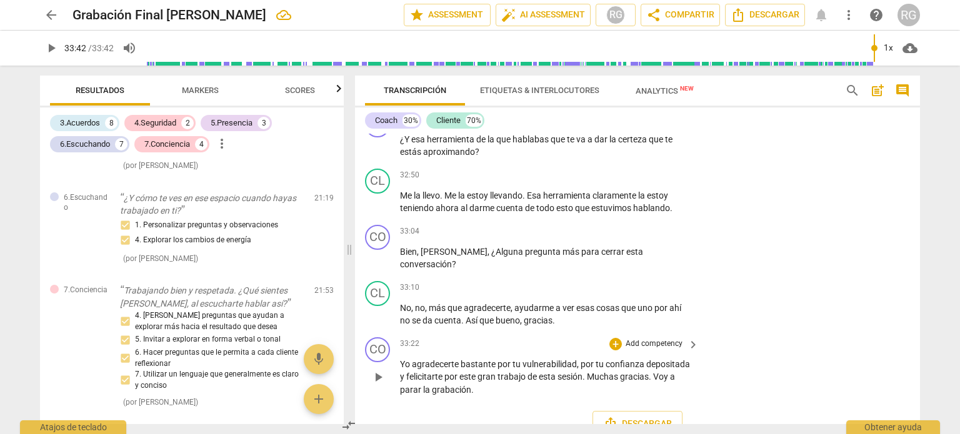
click at [645, 339] on p "Add competency" at bounding box center [653, 344] width 59 height 11
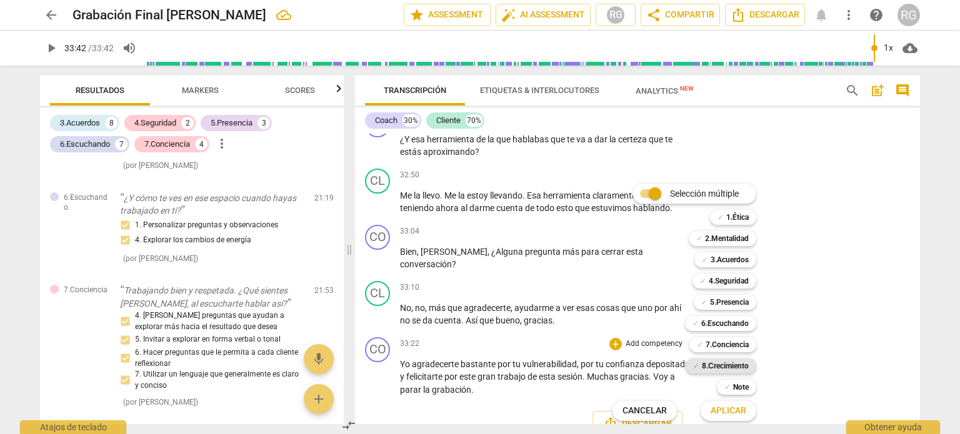
click at [730, 365] on b "8.Сrecimiento" at bounding box center [725, 366] width 47 height 15
click at [736, 415] on span "Aplicar" at bounding box center [728, 411] width 36 height 12
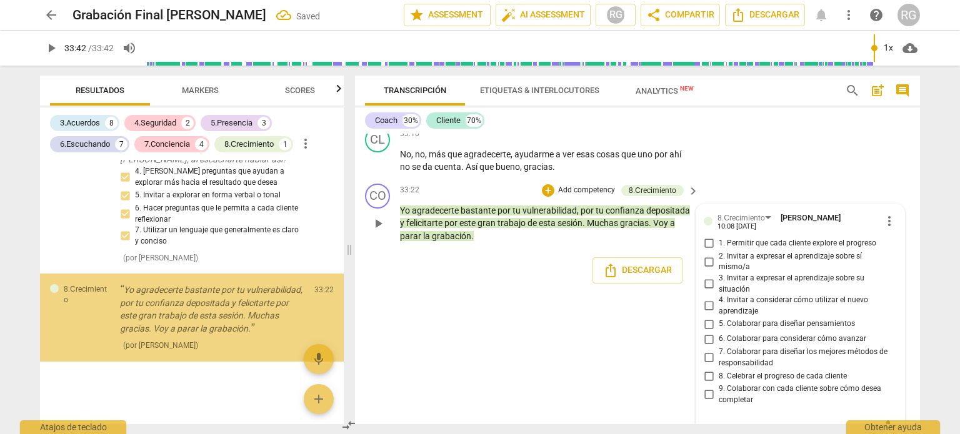
scroll to position [2300, 0]
click at [712, 369] on input "8. Celebrar el progreso de cada cliente" at bounding box center [708, 376] width 20 height 15
checkbox input "true"
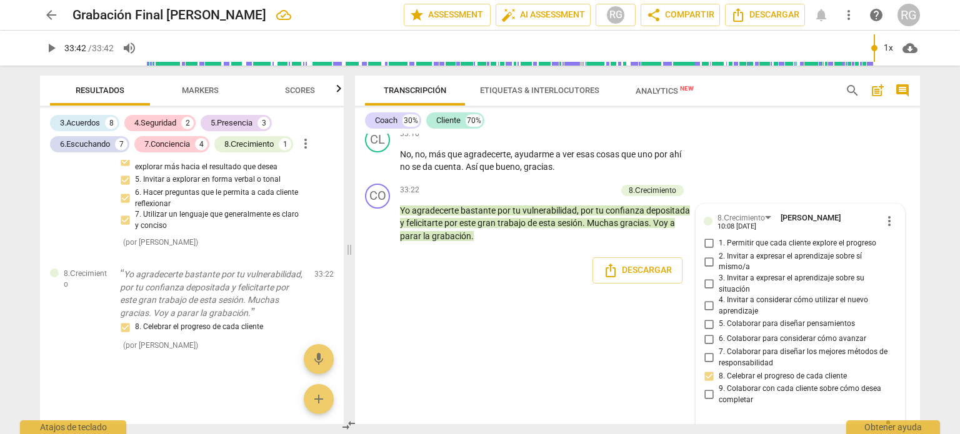
click at [590, 327] on div "CO play_arrow pause 00:02 + Add competency keyboard_arrow_right Empezó la graba…" at bounding box center [637, 279] width 565 height 290
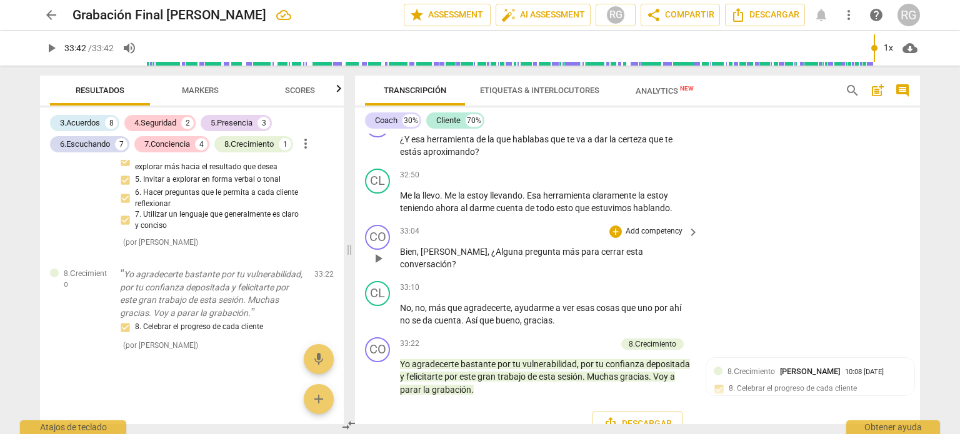
click at [675, 226] on p "Add competency" at bounding box center [653, 231] width 59 height 11
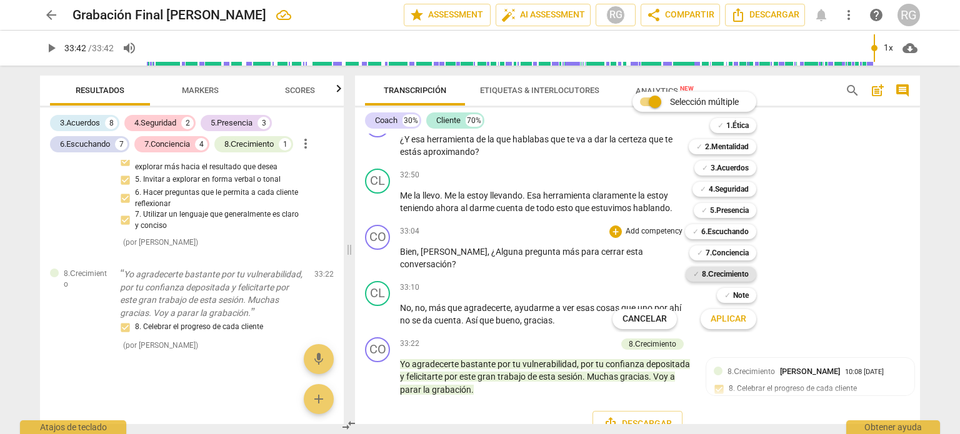
click at [712, 272] on b "8.Сrecimiento" at bounding box center [725, 274] width 47 height 15
click at [728, 320] on span "Aplicar" at bounding box center [728, 319] width 36 height 12
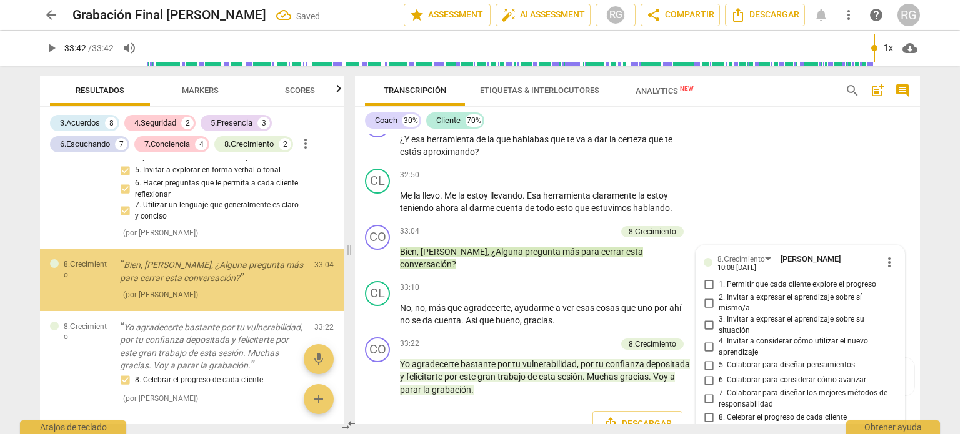
scroll to position [2313, 0]
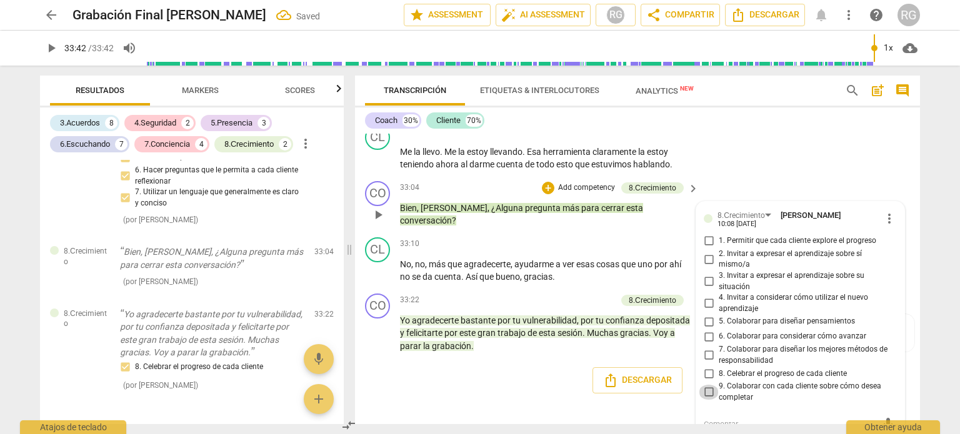
click at [704, 385] on input "9. Colaborar con cada cliente sobre cómo desea completar" at bounding box center [708, 392] width 20 height 15
checkbox input "true"
click at [811, 141] on div "CL play_arrow pause 32:50 + Add competency keyboard_arrow_right Me la llevo . M…" at bounding box center [637, 148] width 565 height 56
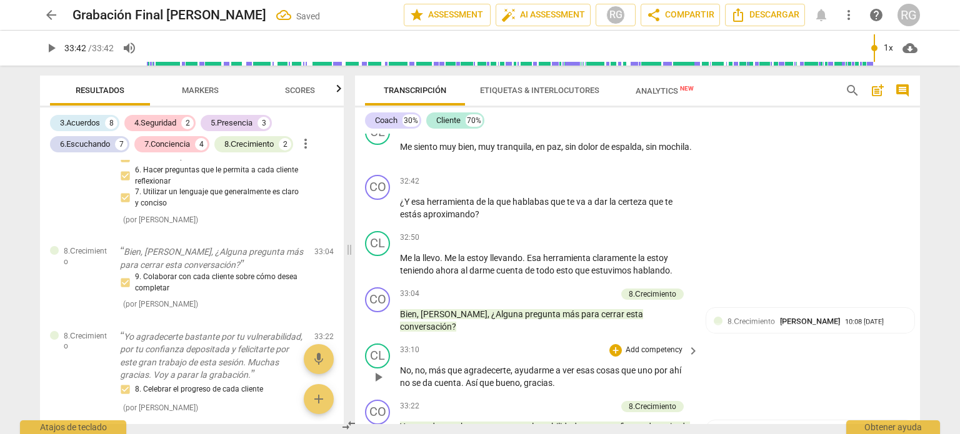
scroll to position [6585, 0]
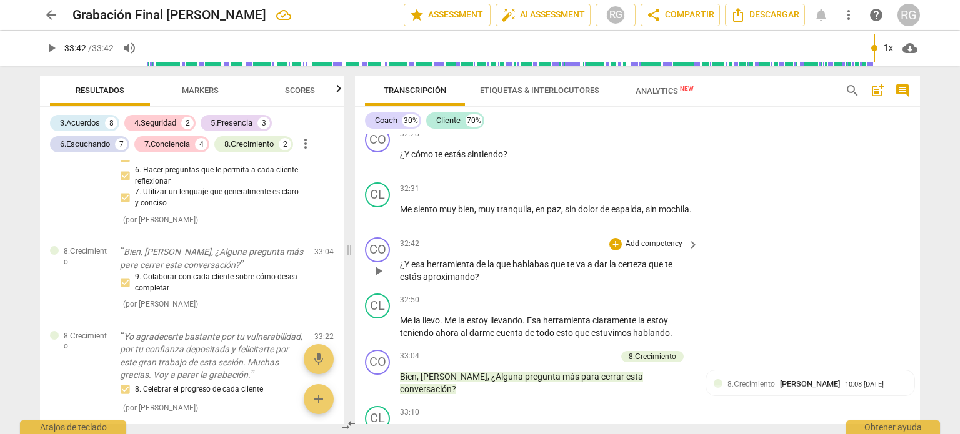
click at [664, 239] on p "Add competency" at bounding box center [653, 244] width 59 height 11
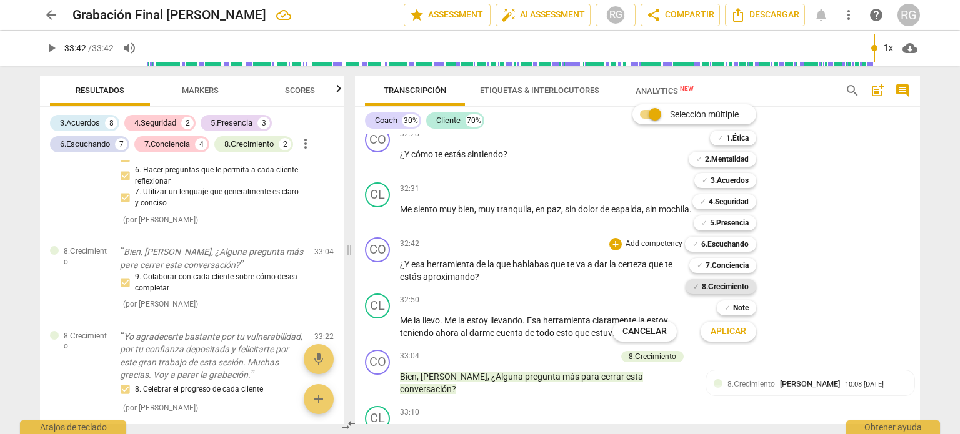
click at [735, 285] on b "8.Сrecimiento" at bounding box center [725, 286] width 47 height 15
click at [735, 330] on span "Aplicar" at bounding box center [728, 331] width 36 height 12
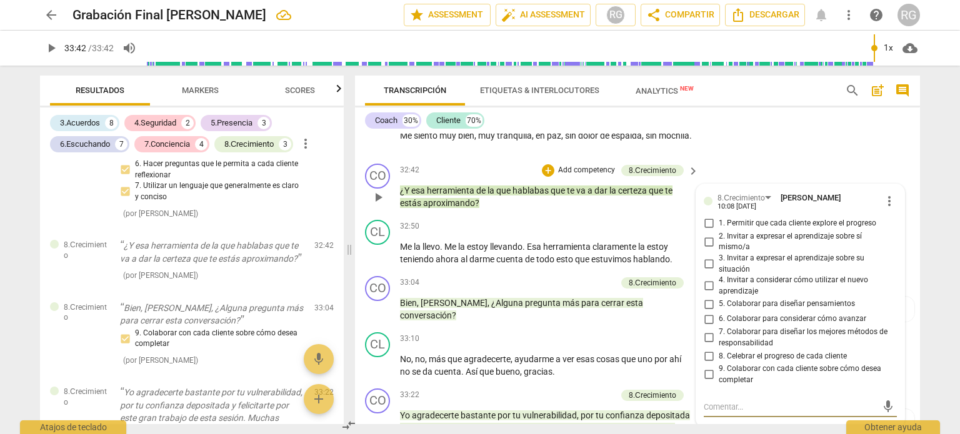
scroll to position [6648, 0]
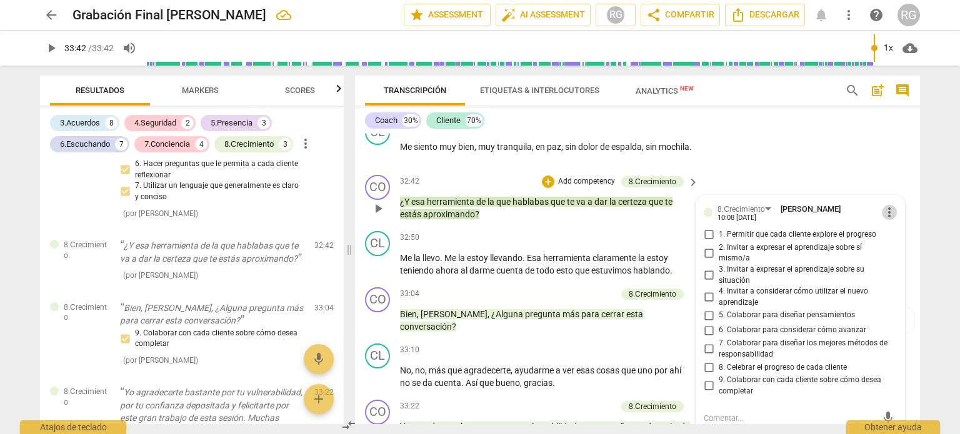
click at [890, 205] on span "more_vert" at bounding box center [888, 212] width 15 height 15
drag, startPoint x: 896, startPoint y: 216, endPoint x: 521, endPoint y: 39, distance: 414.4
click at [896, 215] on li "Borrar" at bounding box center [900, 215] width 44 height 24
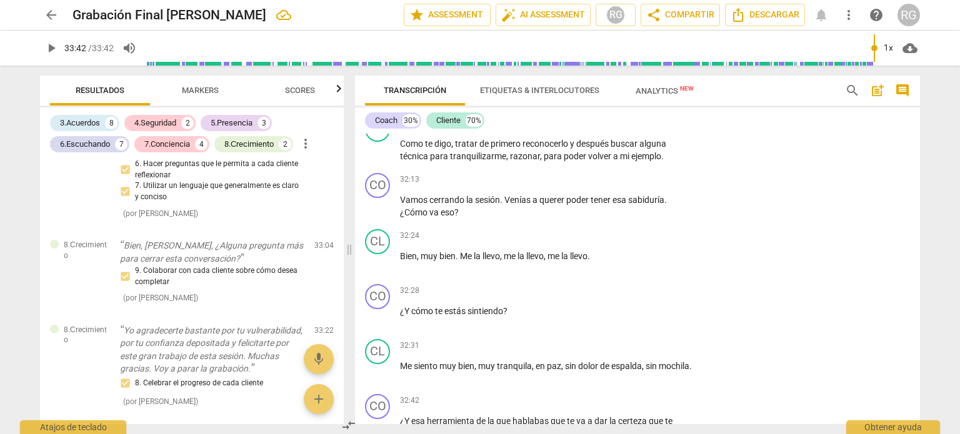
scroll to position [6398, 0]
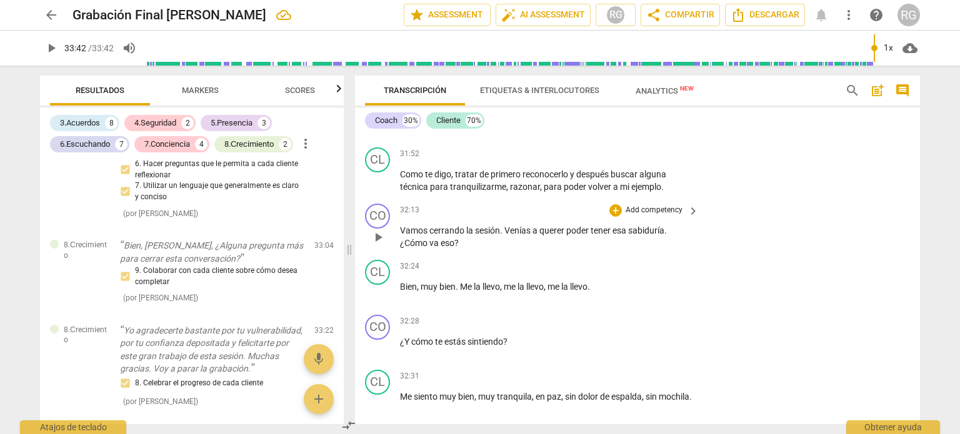
click at [670, 205] on p "Add competency" at bounding box center [653, 210] width 59 height 11
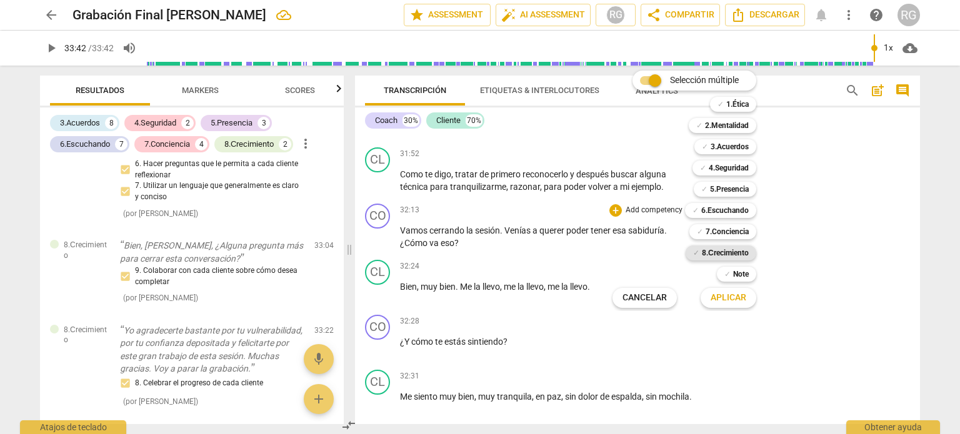
click at [740, 249] on b "8.Сrecimiento" at bounding box center [725, 253] width 47 height 15
click at [731, 299] on span "Aplicar" at bounding box center [728, 298] width 36 height 12
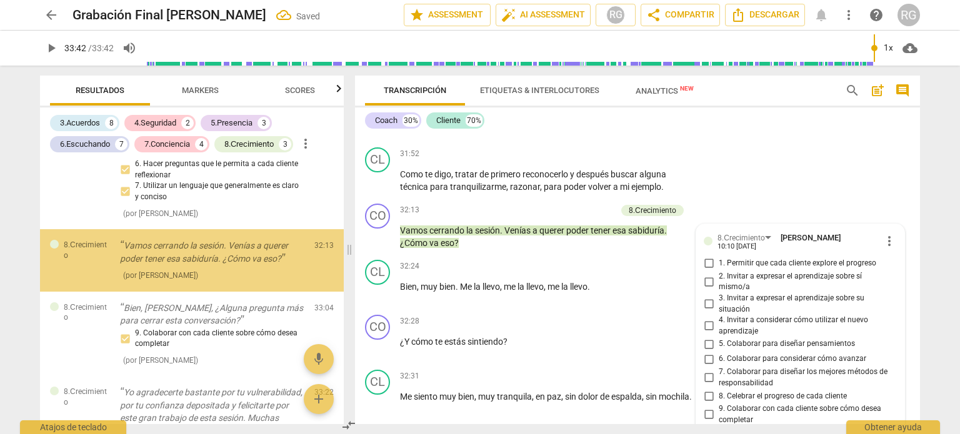
scroll to position [2313, 0]
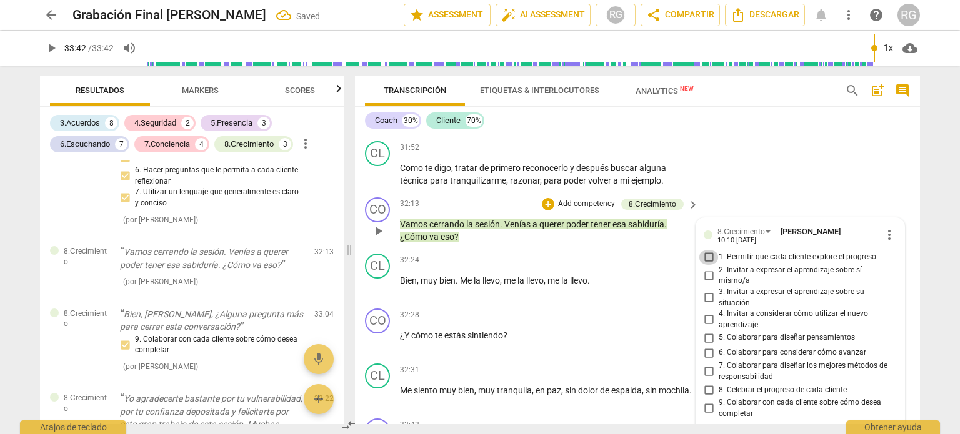
click at [703, 250] on input "1. Permitir que cada cliente explore el progreso" at bounding box center [708, 257] width 20 height 15
checkbox input "true"
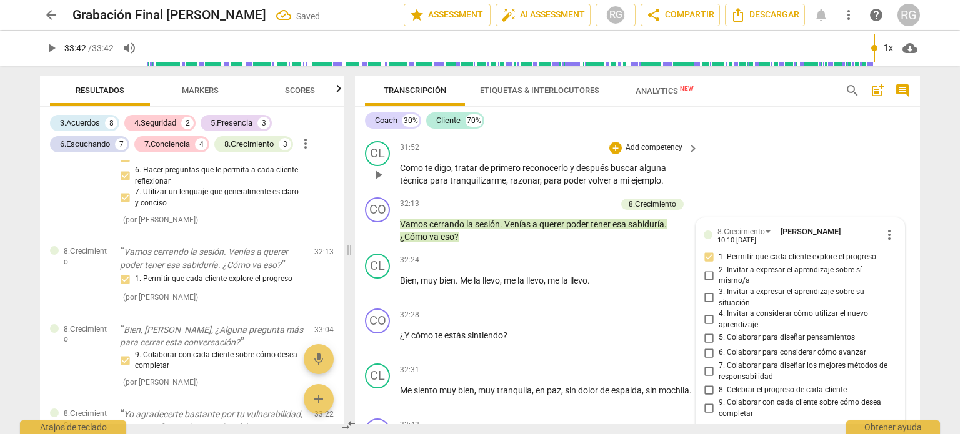
click at [776, 162] on div "CL play_arrow pause 31:52 + Add competency keyboard_arrow_right Como te digo , …" at bounding box center [637, 164] width 565 height 56
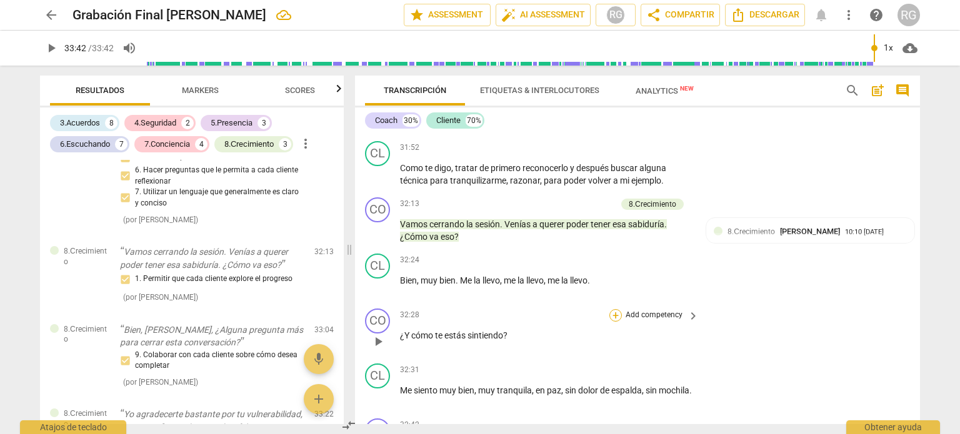
click at [615, 309] on div "+" at bounding box center [615, 315] width 12 height 12
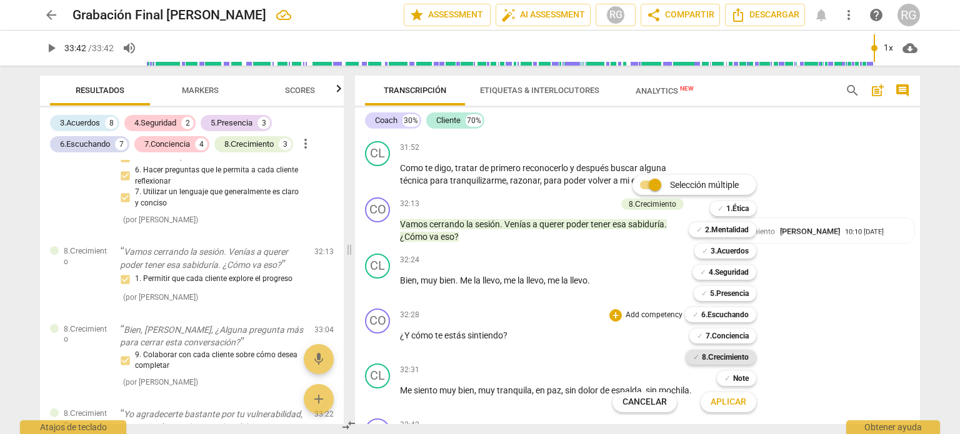
click at [730, 355] on b "8.Сrecimiento" at bounding box center [725, 357] width 47 height 15
click at [740, 406] on span "Aplicar" at bounding box center [728, 402] width 36 height 12
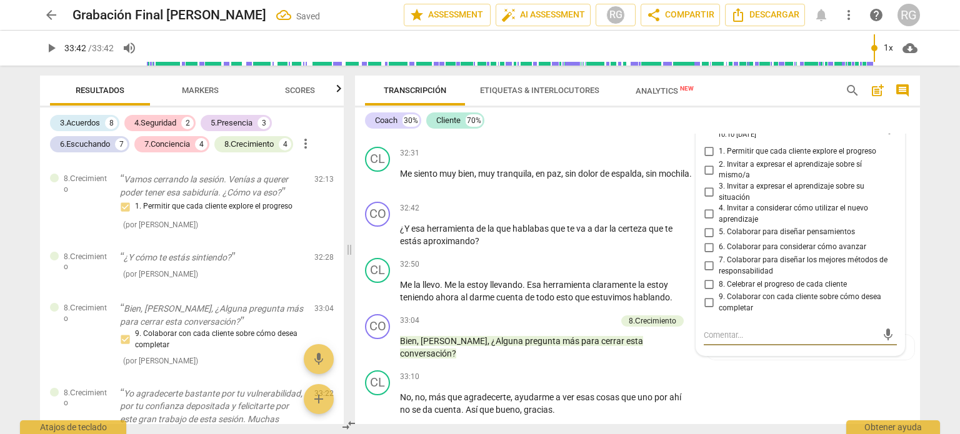
scroll to position [6593, 0]
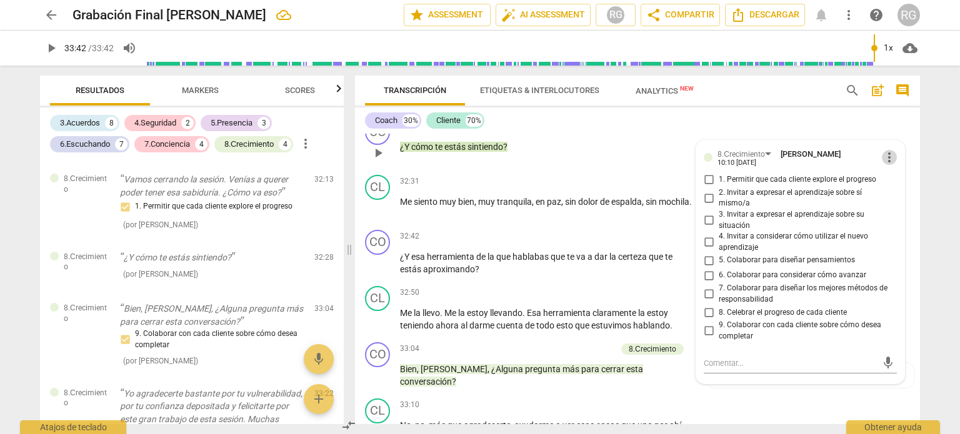
click at [882, 150] on span "more_vert" at bounding box center [888, 157] width 15 height 15
drag, startPoint x: 898, startPoint y: 159, endPoint x: 520, endPoint y: 44, distance: 395.6
click at [898, 158] on li "Borrar" at bounding box center [900, 159] width 44 height 24
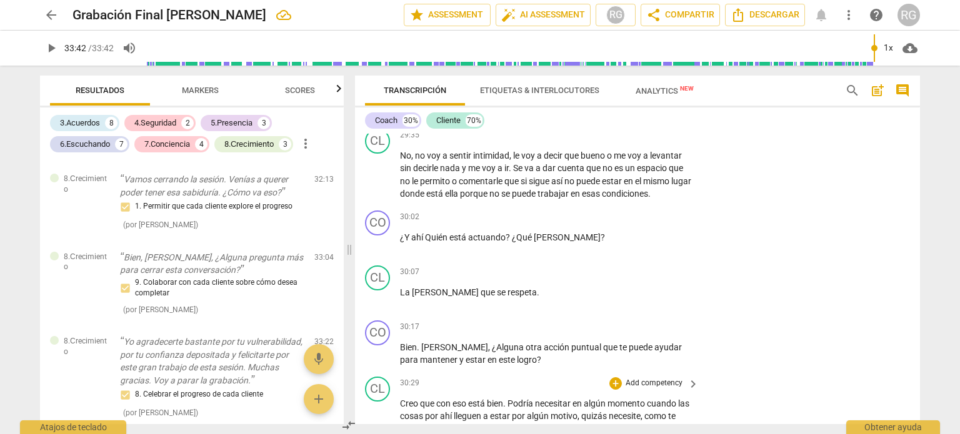
scroll to position [5775, 0]
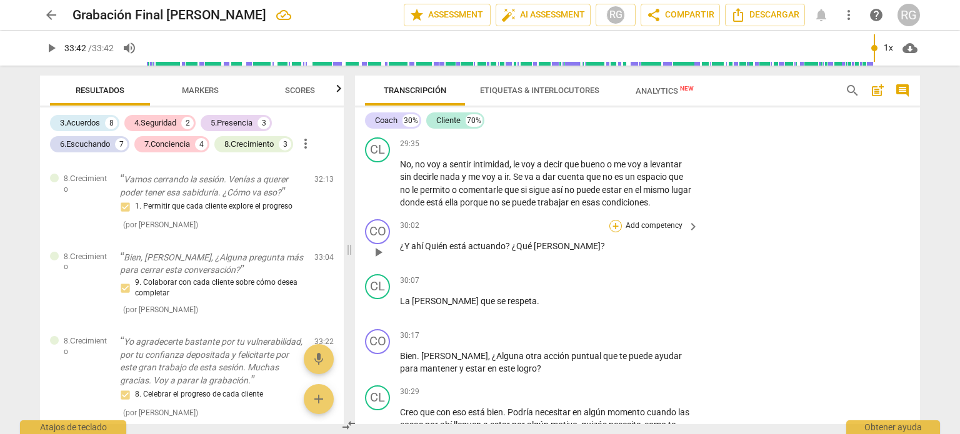
click at [612, 220] on div "+" at bounding box center [615, 226] width 12 height 12
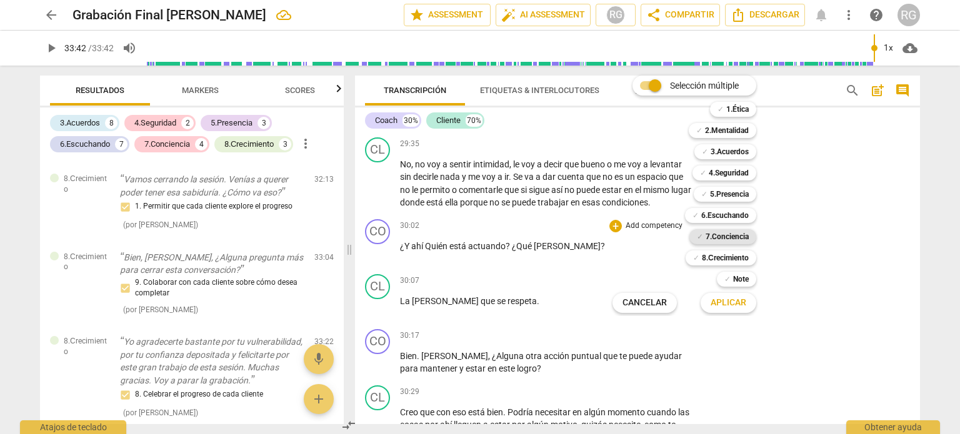
click at [718, 237] on b "7.Conciencia" at bounding box center [726, 236] width 43 height 15
click at [742, 310] on button "Aplicar" at bounding box center [728, 303] width 56 height 22
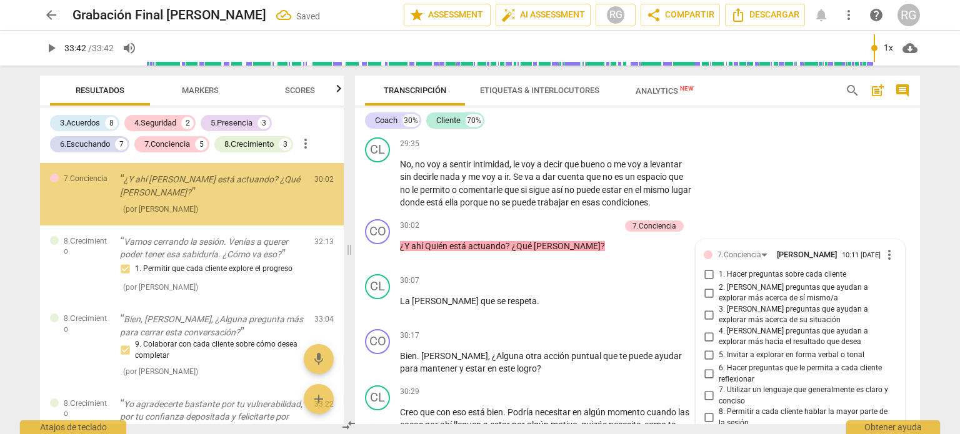
scroll to position [2306, 0]
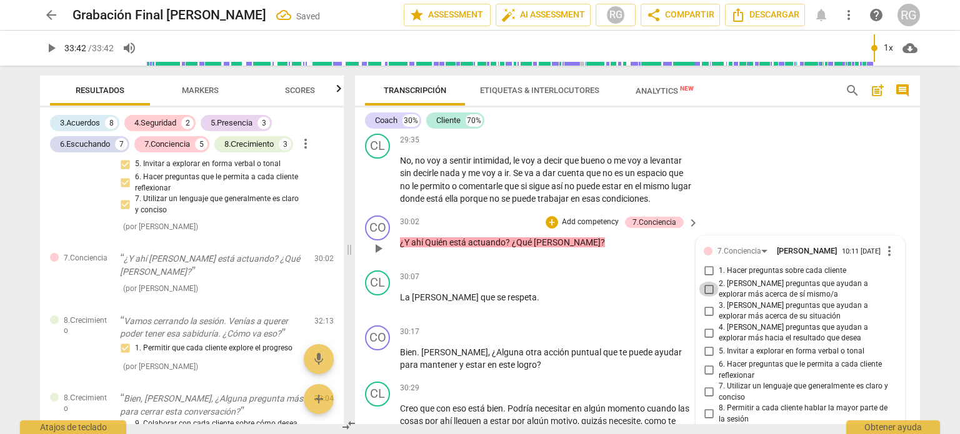
click at [707, 282] on input "2. [PERSON_NAME] preguntas que ayudan a explorar más acerca de sí mismo/a" at bounding box center [708, 289] width 20 height 15
checkbox input "true"
click at [755, 169] on div "CL play_arrow pause 29:35 + Add competency keyboard_arrow_right No , no voy a s…" at bounding box center [637, 170] width 565 height 82
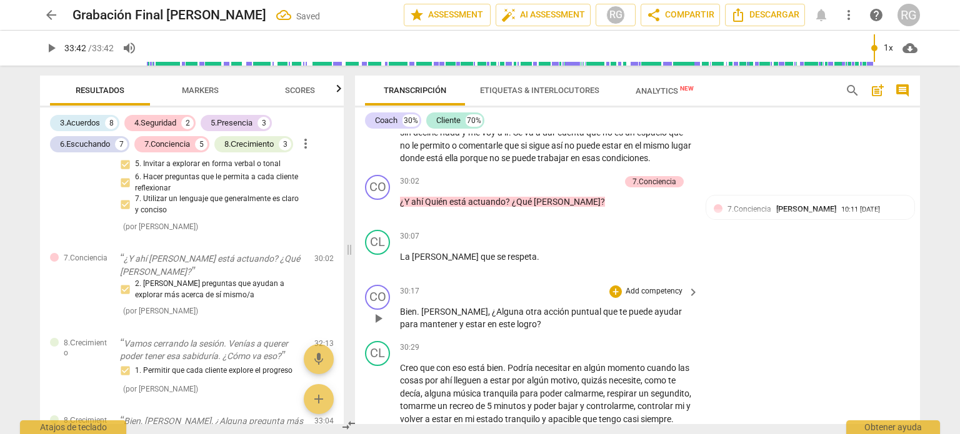
scroll to position [5841, 0]
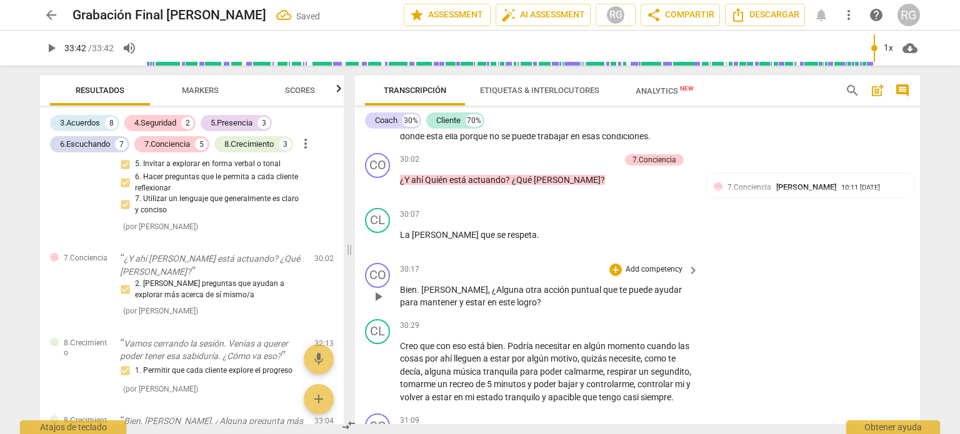
click at [661, 264] on p "Add competency" at bounding box center [653, 269] width 59 height 11
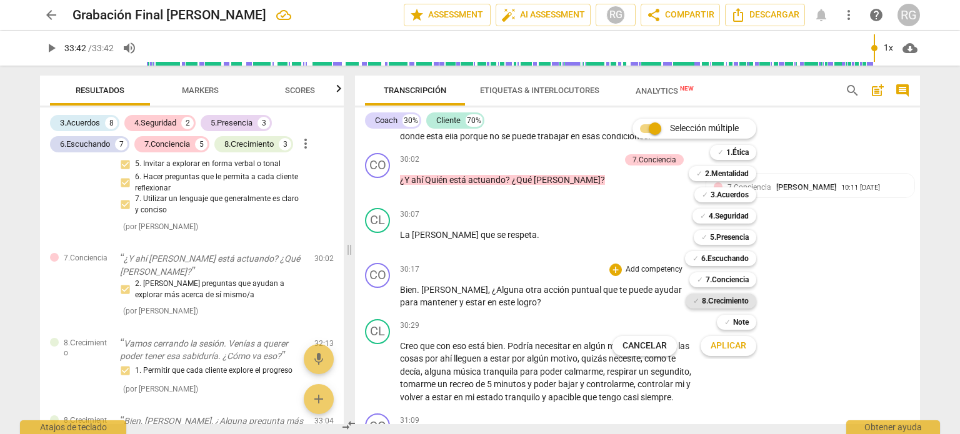
click at [738, 299] on b "8.Сrecimiento" at bounding box center [725, 301] width 47 height 15
click at [738, 349] on span "Aplicar" at bounding box center [728, 346] width 36 height 12
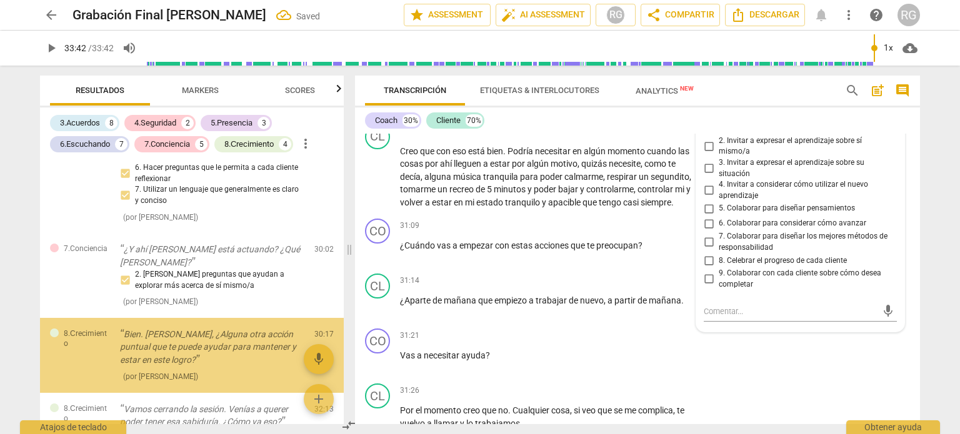
scroll to position [2391, 0]
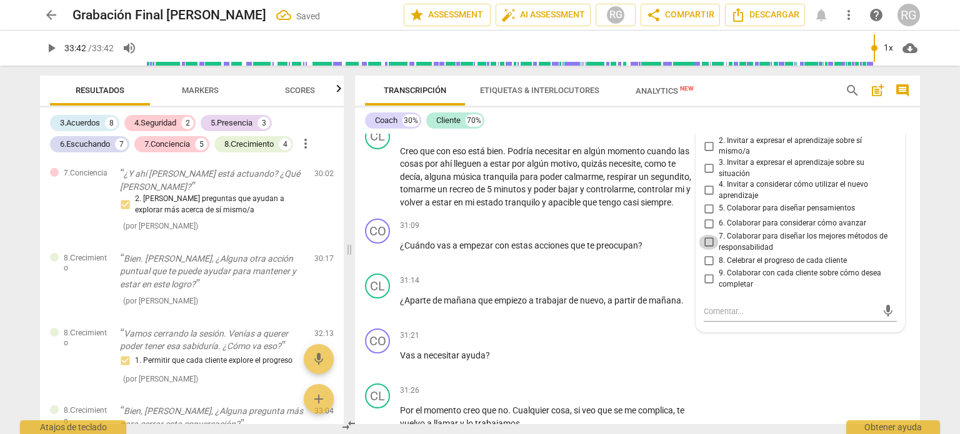
click at [705, 235] on input "7. Colaborar para diseñar los mejores métodos de responsabilidad" at bounding box center [708, 242] width 20 height 15
checkbox input "true"
click at [771, 344] on div "CO play_arrow pause 31:21 + Add competency keyboard_arrow_right Vas a necesitar…" at bounding box center [637, 351] width 565 height 55
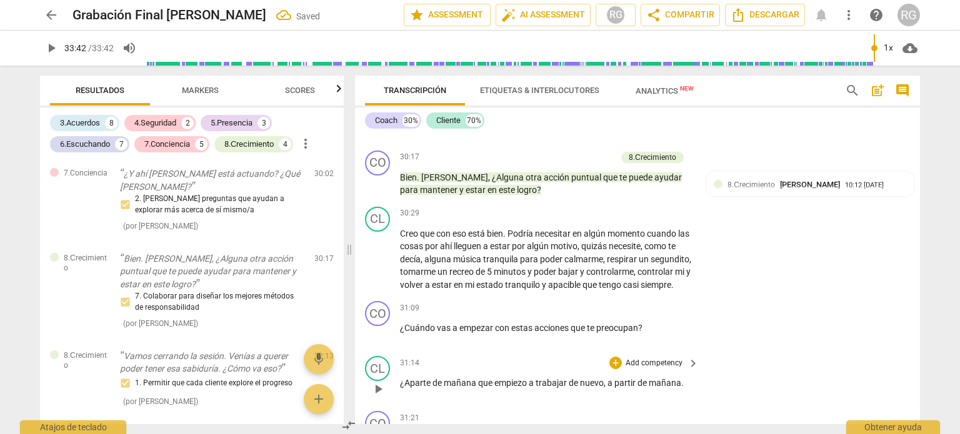
scroll to position [5974, 0]
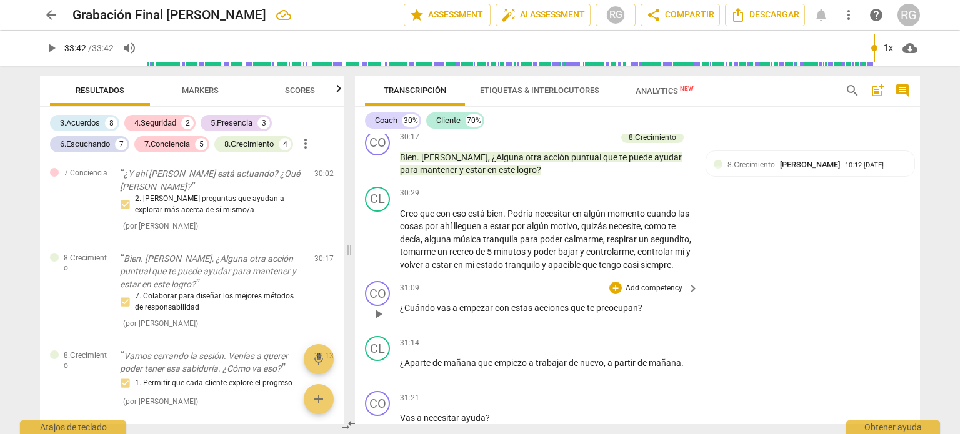
click at [670, 283] on p "Add competency" at bounding box center [653, 288] width 59 height 11
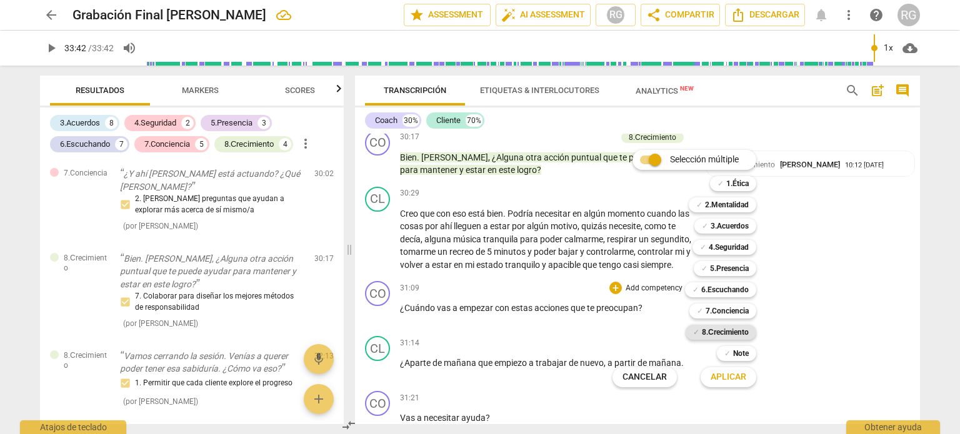
click at [727, 329] on b "8.Сrecimiento" at bounding box center [725, 332] width 47 height 15
click at [732, 378] on span "Aplicar" at bounding box center [728, 377] width 36 height 12
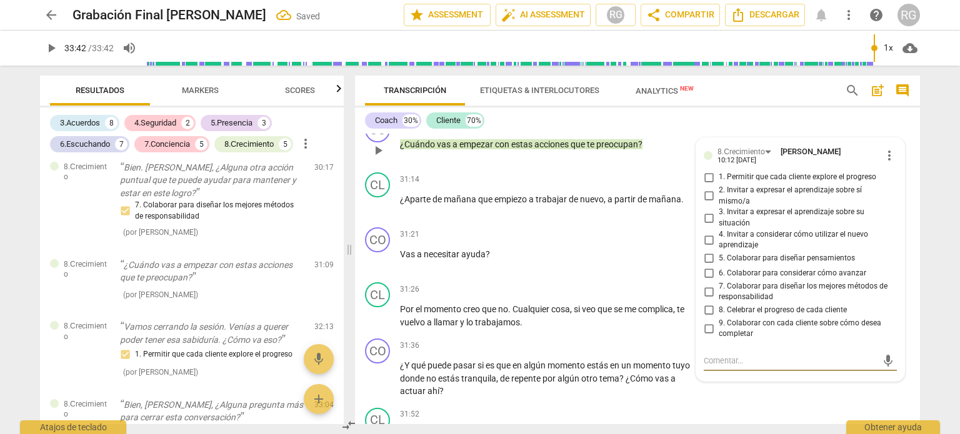
scroll to position [6137, 0]
click at [706, 233] on input "4. Invitar a considerar cómo utilizar el nuevo aprendizaje" at bounding box center [708, 240] width 20 height 15
checkbox input "true"
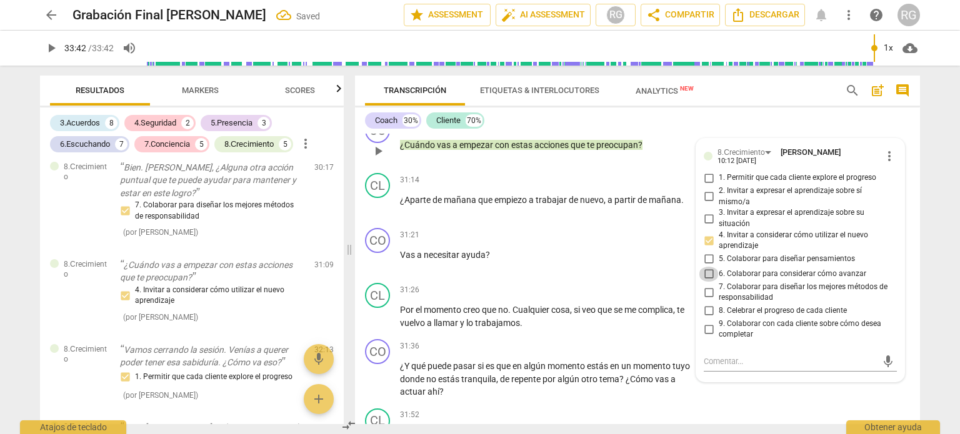
click at [708, 267] on input "6. Colaborar para considerar cómo avanzar" at bounding box center [708, 274] width 20 height 15
checkbox input "true"
click at [780, 404] on div "CL play_arrow pause 31:52 + Add competency keyboard_arrow_right Como te digo , …" at bounding box center [637, 432] width 565 height 56
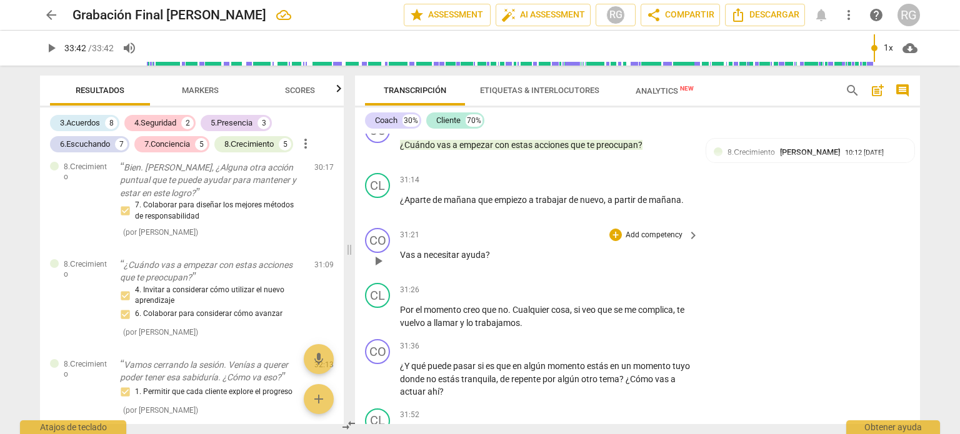
click at [640, 230] on p "Add competency" at bounding box center [653, 235] width 59 height 11
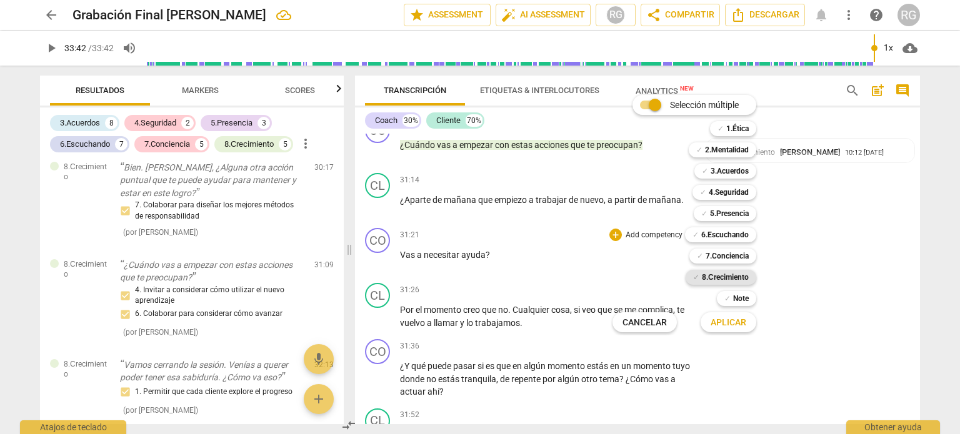
click at [731, 275] on b "8.Сrecimiento" at bounding box center [725, 277] width 47 height 15
click at [722, 324] on span "Aplicar" at bounding box center [728, 323] width 36 height 12
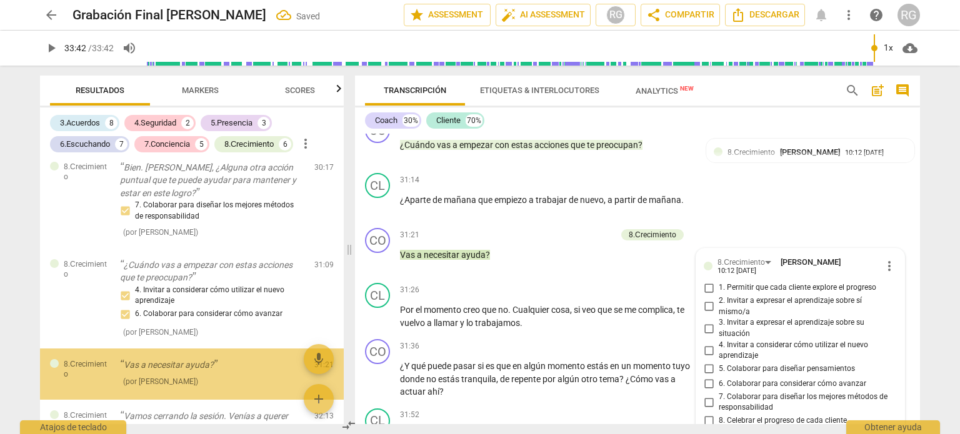
scroll to position [2577, 0]
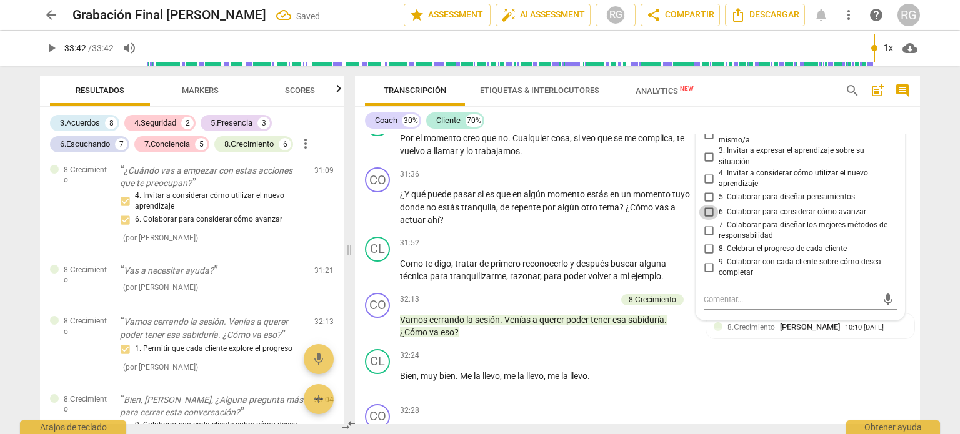
click at [705, 205] on input "6. Colaborar para considerar cómo avanzar" at bounding box center [708, 212] width 20 height 15
checkbox input "true"
click at [713, 355] on div "CL play_arrow pause 32:24 + Add competency keyboard_arrow_right Bien , muy bien…" at bounding box center [637, 371] width 565 height 55
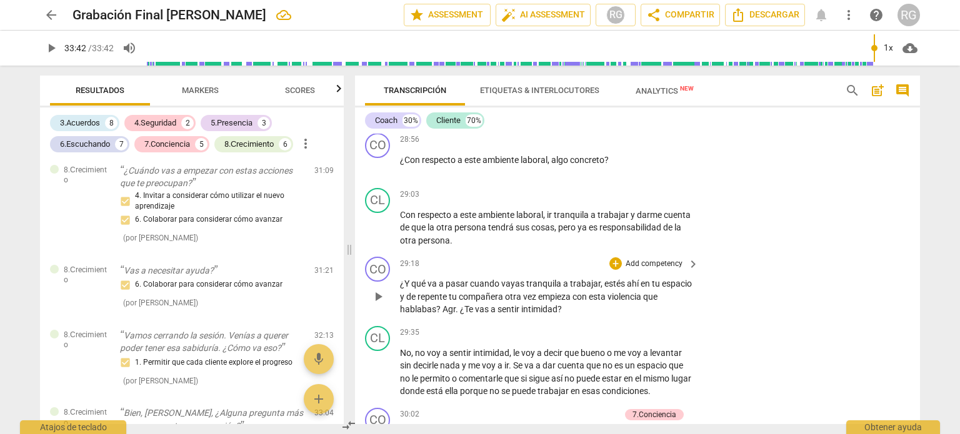
scroll to position [5559, 0]
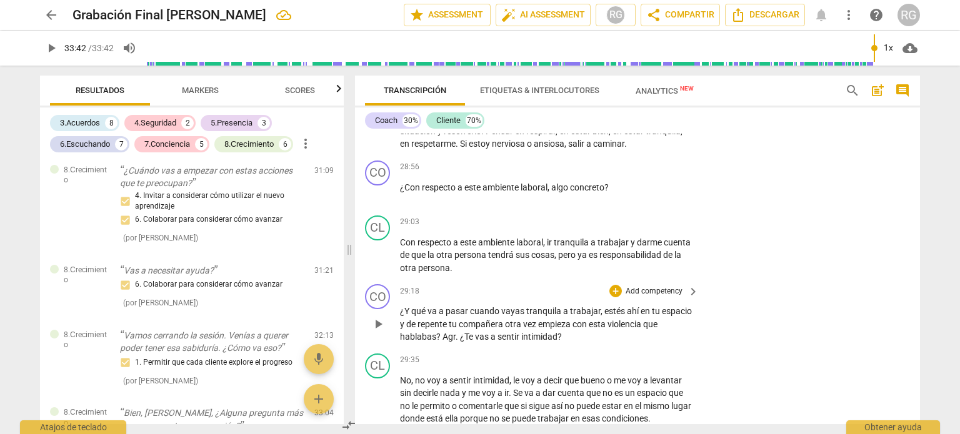
click at [657, 286] on p "Add competency" at bounding box center [653, 291] width 59 height 11
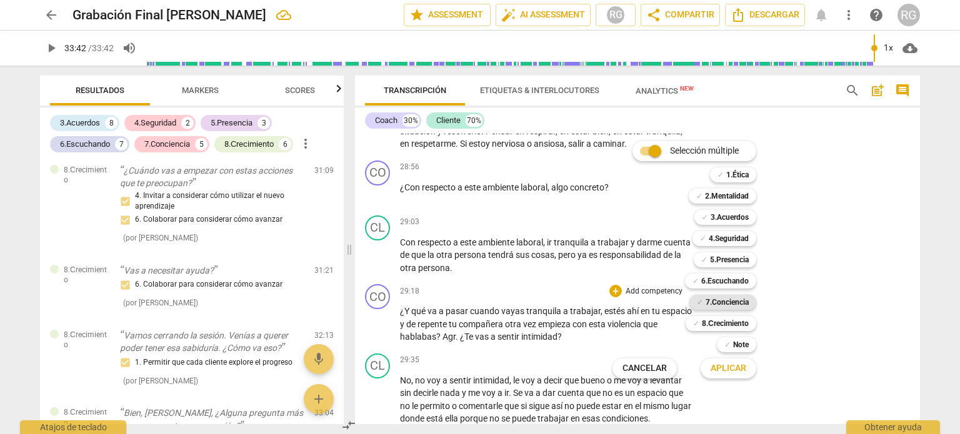
click at [741, 304] on b "7.Conciencia" at bounding box center [726, 302] width 43 height 15
click at [729, 365] on span "Aplicar" at bounding box center [728, 368] width 36 height 12
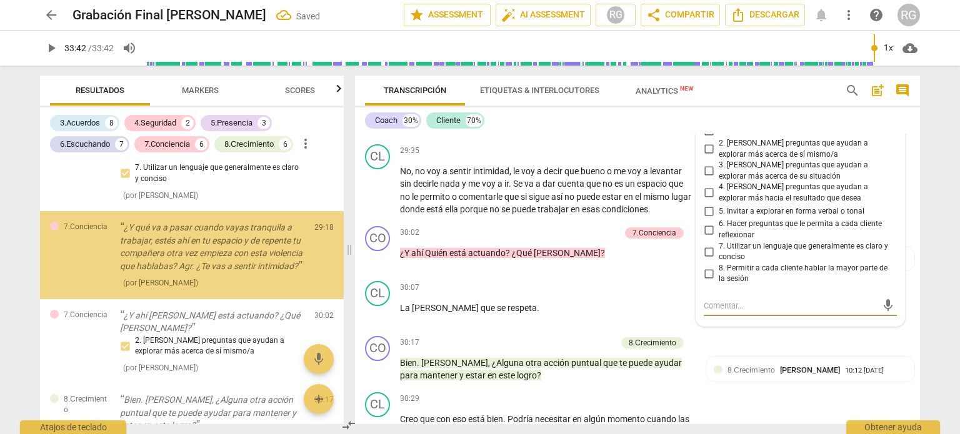
scroll to position [2333, 0]
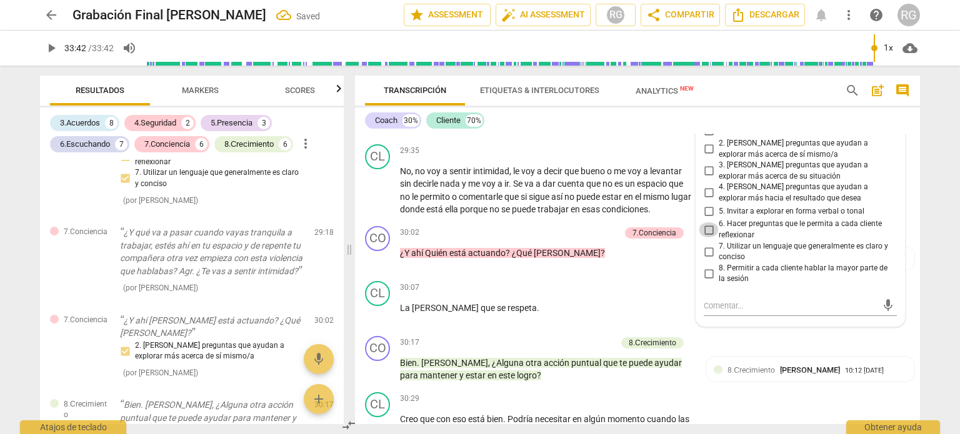
click at [707, 222] on input "6. Hacer preguntas que le permita a cada cliente reflexionar" at bounding box center [708, 229] width 20 height 15
checkbox input "true"
drag, startPoint x: 707, startPoint y: 224, endPoint x: 740, endPoint y: 251, distance: 42.2
click at [707, 244] on input "7. Utilizar un lenguaje que generalmente es claro y conciso" at bounding box center [708, 251] width 20 height 15
checkbox input "true"
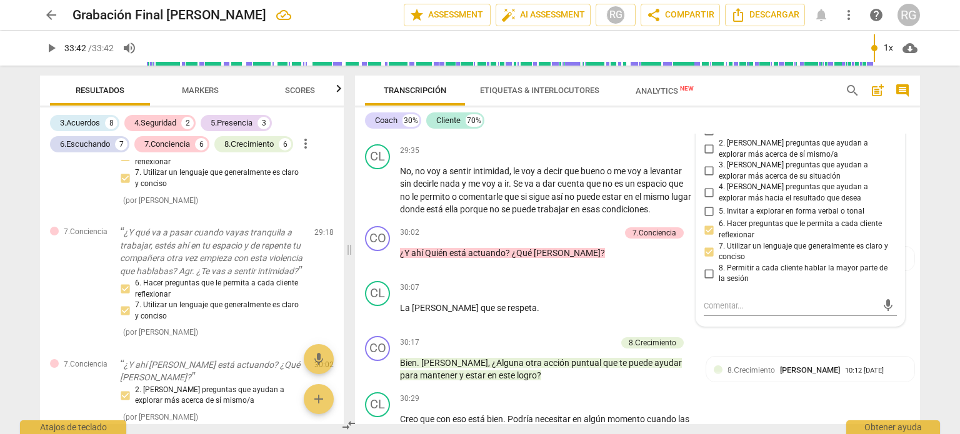
click at [758, 96] on div "Transcripción Etiquetas & Interlocutores Analytics New" at bounding box center [595, 91] width 460 height 30
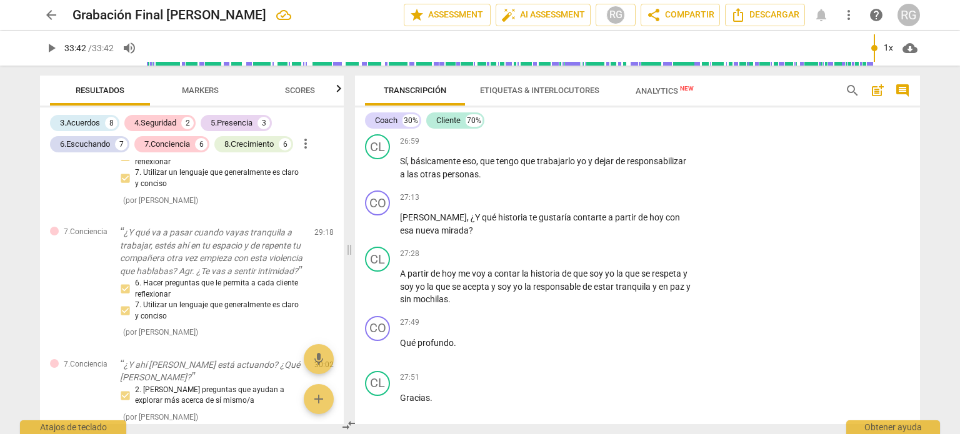
scroll to position [5019, 0]
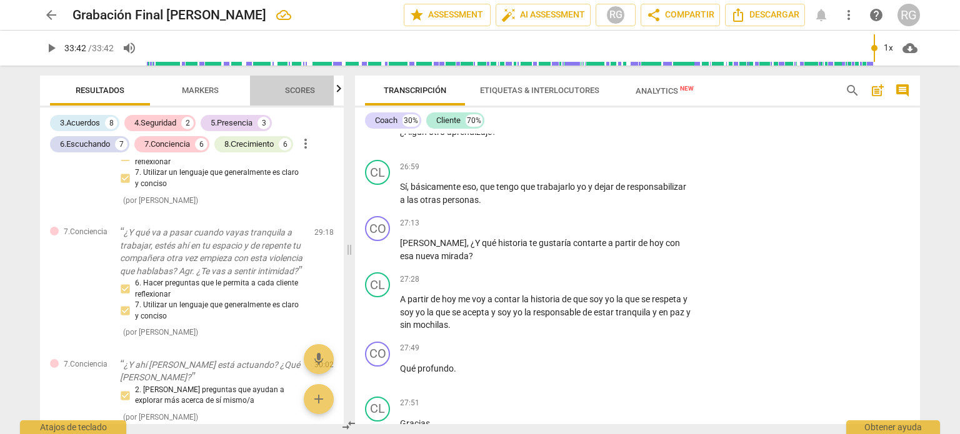
click at [308, 89] on span "Scores" at bounding box center [300, 90] width 30 height 9
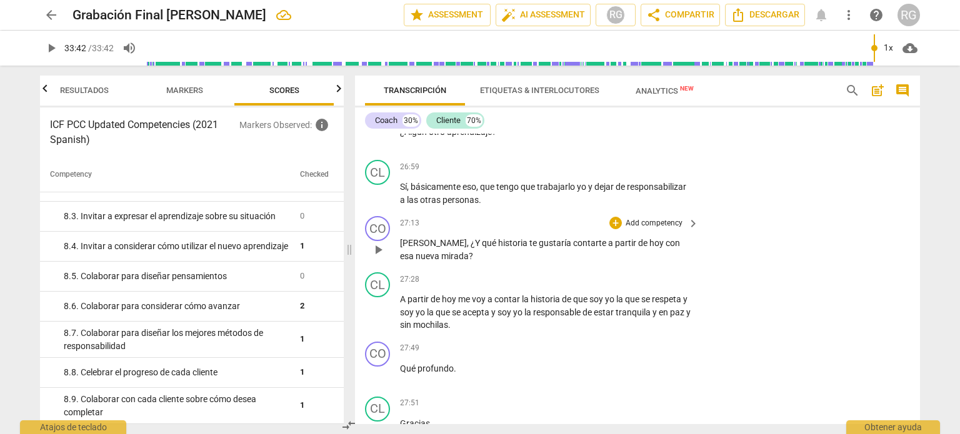
click at [663, 218] on p "Add competency" at bounding box center [653, 223] width 59 height 11
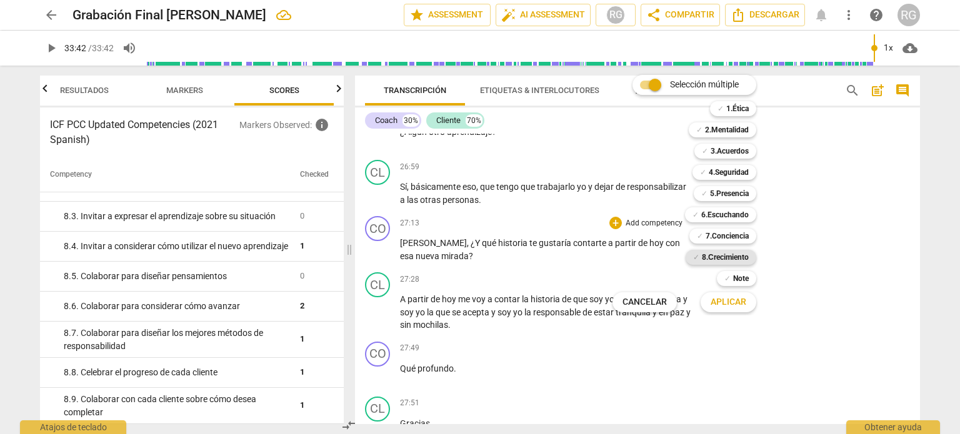
click at [719, 256] on b "8.Сrecimiento" at bounding box center [725, 257] width 47 height 15
click at [745, 306] on span "Aplicar" at bounding box center [728, 302] width 36 height 12
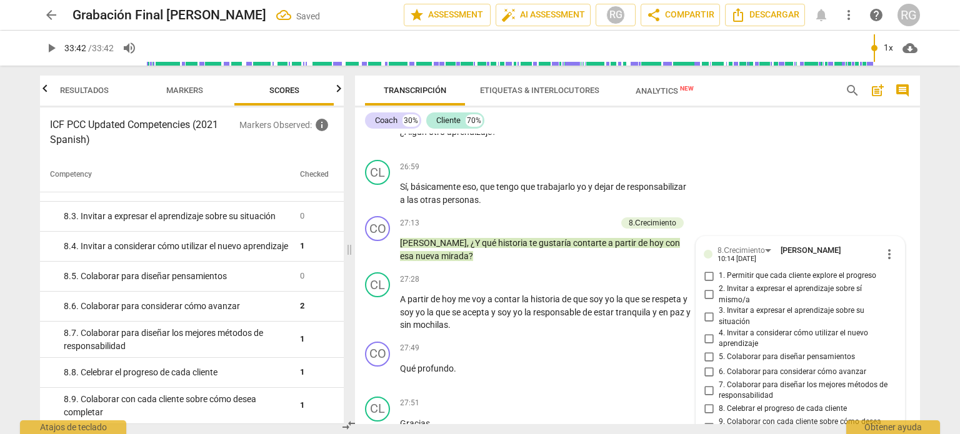
scroll to position [5170, 0]
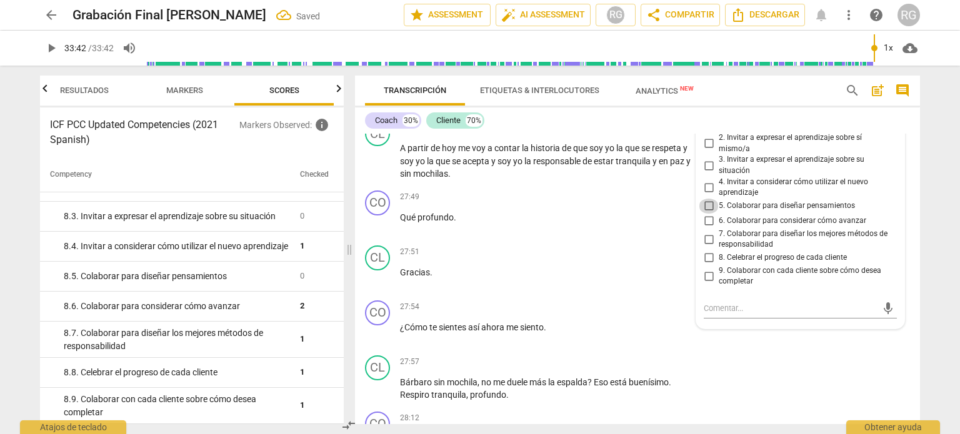
click at [704, 199] on input "5. Colaborar para diseñar pensamientos" at bounding box center [708, 206] width 20 height 15
checkbox input "true"
click at [798, 350] on div "CL play_arrow pause 27:57 + Add competency keyboard_arrow_right Bárbaro sin moc…" at bounding box center [637, 378] width 565 height 56
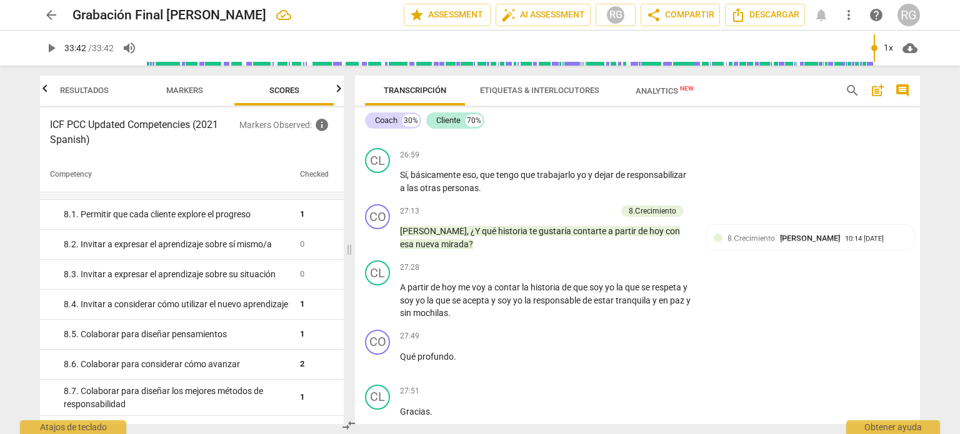
scroll to position [5024, 0]
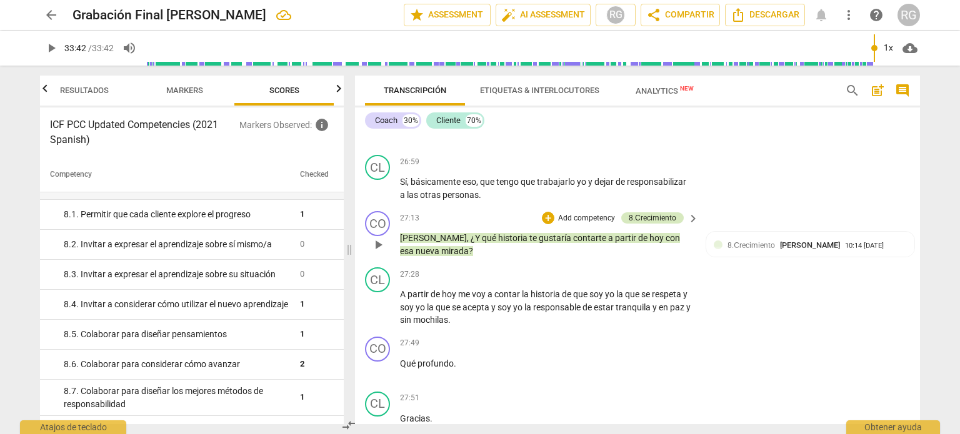
click at [660, 212] on div "8.Сrecimiento" at bounding box center [651, 217] width 47 height 11
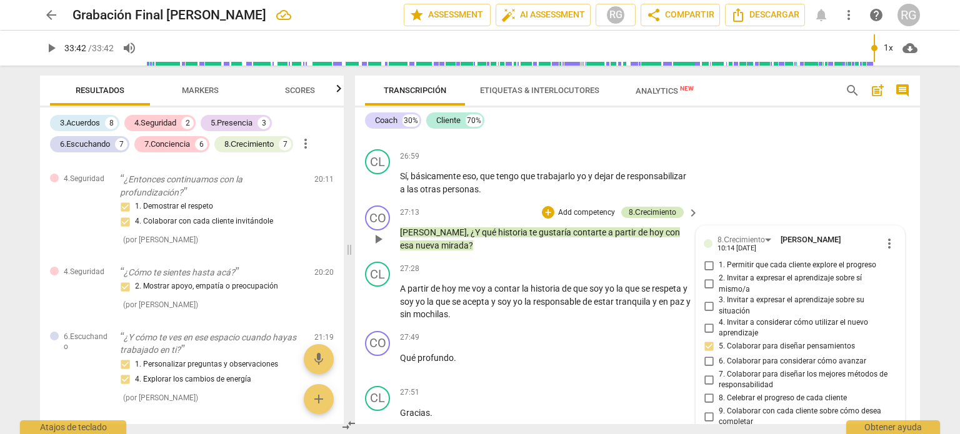
scroll to position [2321, 0]
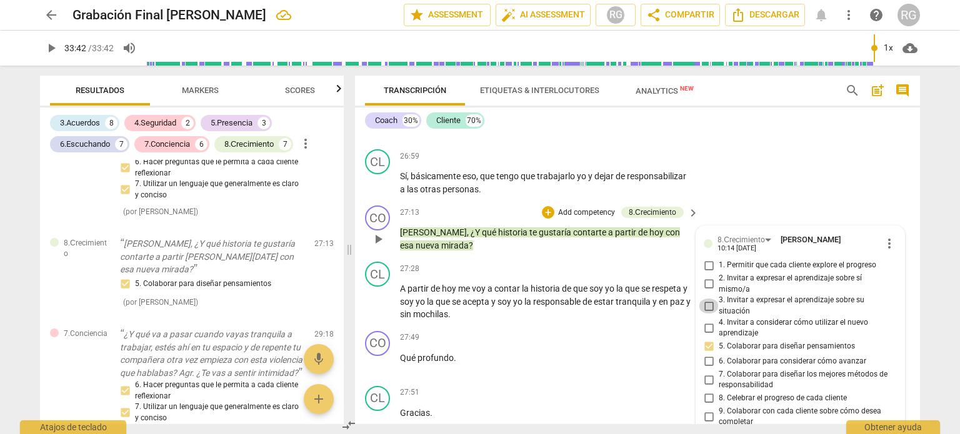
click at [705, 299] on input "3. Invitar a expresar el aprendizaje sobre su situación" at bounding box center [708, 306] width 20 height 15
checkbox input "true"
click at [769, 159] on div "CL play_arrow pause 26:59 + Add competency keyboard_arrow_right Sí , básicament…" at bounding box center [637, 172] width 565 height 56
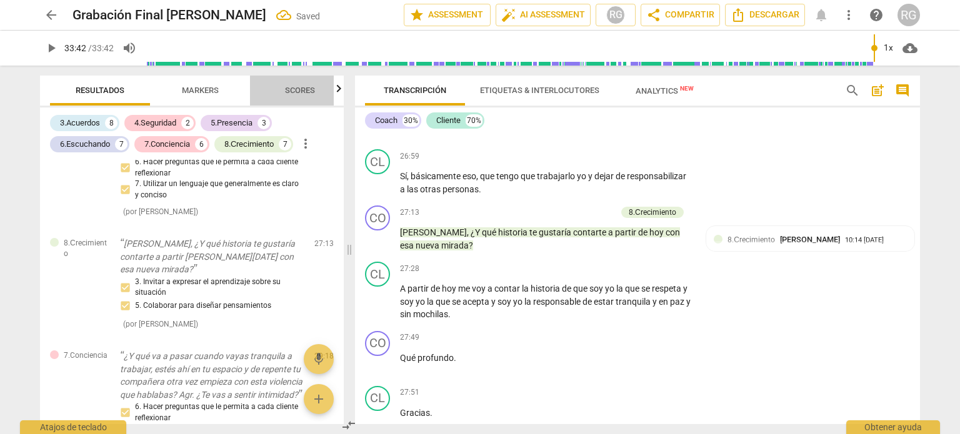
click at [309, 94] on span "Scores" at bounding box center [300, 90] width 30 height 9
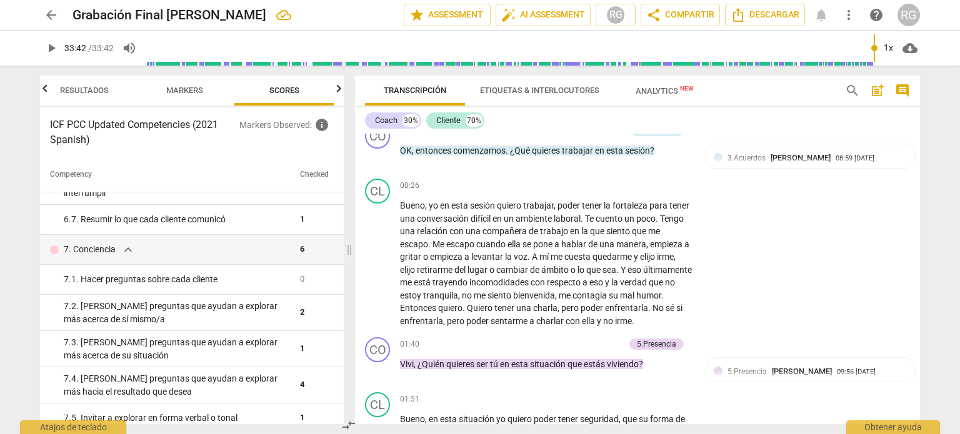
scroll to position [312, 0]
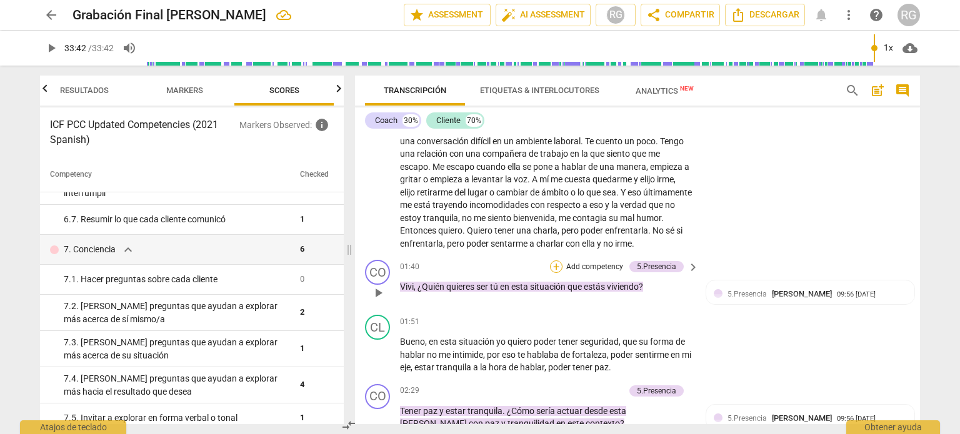
click at [557, 273] on div "+" at bounding box center [556, 266] width 12 height 12
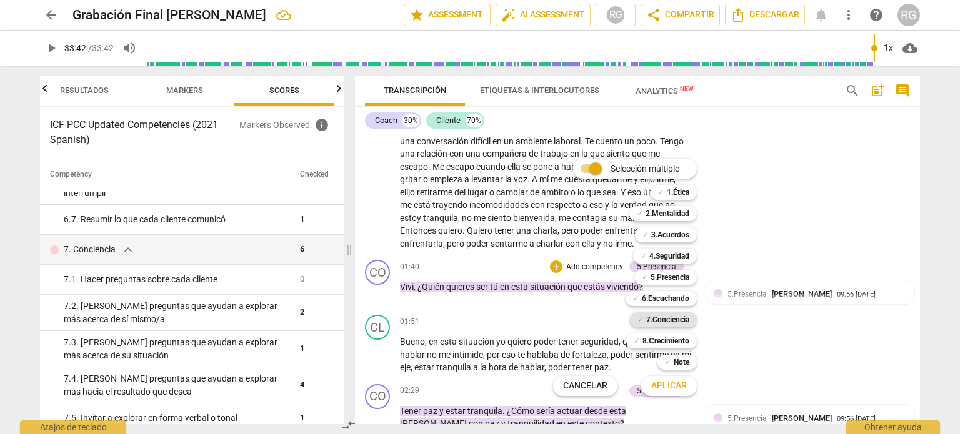
click at [675, 319] on b "7.Conciencia" at bounding box center [667, 319] width 43 height 15
click at [675, 382] on span "Aplicar" at bounding box center [669, 386] width 36 height 12
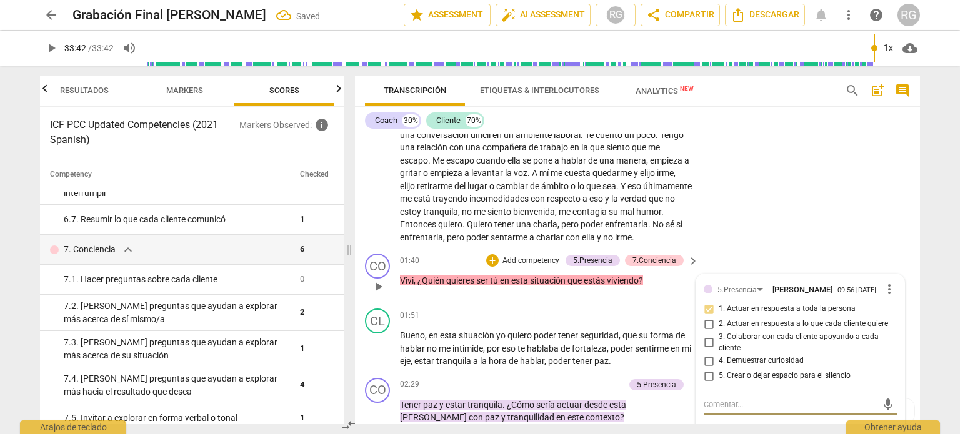
scroll to position [444, 0]
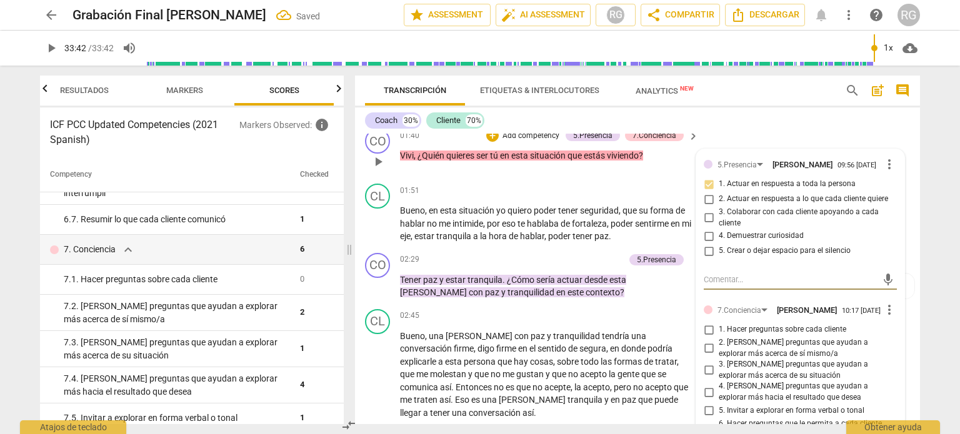
click at [705, 337] on input "1. Hacer preguntas sobre cada cliente" at bounding box center [708, 329] width 20 height 15
checkbox input "true"
click at [758, 127] on div "Coach 30% Cliente 70%" at bounding box center [637, 120] width 545 height 21
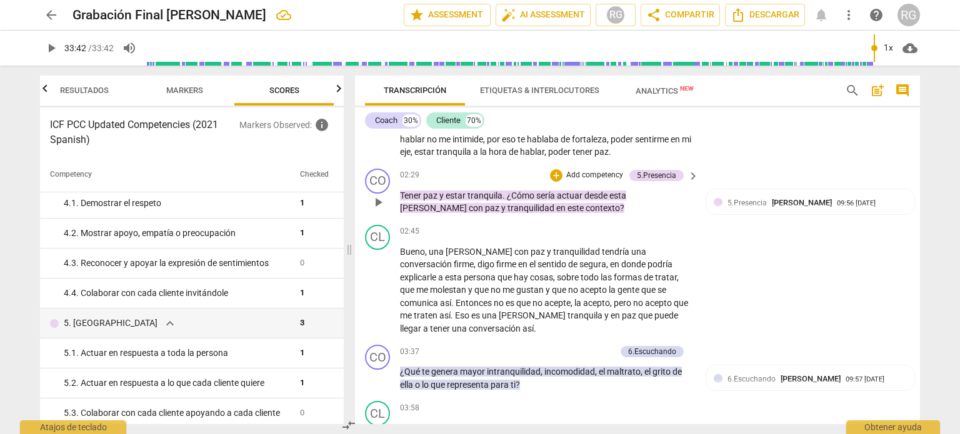
scroll to position [631, 0]
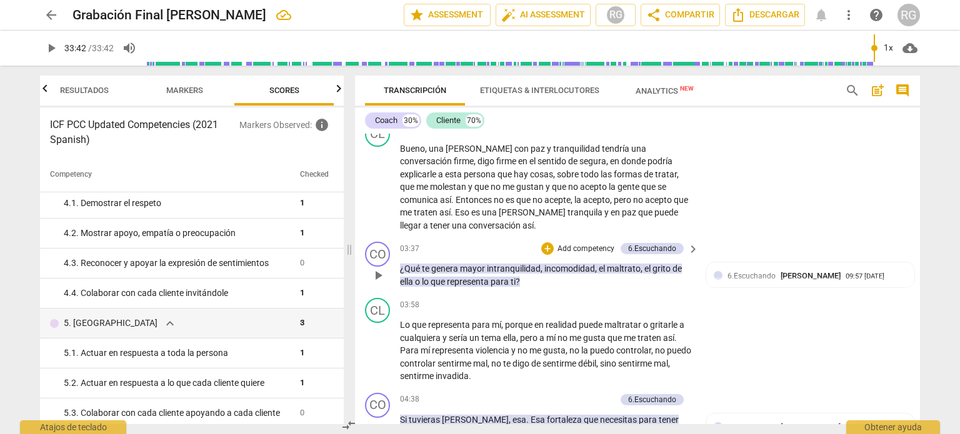
click at [558, 244] on p "Add competency" at bounding box center [585, 249] width 59 height 11
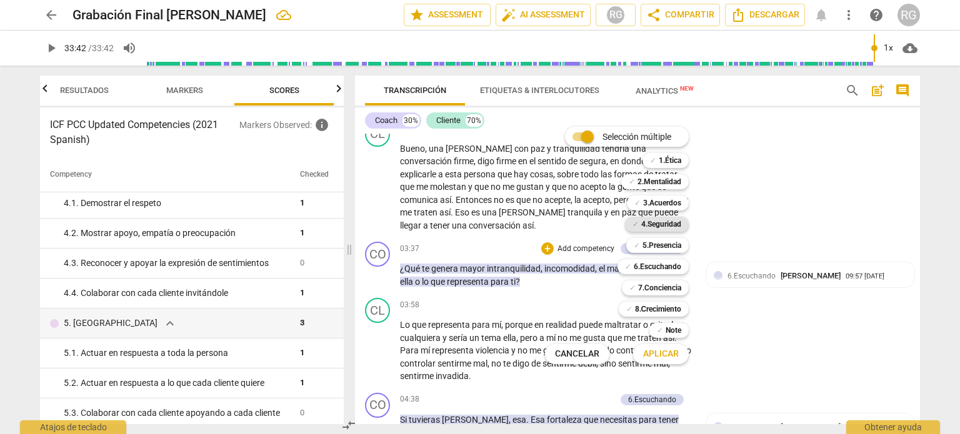
click at [669, 224] on b "4.Seguridad" at bounding box center [661, 224] width 40 height 15
click at [660, 350] on span "Aplicar" at bounding box center [661, 354] width 36 height 12
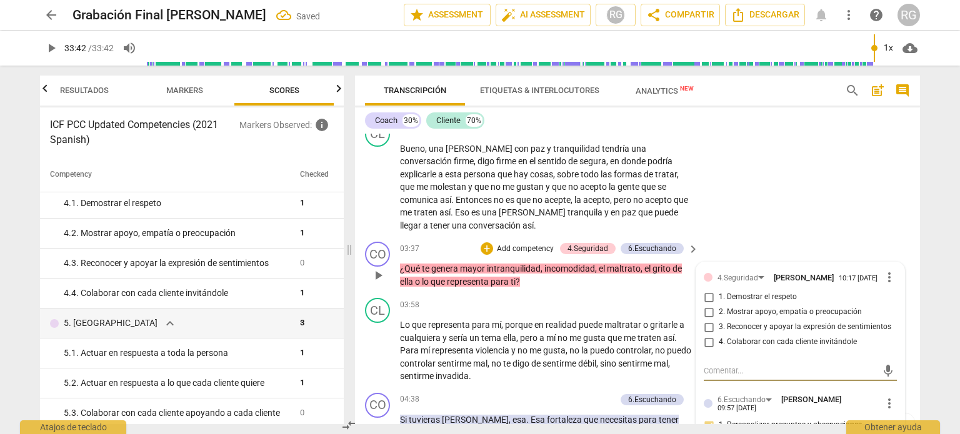
click at [705, 327] on input "3. Reconocer y apoyar la expresión de sentimientos" at bounding box center [708, 327] width 20 height 15
checkbox input "true"
click at [817, 188] on div "CL play_arrow pause 02:45 + Add competency keyboard_arrow_right Bueno , una [PE…" at bounding box center [637, 177] width 565 height 121
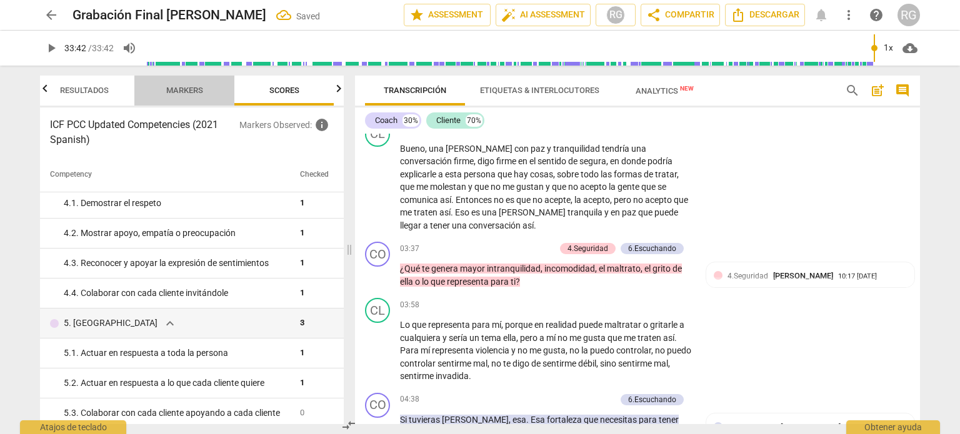
click at [181, 92] on span "Markers" at bounding box center [184, 90] width 37 height 9
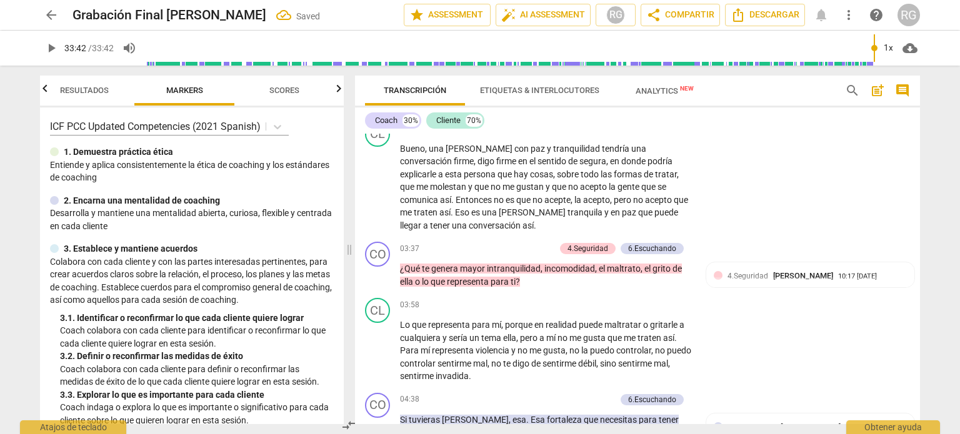
click at [288, 94] on span "Scores" at bounding box center [284, 90] width 30 height 9
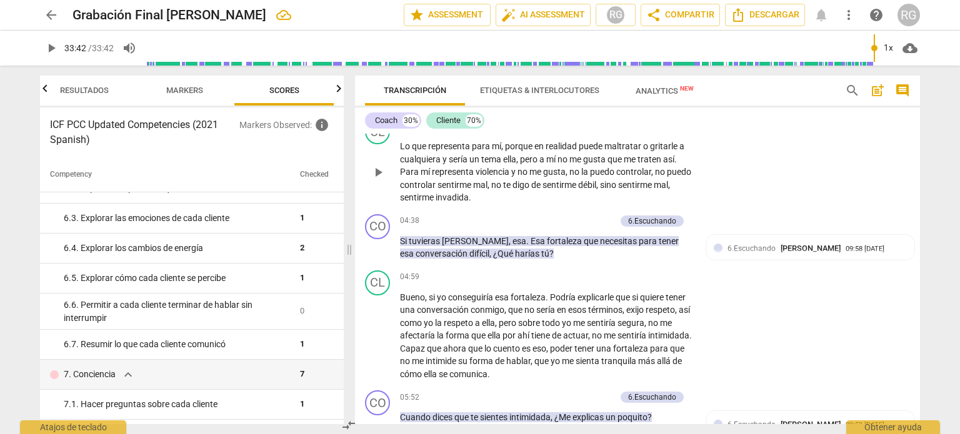
scroll to position [818, 0]
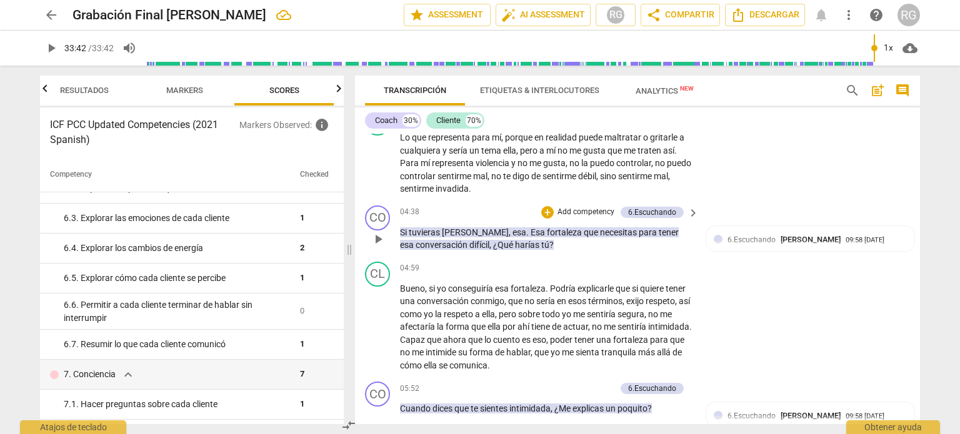
click at [570, 209] on p "Add competency" at bounding box center [585, 212] width 59 height 11
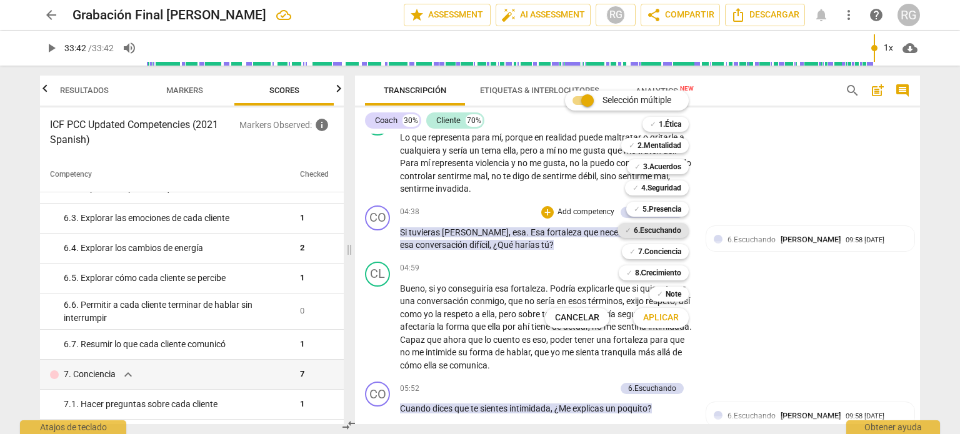
click at [646, 232] on b "6.Escuchando" at bounding box center [656, 230] width 47 height 15
click at [763, 280] on div at bounding box center [480, 217] width 960 height 434
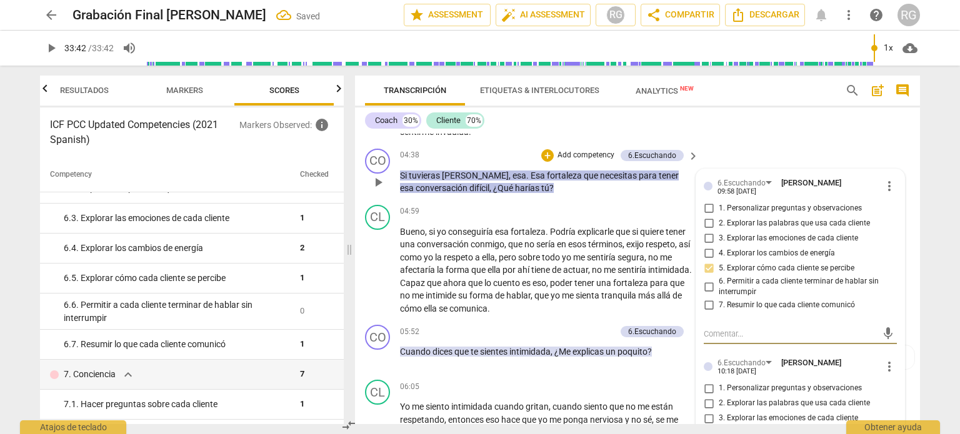
scroll to position [943, 0]
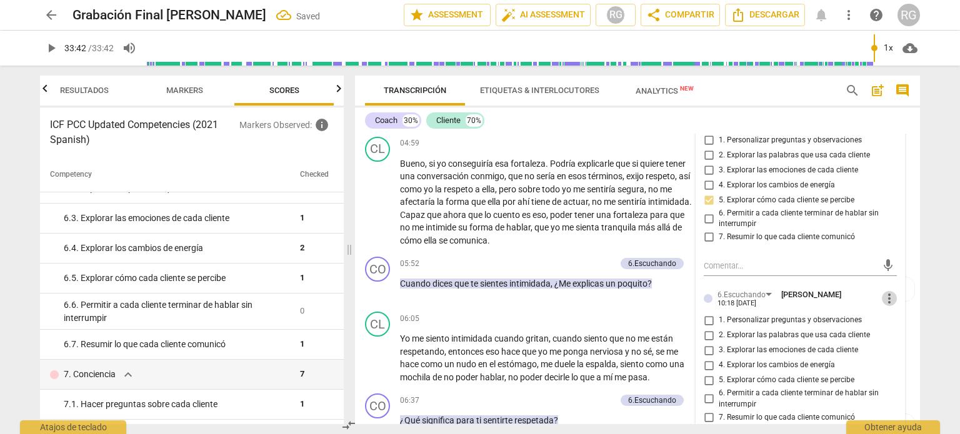
click at [883, 294] on span "more_vert" at bounding box center [888, 298] width 15 height 15
drag, startPoint x: 894, startPoint y: 317, endPoint x: 530, endPoint y: 39, distance: 458.5
click at [895, 317] on li "Borrar" at bounding box center [900, 319] width 44 height 24
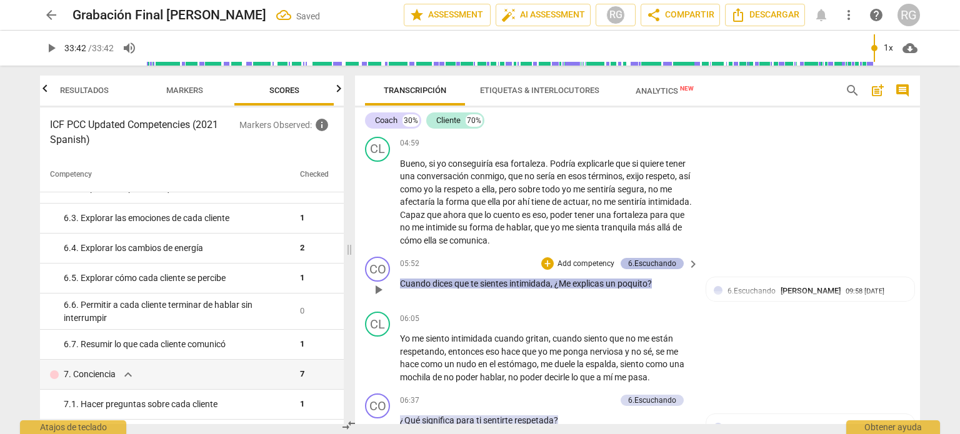
click at [647, 259] on div "6.Escuchando" at bounding box center [652, 263] width 48 height 11
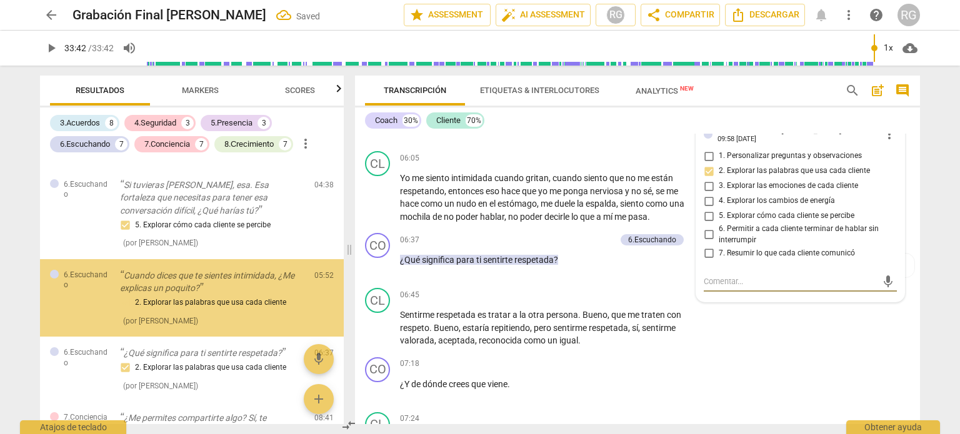
scroll to position [523, 0]
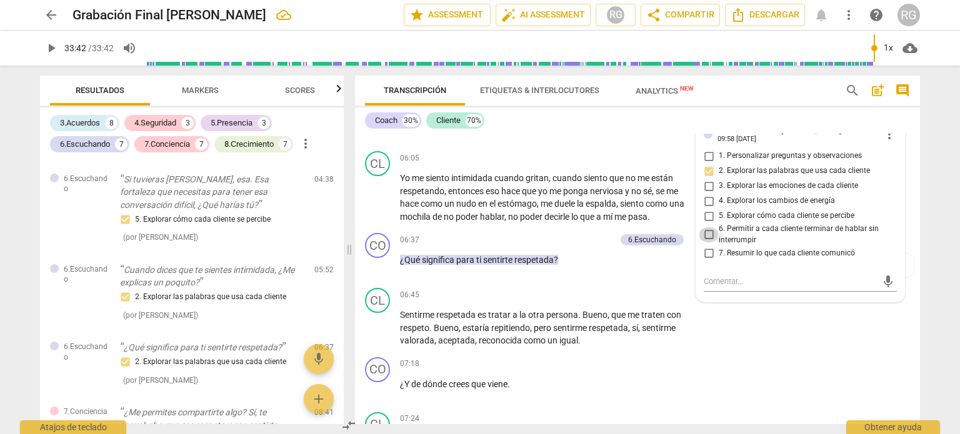
click at [708, 229] on input "6. Permitir a cada cliente terminar de hablar sin interrumpir" at bounding box center [708, 234] width 20 height 15
checkbox input "true"
click at [770, 357] on div "CO play_arrow pause 07:18 + Add competency keyboard_arrow_right ¿Y de dónde cre…" at bounding box center [637, 379] width 565 height 55
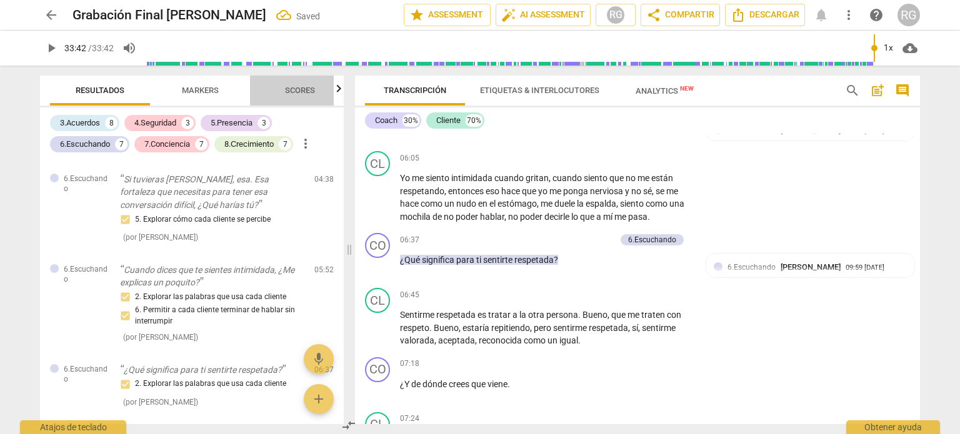
click at [301, 92] on span "Scores" at bounding box center [300, 90] width 30 height 9
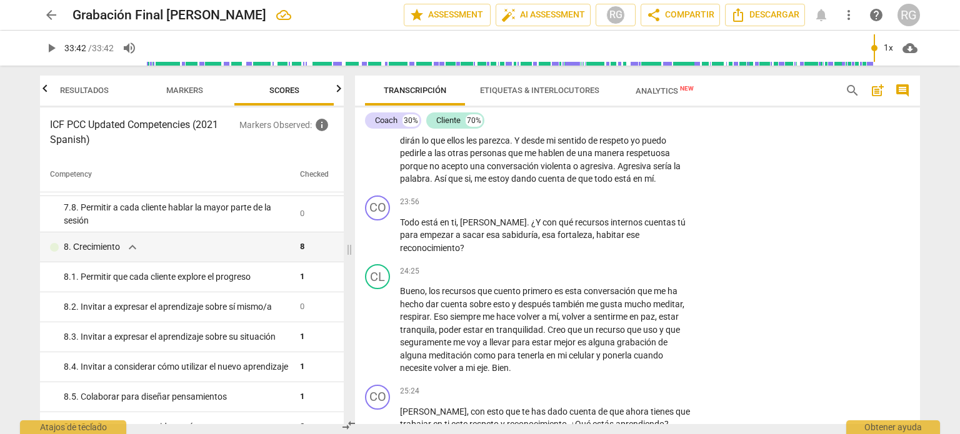
scroll to position [4290, 0]
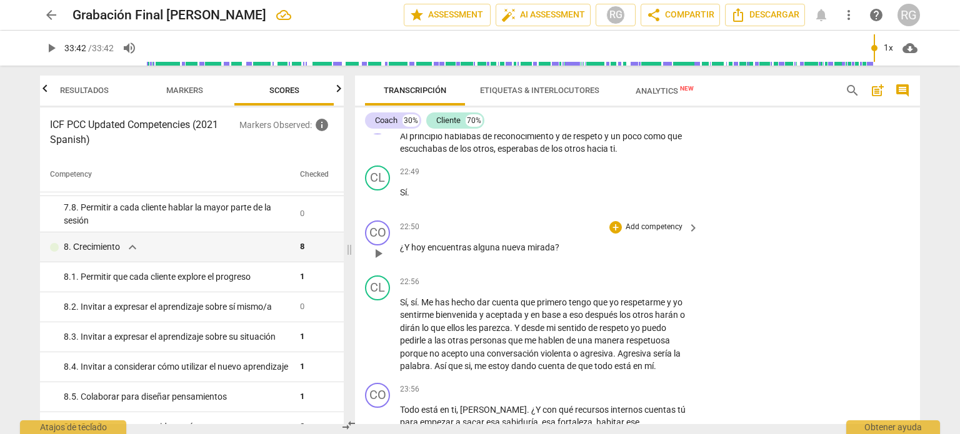
click at [637, 222] on p "Add competency" at bounding box center [653, 227] width 59 height 11
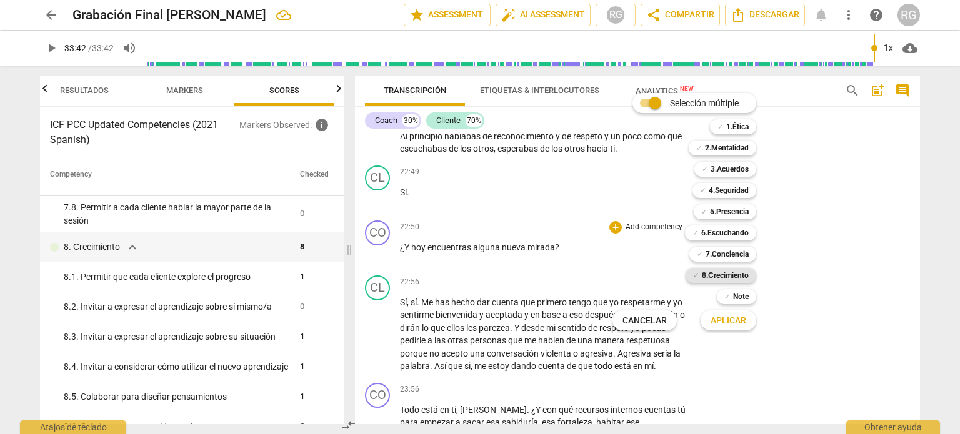
click at [715, 273] on b "8.Сrecimiento" at bounding box center [725, 275] width 47 height 15
click at [732, 320] on span "Aplicar" at bounding box center [728, 321] width 36 height 12
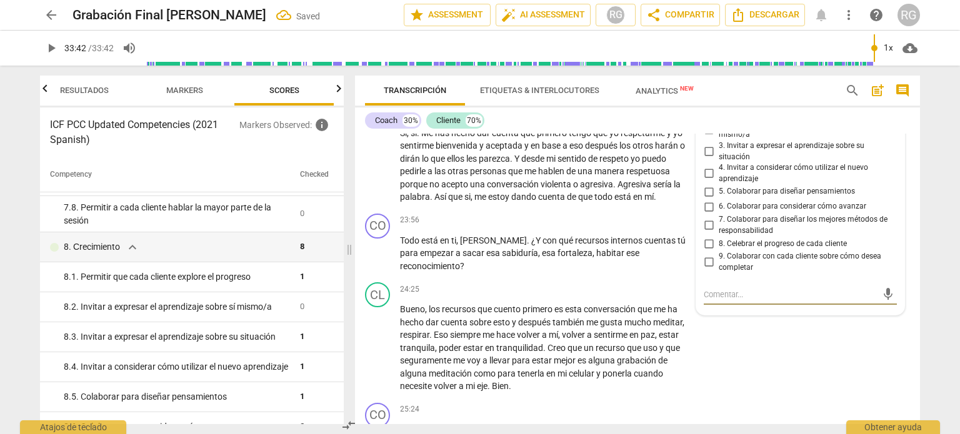
scroll to position [4397, 0]
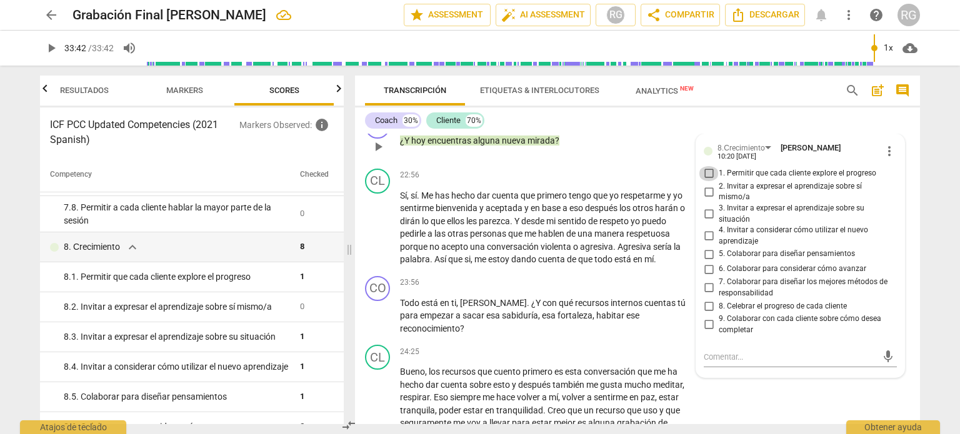
click at [707, 166] on input "1. Permitir que cada cliente explore el progreso" at bounding box center [708, 173] width 20 height 15
checkbox input "true"
click at [705, 207] on input "3. Invitar a expresar el aprendizaje sobre su situación" at bounding box center [708, 214] width 20 height 15
checkbox input "true"
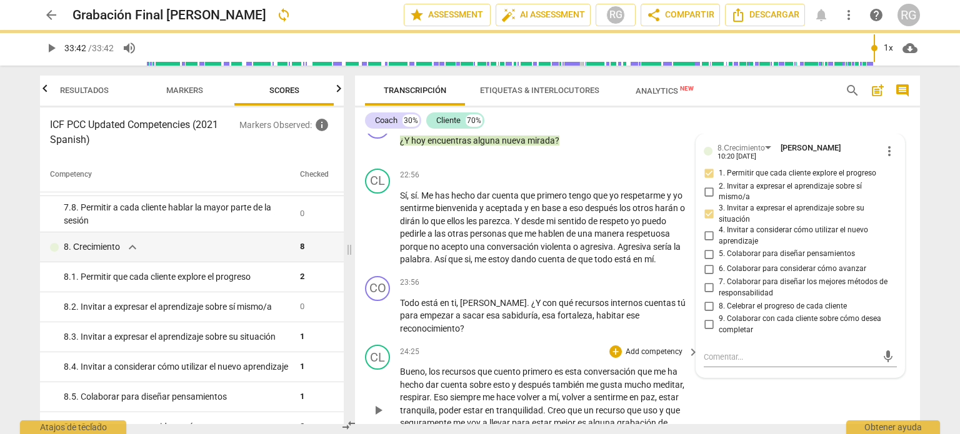
click at [783, 377] on div "CL play_arrow pause 24:25 + Add competency keyboard_arrow_right Bueno , los rec…" at bounding box center [637, 400] width 565 height 121
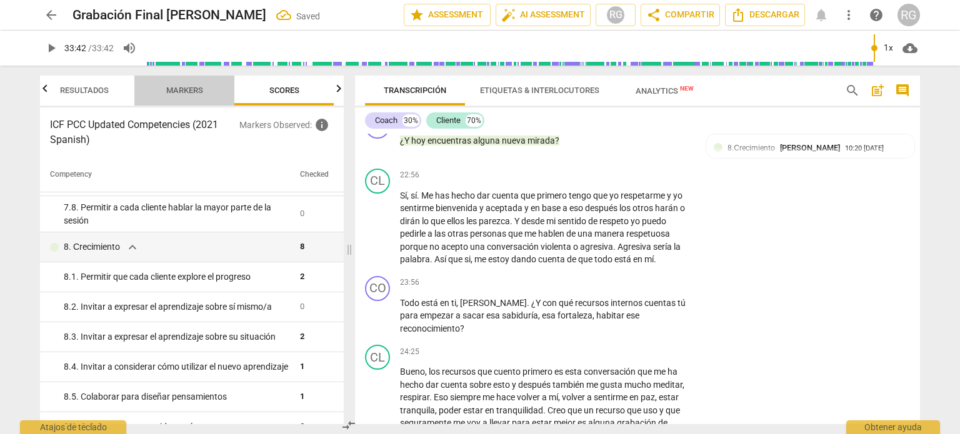
click at [180, 86] on span "Markers" at bounding box center [184, 90] width 37 height 9
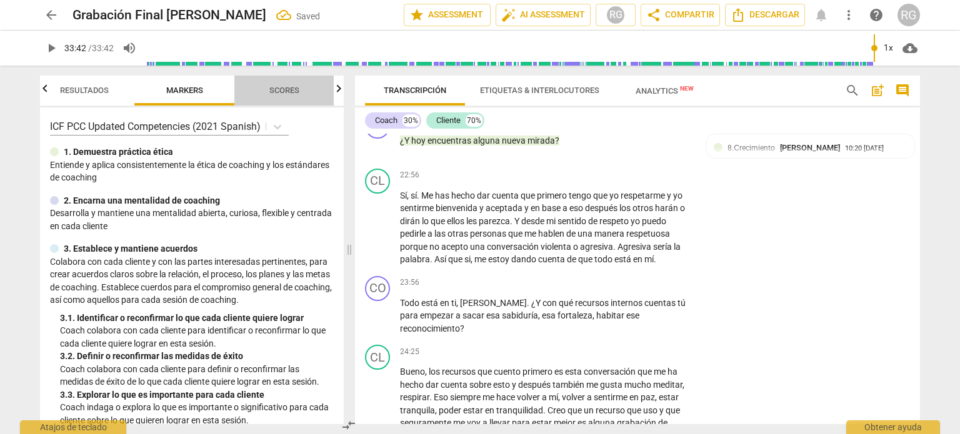
click at [281, 86] on span "Scores" at bounding box center [284, 90] width 30 height 9
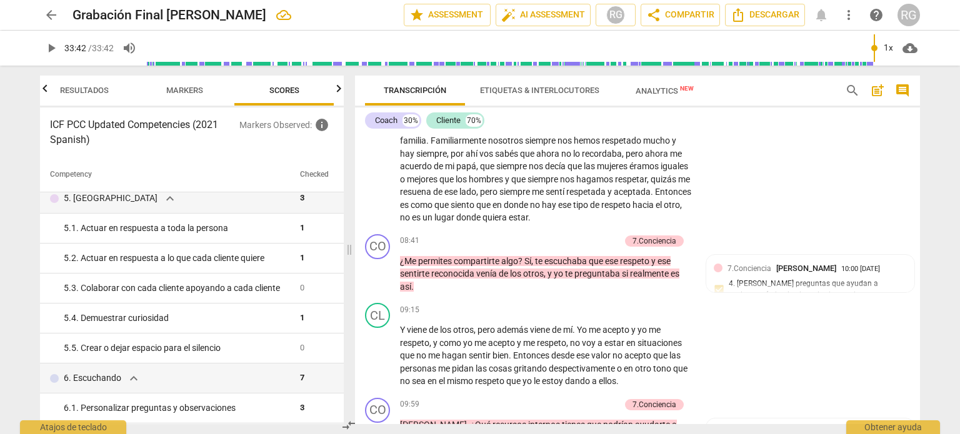
scroll to position [1523, 0]
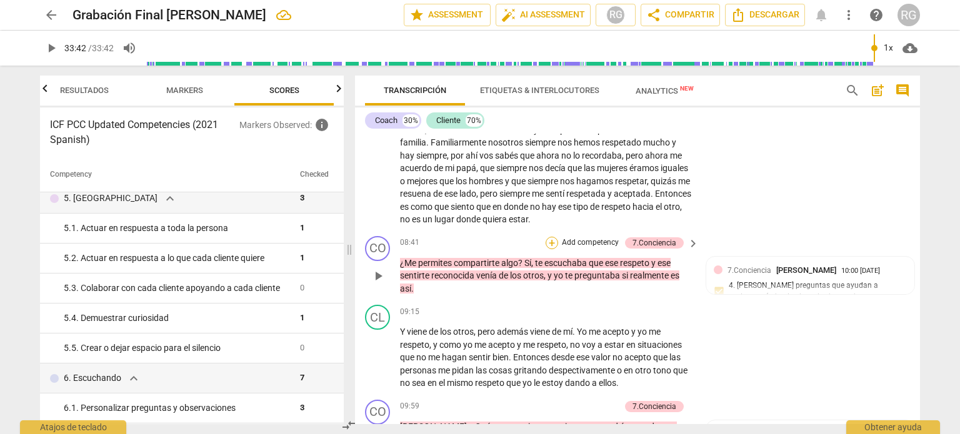
click at [545, 237] on div "+" at bounding box center [551, 243] width 12 height 12
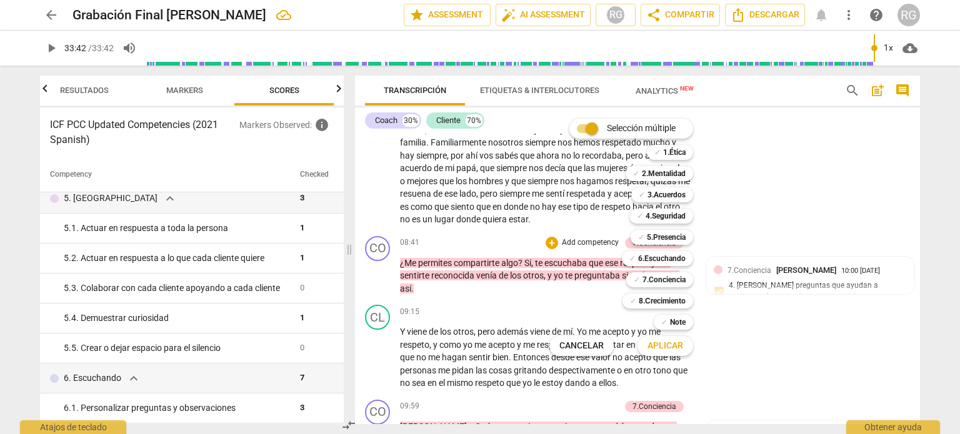
click at [795, 345] on div at bounding box center [480, 217] width 960 height 434
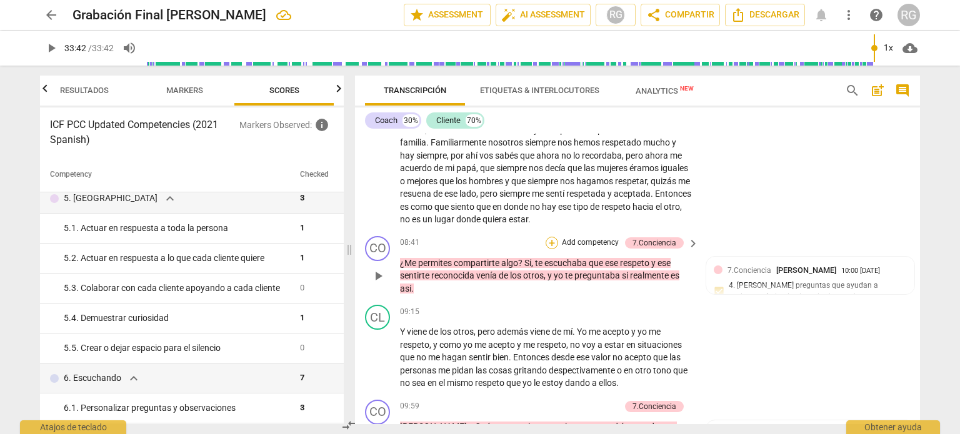
click at [547, 237] on div "+" at bounding box center [551, 243] width 12 height 12
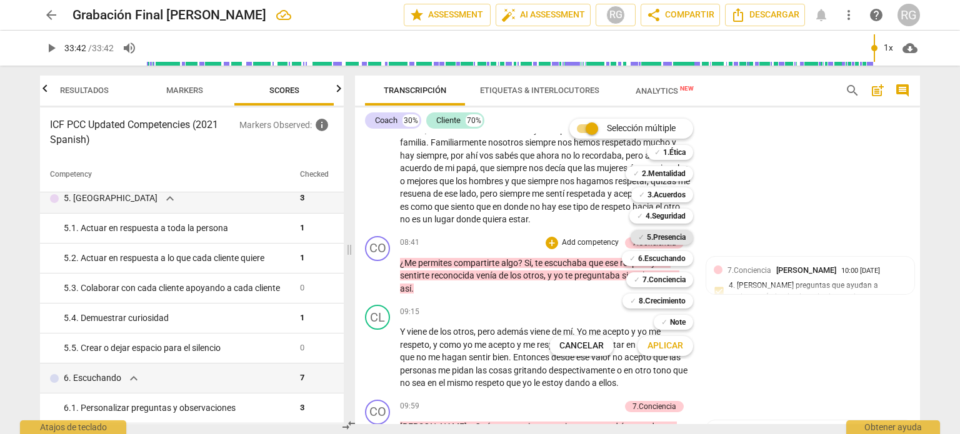
click at [672, 242] on b "5.Presencia" at bounding box center [666, 237] width 39 height 15
click at [672, 344] on span "Aplicar" at bounding box center [665, 346] width 36 height 12
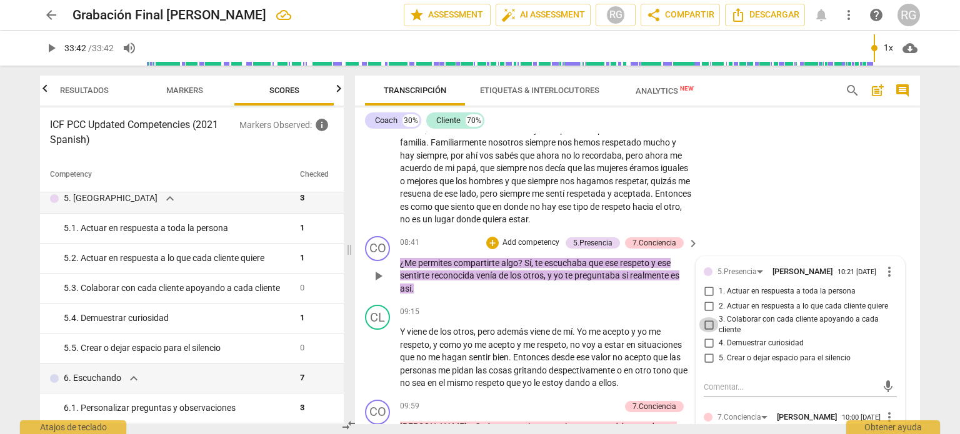
click at [700, 325] on input "3. Colaborar con cada cliente apoyando a cada cliente" at bounding box center [708, 324] width 20 height 15
checkbox input "true"
click at [802, 179] on div "CL play_arrow pause 07:44 + Add competency keyboard_arrow_right Bueno , el tema…" at bounding box center [637, 164] width 565 height 133
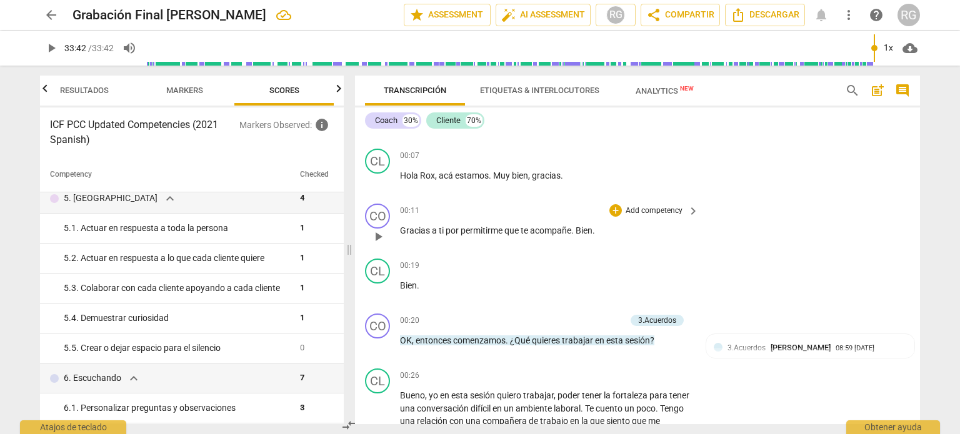
scroll to position [0, 0]
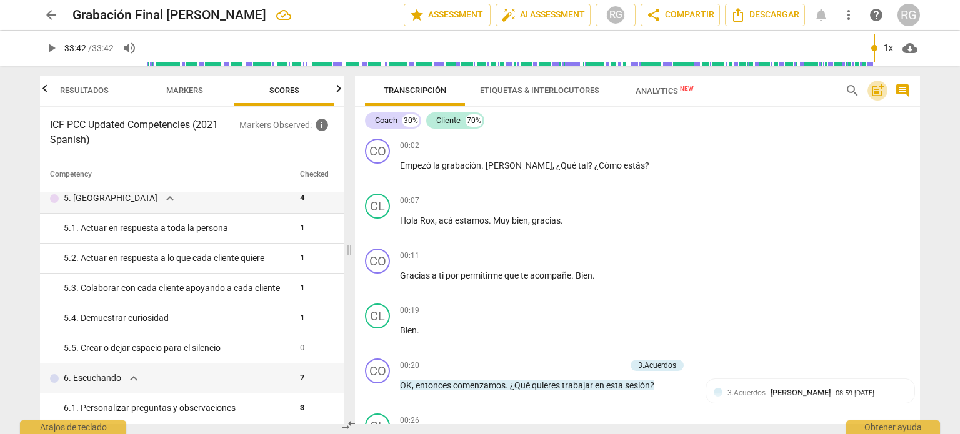
click at [880, 91] on span "post_add" at bounding box center [877, 90] width 15 height 15
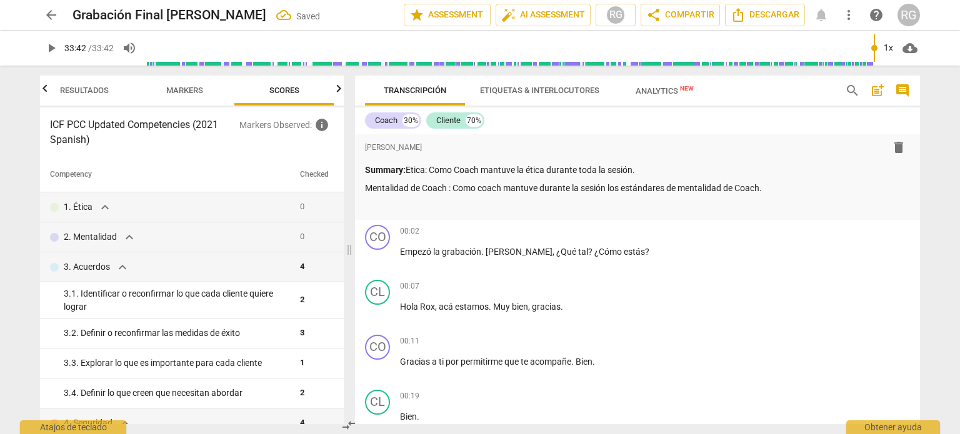
click at [17, 104] on div "arrow_back Grabación Final [PERSON_NAME] Saved edit star Assessment auto_fix_hi…" at bounding box center [480, 217] width 960 height 434
click at [51, 16] on span "arrow_back" at bounding box center [51, 14] width 15 height 15
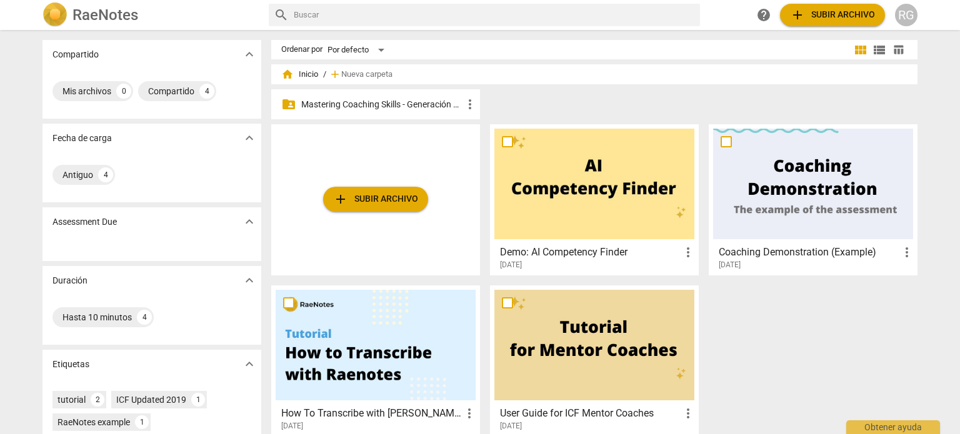
click at [416, 106] on p "Mastering Coaching Skills - Generación 31" at bounding box center [381, 104] width 161 height 13
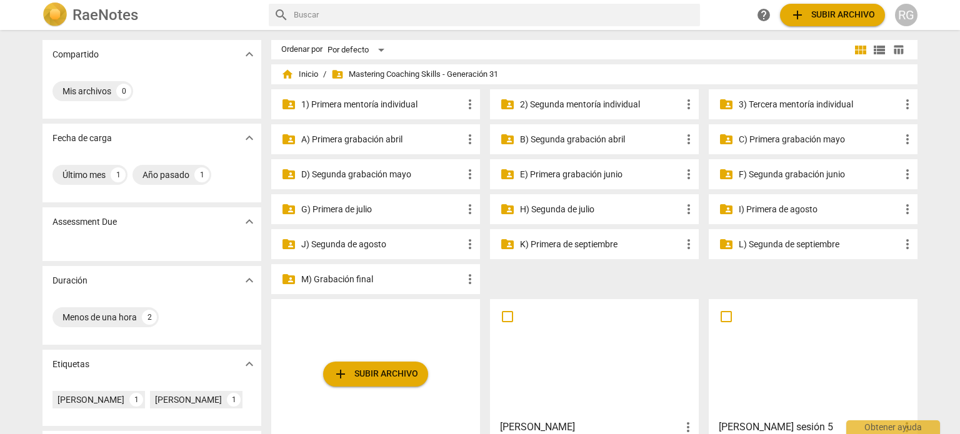
click at [355, 278] on p "M) Grabación final" at bounding box center [381, 279] width 161 height 13
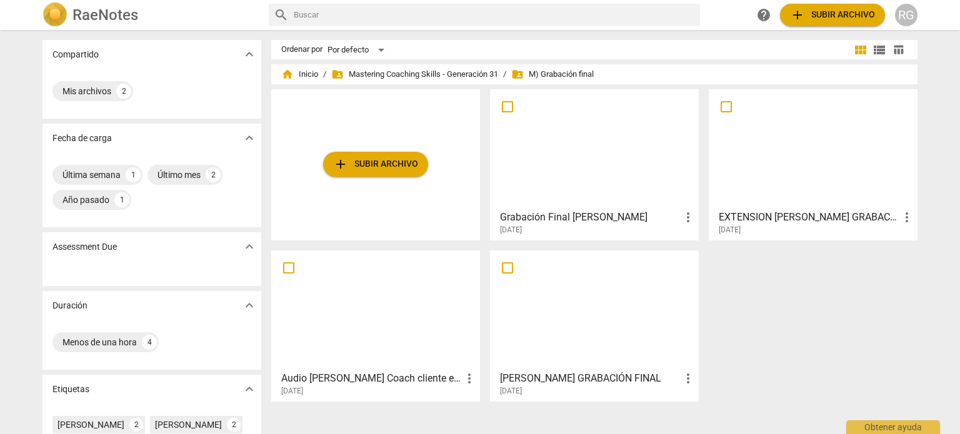
click at [572, 326] on div at bounding box center [594, 310] width 200 height 111
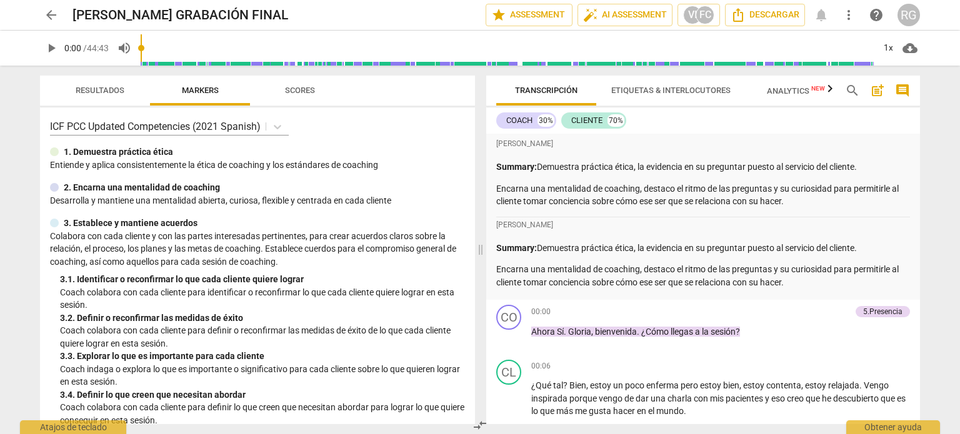
drag, startPoint x: 542, startPoint y: 166, endPoint x: 838, endPoint y: 214, distance: 299.5
click at [845, 214] on div "[PERSON_NAME] Summary: Demuestra práctica ética, la evidencia en su preguntar p…" at bounding box center [703, 176] width 414 height 81
copy div "Demuestra práctica ética, la evidencia en su preguntar puesto al servicio del c…"
click at [50, 16] on span "arrow_back" at bounding box center [51, 14] width 15 height 15
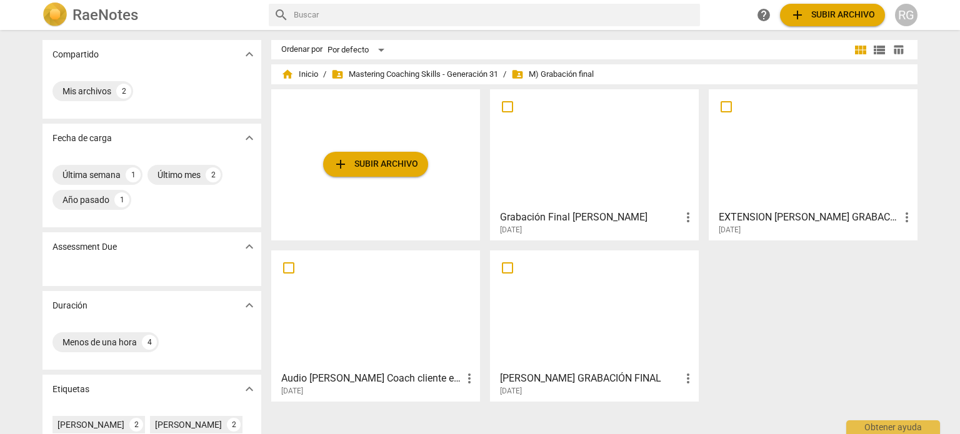
click at [574, 171] on div at bounding box center [594, 149] width 200 height 111
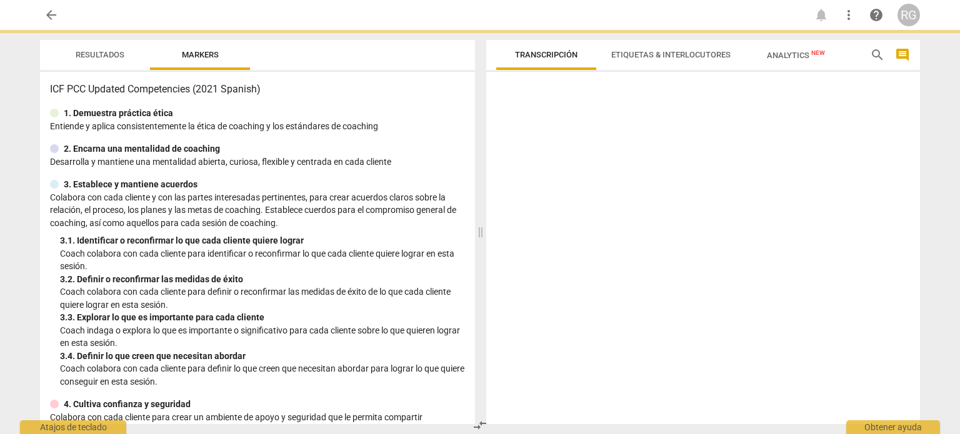
click at [574, 171] on div at bounding box center [703, 250] width 434 height 347
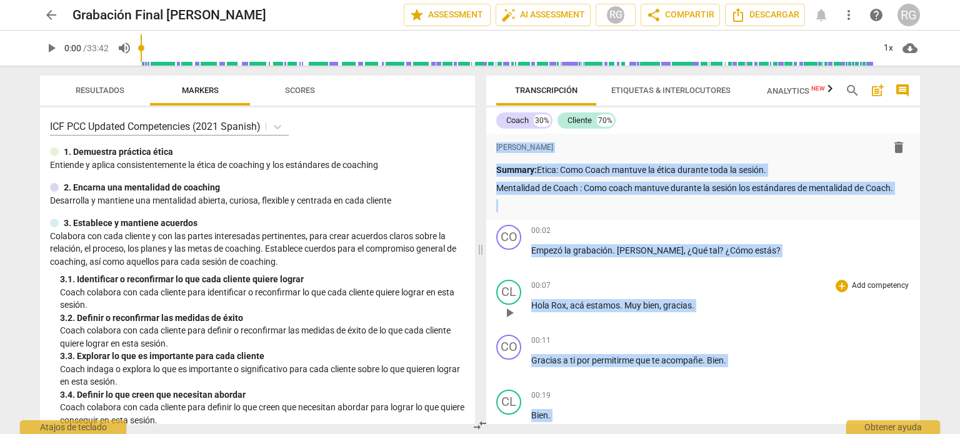
click at [863, 284] on p "Add competency" at bounding box center [879, 285] width 59 height 11
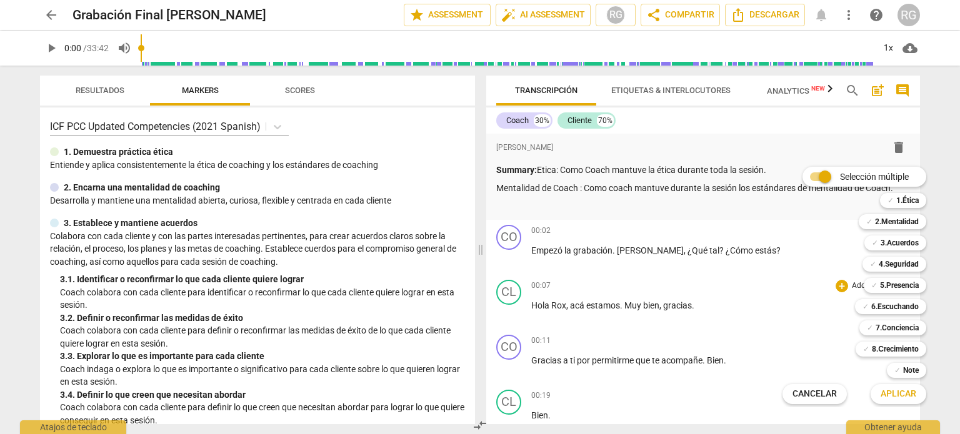
click at [810, 119] on div at bounding box center [480, 217] width 960 height 434
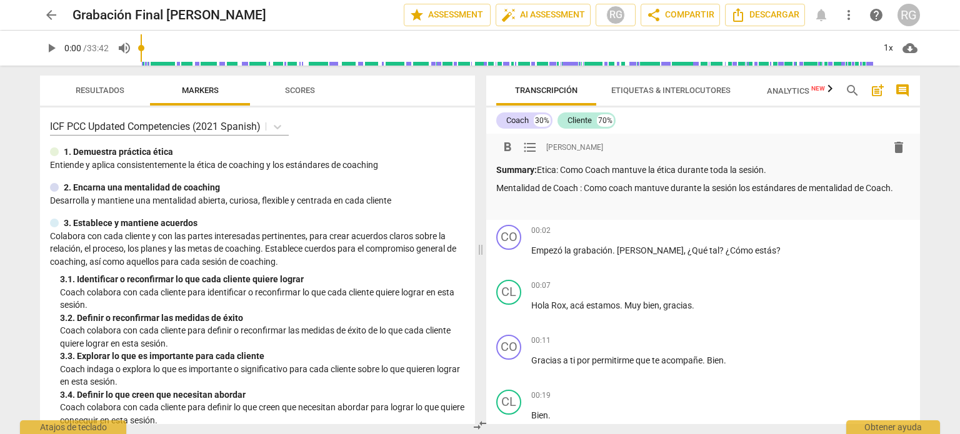
click at [900, 187] on p "Mentalidad de Coach : Como coach mantuve durante la sesión los estándares de me…" at bounding box center [703, 188] width 414 height 13
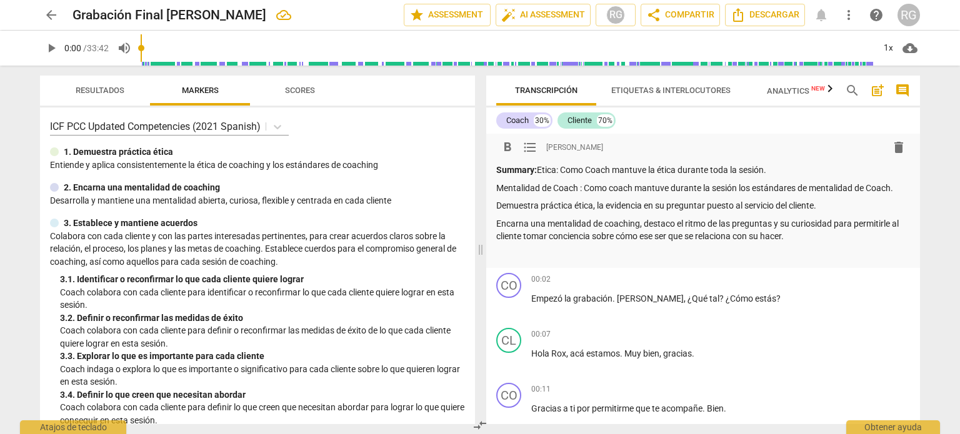
click at [542, 169] on p "Summary: Etica: Como Coach mantuve la ética durante toda la sesión." at bounding box center [703, 170] width 414 height 13
click at [672, 170] on p "Summary: Demuestra práctica ética: Como Coach mantuve la ética durante toda la …" at bounding box center [703, 170] width 414 height 13
drag, startPoint x: 729, startPoint y: 169, endPoint x: 778, endPoint y: 178, distance: 49.5
click at [730, 169] on p "Summary: Demuestra práctica ética: Como coach mantuve la ética durante toda la …" at bounding box center [703, 170] width 414 height 13
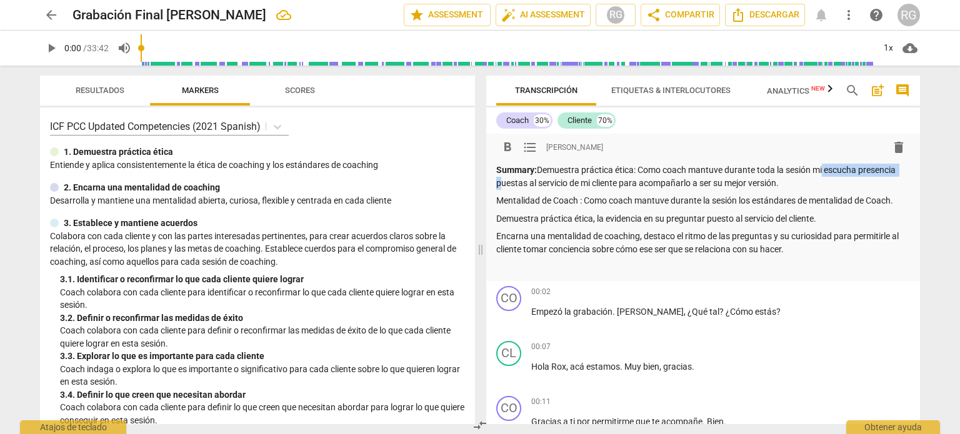
drag, startPoint x: 817, startPoint y: 172, endPoint x: 902, endPoint y: 167, distance: 85.1
click at [902, 167] on p "Summary: Demuestra práctica ética: Como coach mantuve durante toda la sesión mi…" at bounding box center [703, 177] width 414 height 26
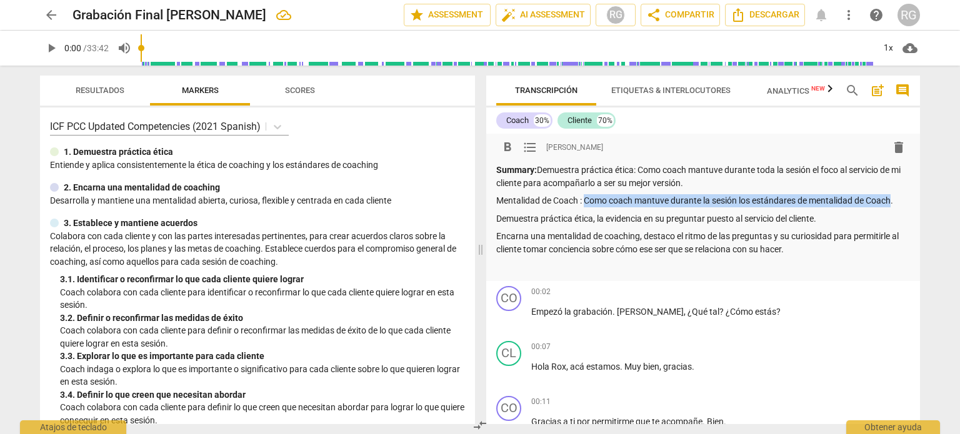
drag, startPoint x: 586, startPoint y: 201, endPoint x: 892, endPoint y: 198, distance: 306.1
click at [894, 198] on p "Mentalidad de Coach : Como coach mantuve durante la sesión los estándares de me…" at bounding box center [703, 200] width 414 height 13
drag, startPoint x: 587, startPoint y: 202, endPoint x: 633, endPoint y: 199, distance: 45.7
click at [633, 199] on p "Mentalidad de Coach : Como coach aplicando desde mi aprendizaje y Ser Coach." at bounding box center [703, 200] width 414 height 13
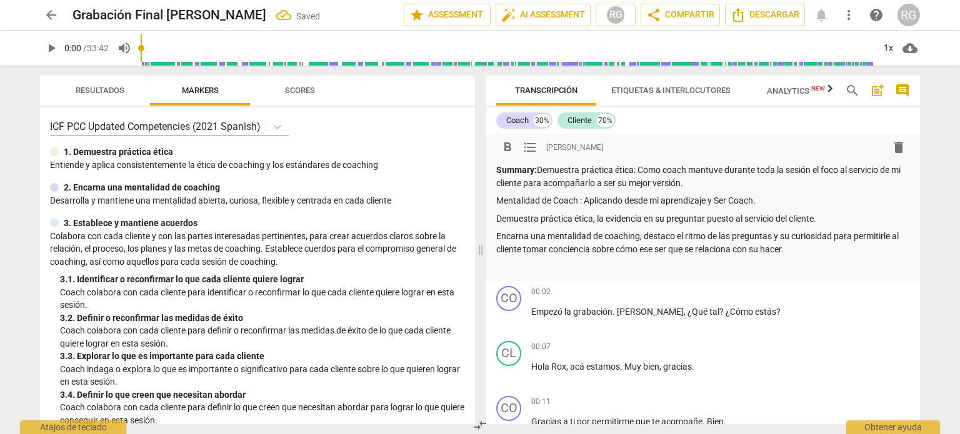
click at [773, 201] on p "Mentalidad de Coach : Aplicando desde mi aprendizaje y Ser Coach." at bounding box center [703, 200] width 414 height 13
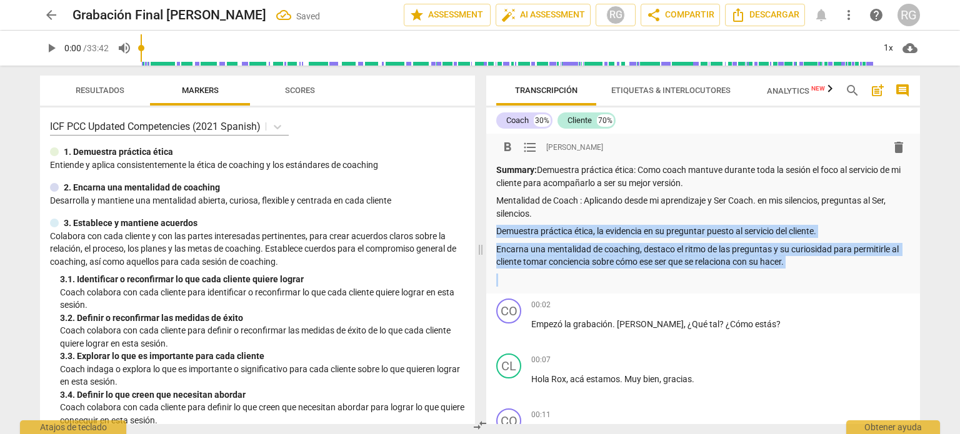
drag, startPoint x: 497, startPoint y: 232, endPoint x: 791, endPoint y: 272, distance: 297.6
click at [791, 272] on div "Summary: Demuestra práctica ética: Como coach mantuve durante toda la sesión el…" at bounding box center [703, 225] width 414 height 122
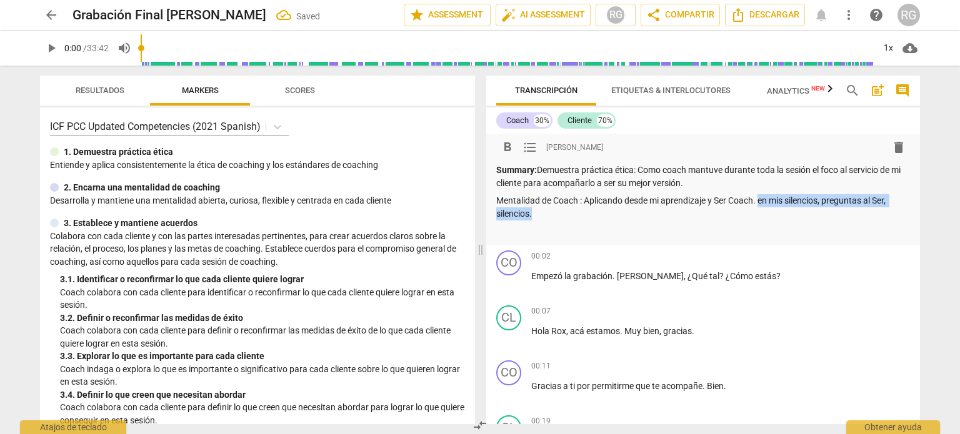
drag, startPoint x: 762, startPoint y: 199, endPoint x: 770, endPoint y: 210, distance: 13.0
click at [770, 210] on p "Mentalidad de Coach : Aplicando desde mi aprendizaje y Ser Coach. en mis silenc…" at bounding box center [703, 207] width 414 height 26
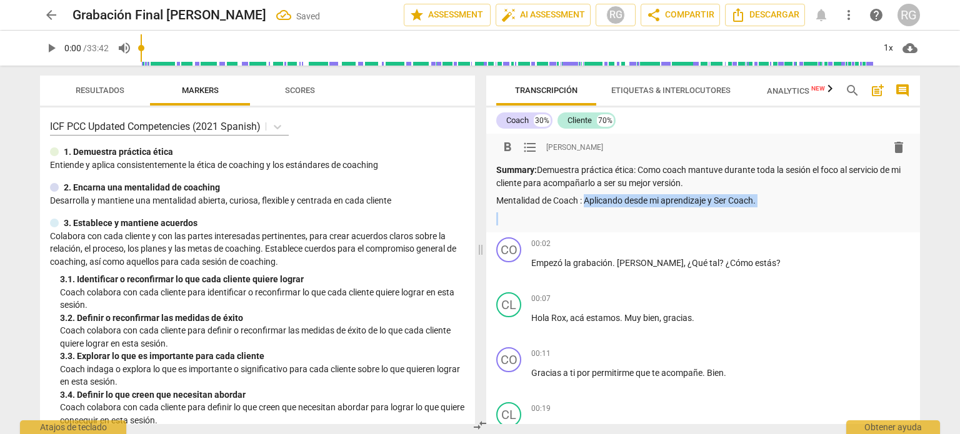
drag, startPoint x: 586, startPoint y: 202, endPoint x: 780, endPoint y: 219, distance: 194.4
click at [780, 219] on div "Summary: Demuestra práctica ética: Como coach mantuve durante toda la sesión el…" at bounding box center [703, 194] width 414 height 61
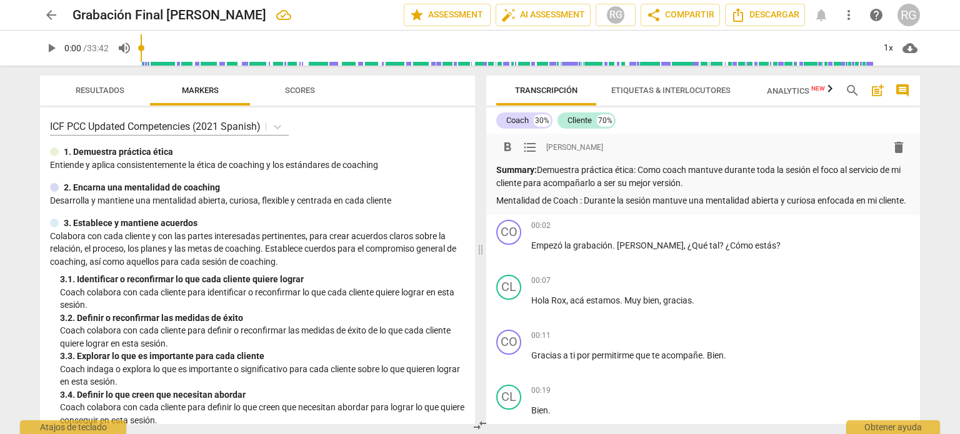
drag, startPoint x: 818, startPoint y: 170, endPoint x: 892, endPoint y: 179, distance: 74.3
click at [892, 179] on p "Summary: Demuestra práctica ética: Como coach mantuve durante toda la sesión el…" at bounding box center [703, 177] width 414 height 26
click at [46, 15] on span "arrow_back" at bounding box center [51, 14] width 15 height 15
